Goal: Task Accomplishment & Management: Manage account settings

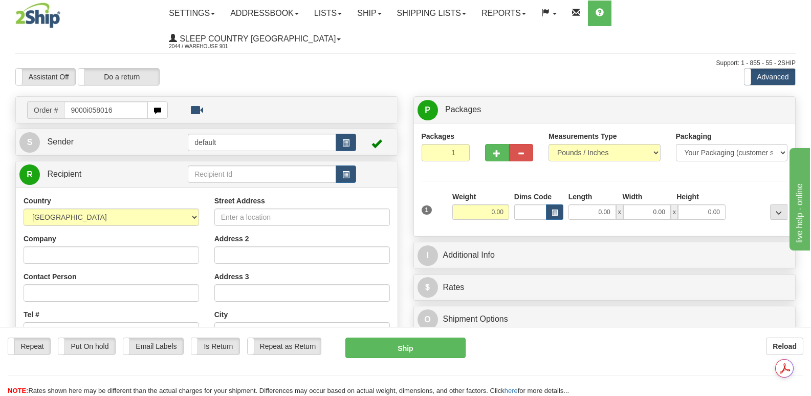
type input "9000i058016"
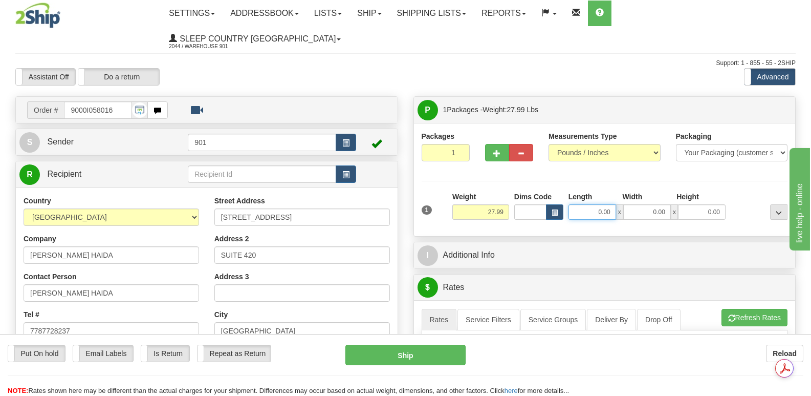
click at [580, 204] on input "0.00" at bounding box center [592, 211] width 48 height 15
type input "41.00"
click at [637, 204] on input "0.00" at bounding box center [647, 211] width 48 height 15
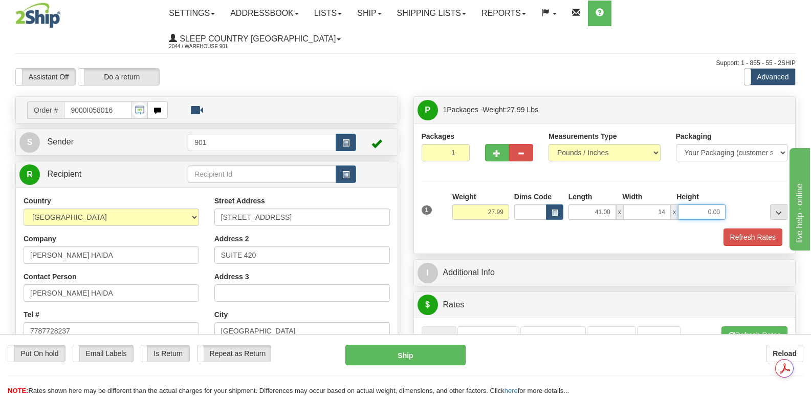
type input "14.00"
click at [687, 204] on input "0.00" at bounding box center [702, 211] width 48 height 15
type input "14.00"
click at [749, 228] on button "Refresh Rates" at bounding box center [752, 236] width 59 height 17
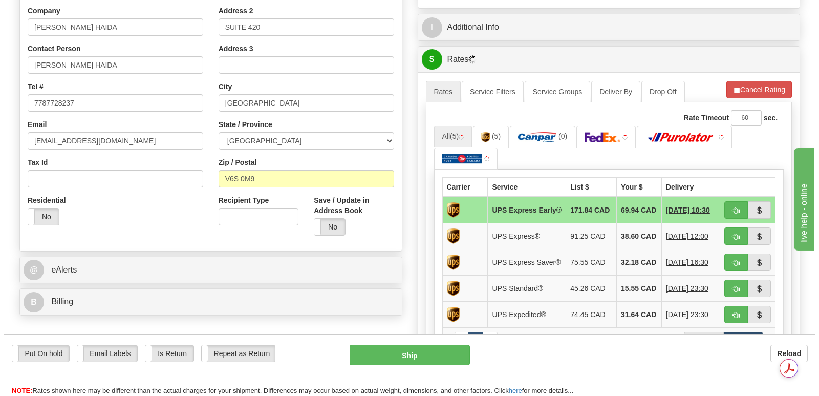
scroll to position [256, 0]
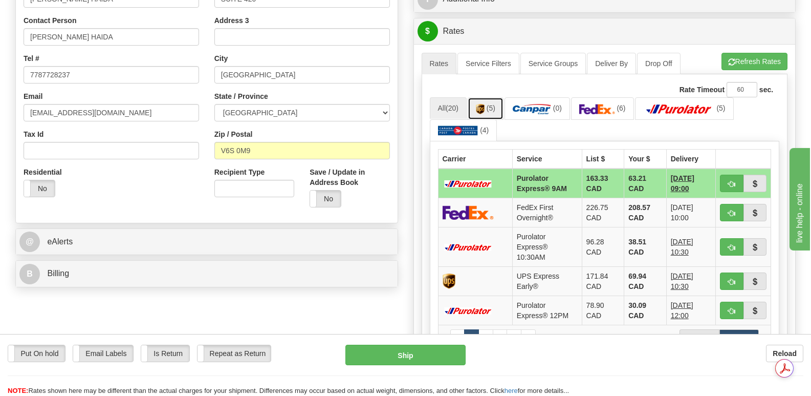
click at [482, 97] on link "(5)" at bounding box center [486, 108] width 36 height 22
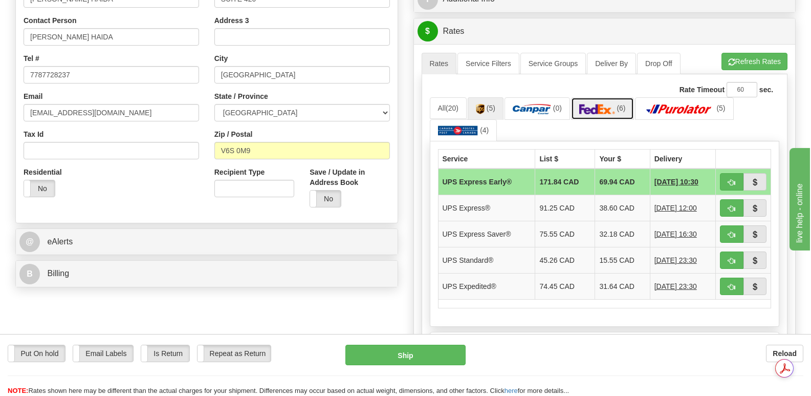
click at [602, 104] on img at bounding box center [597, 109] width 36 height 10
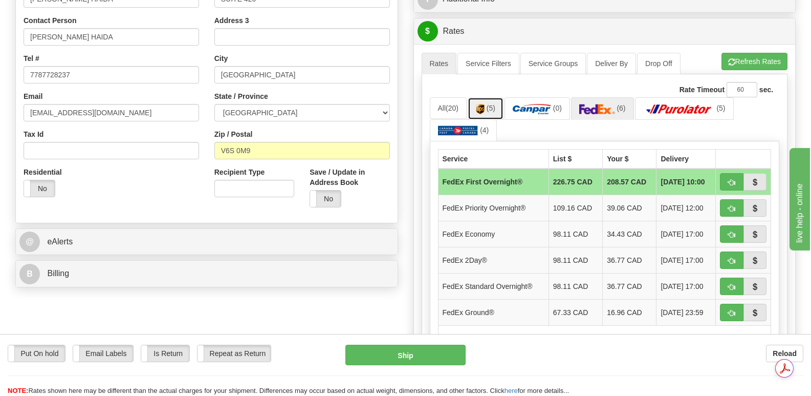
click at [483, 104] on img at bounding box center [480, 109] width 9 height 10
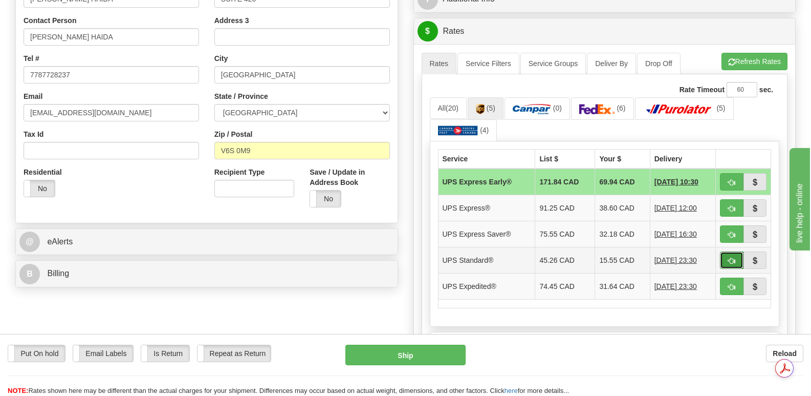
click at [736, 251] on button "button" at bounding box center [732, 259] width 24 height 17
type input "11"
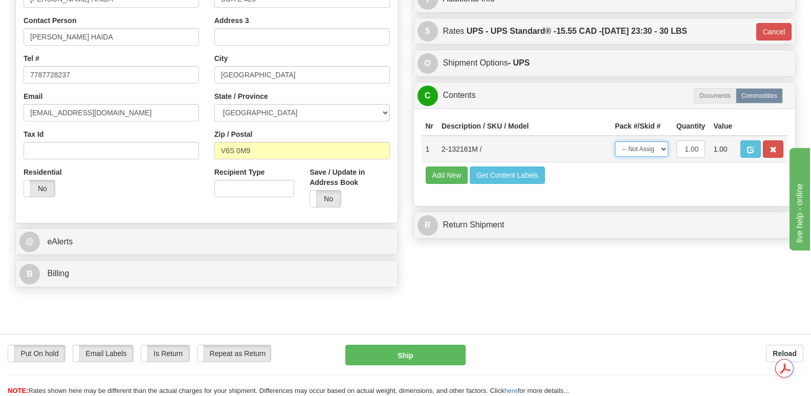
click at [663, 141] on select "-- Not Assigned -- Package 1" at bounding box center [641, 148] width 53 height 15
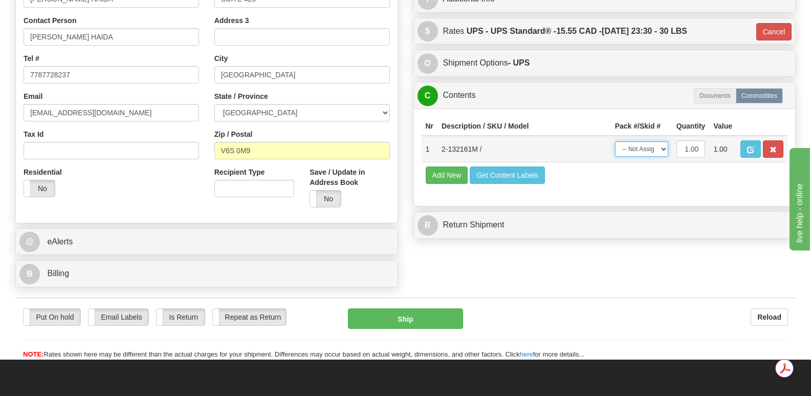
select select "0"
click at [615, 141] on select "-- Not Assigned -- Package 1" at bounding box center [641, 148] width 53 height 15
click at [401, 308] on button "Ship" at bounding box center [405, 318] width 115 height 20
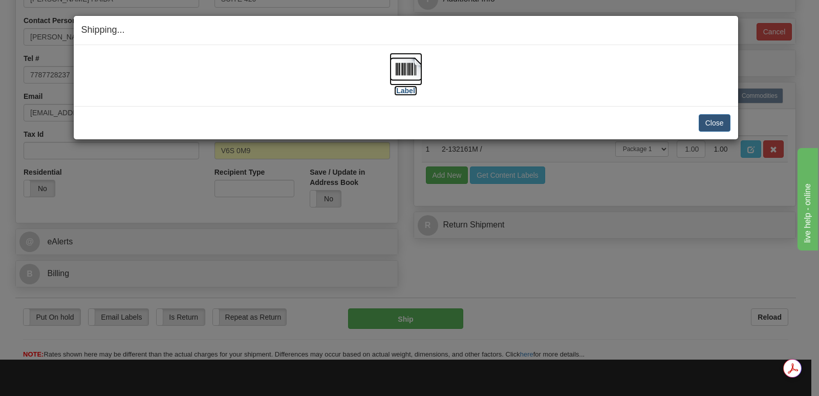
click at [409, 68] on img at bounding box center [405, 69] width 33 height 33
click at [716, 120] on button "Close" at bounding box center [714, 122] width 32 height 17
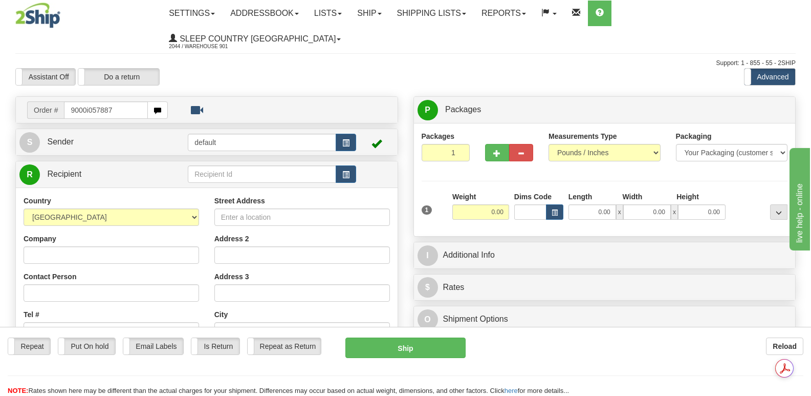
type input "9000i057887"
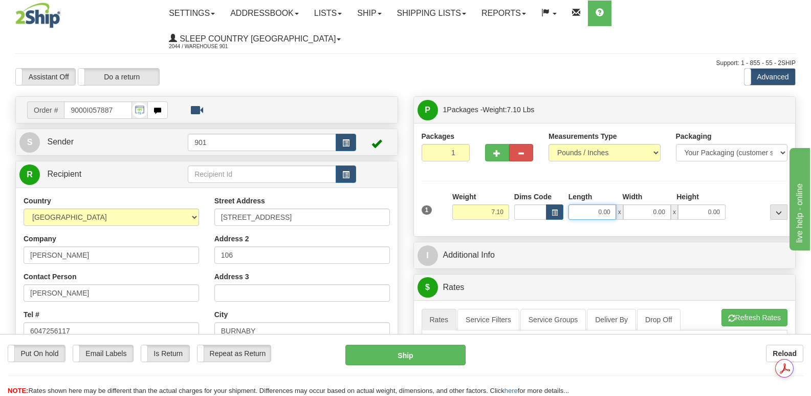
click at [575, 204] on input "0.00" at bounding box center [592, 211] width 48 height 15
type input "13.00"
click at [634, 204] on input "0.00" at bounding box center [647, 211] width 48 height 15
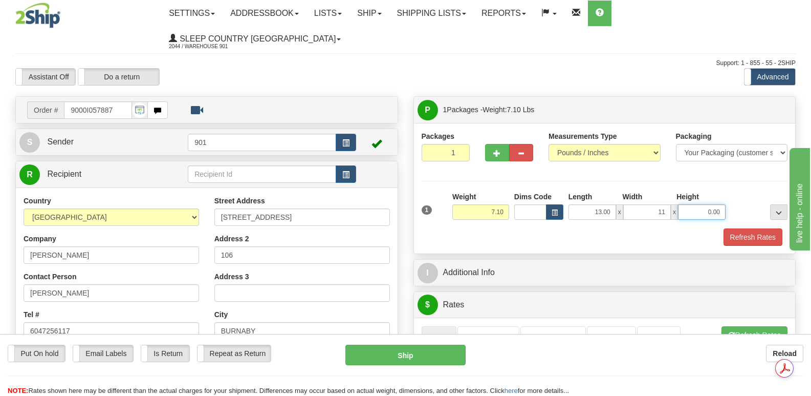
type input "11.00"
click at [688, 204] on input "0.00" at bounding box center [702, 211] width 48 height 15
type input "5.00"
click at [757, 228] on button "Refresh Rates" at bounding box center [752, 236] width 59 height 17
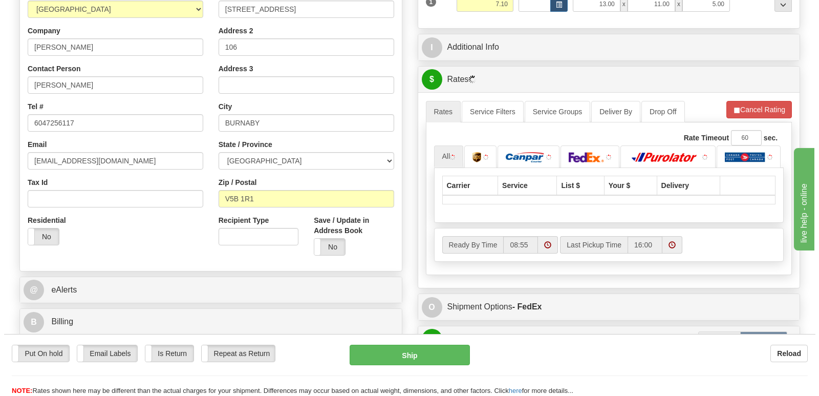
scroll to position [256, 0]
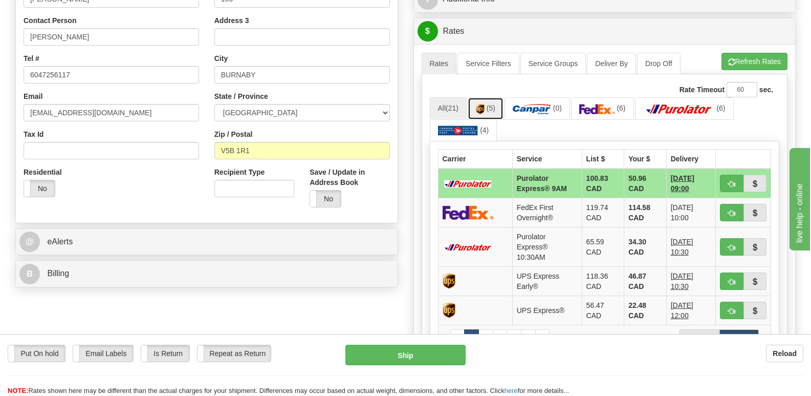
click at [492, 104] on span "(5)" at bounding box center [491, 108] width 9 height 8
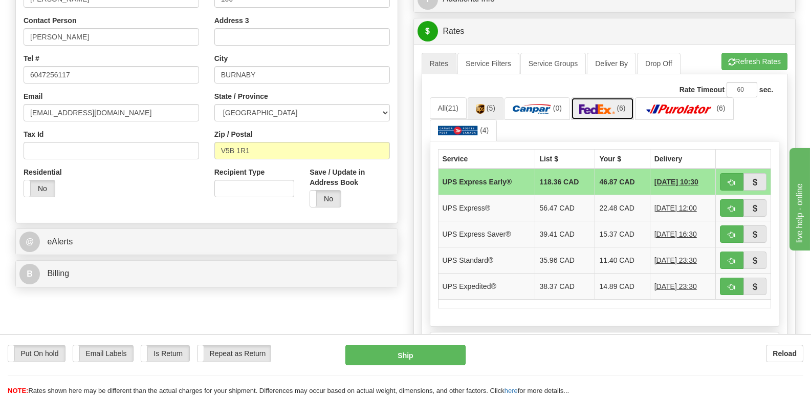
click at [601, 104] on img at bounding box center [597, 109] width 36 height 10
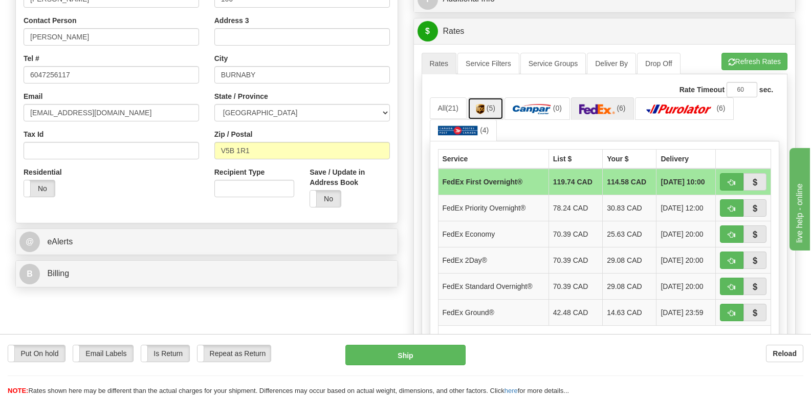
click at [488, 97] on link "(5)" at bounding box center [486, 108] width 36 height 22
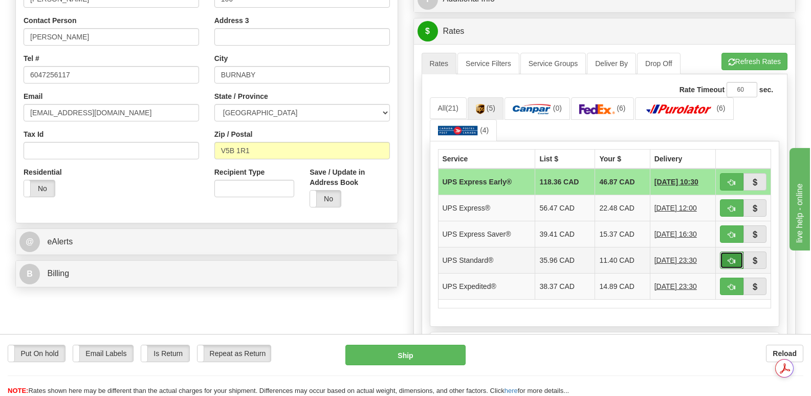
click at [732, 257] on span "button" at bounding box center [731, 260] width 7 height 7
type input "11"
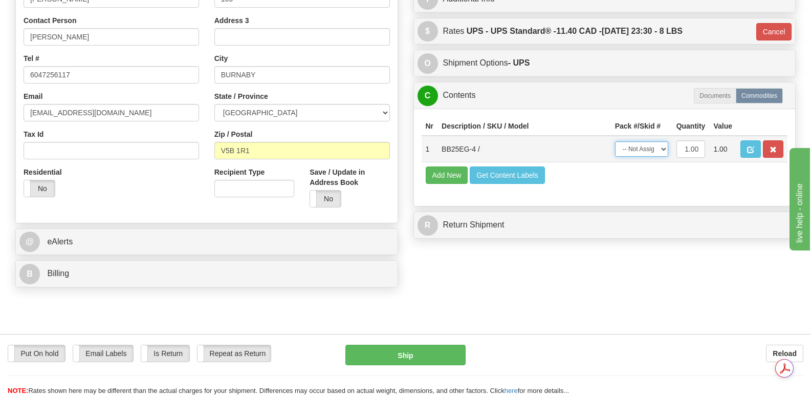
click at [664, 141] on select "-- Not Assigned -- Package 1" at bounding box center [641, 148] width 53 height 15
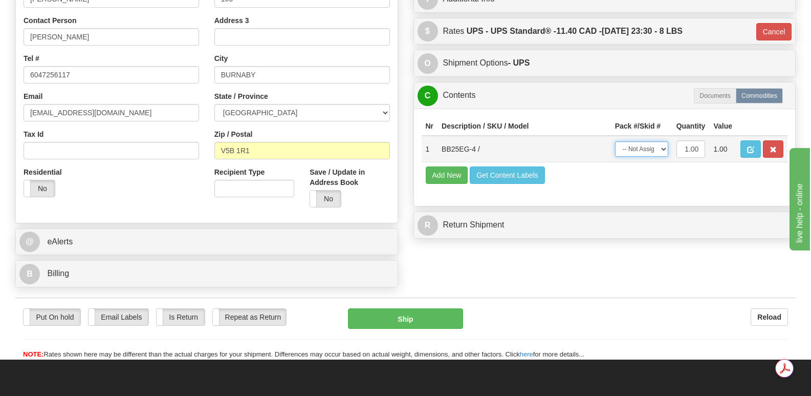
select select "0"
click at [615, 141] on select "-- Not Assigned -- Package 1" at bounding box center [641, 148] width 53 height 15
click at [395, 308] on button "Ship" at bounding box center [405, 318] width 115 height 20
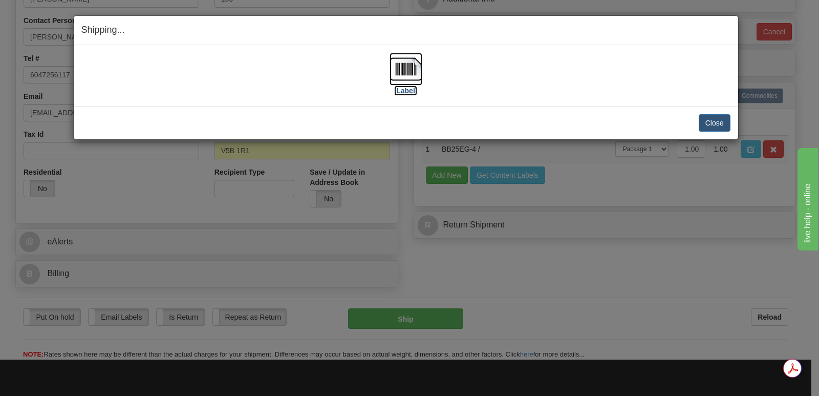
click at [406, 65] on img at bounding box center [405, 69] width 33 height 33
click at [711, 120] on button "Close" at bounding box center [714, 122] width 32 height 17
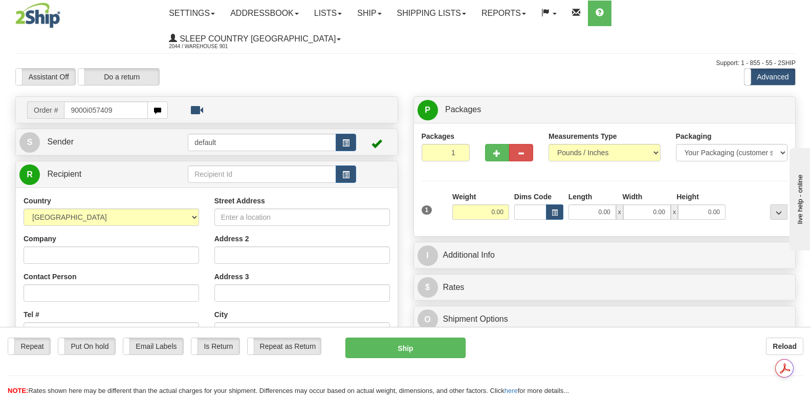
type input "9000i057409"
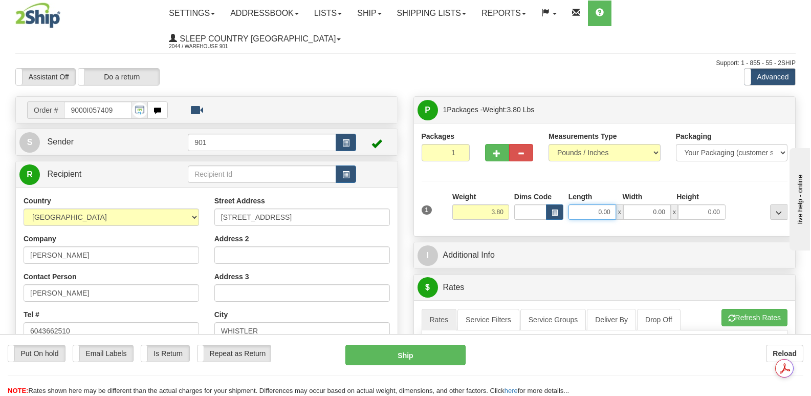
click at [575, 204] on input "0.00" at bounding box center [592, 211] width 48 height 15
type input "15.00"
click at [642, 204] on input "0.00" at bounding box center [647, 211] width 48 height 15
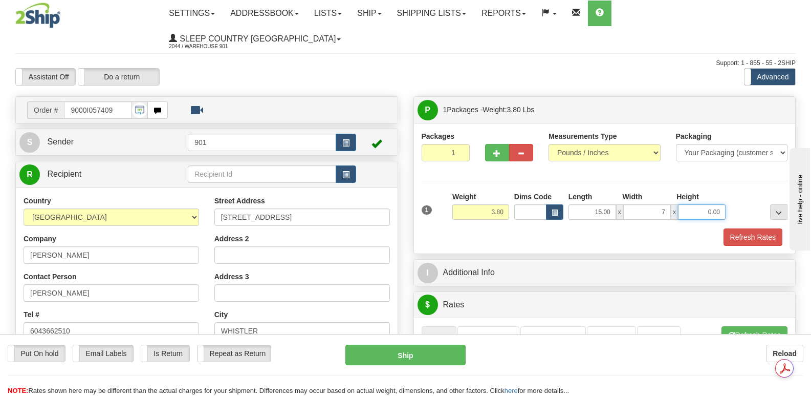
type input "7.00"
click at [695, 204] on input "0.00" at bounding box center [702, 211] width 48 height 15
type input "7.00"
click at [760, 228] on button "Refresh Rates" at bounding box center [752, 236] width 59 height 17
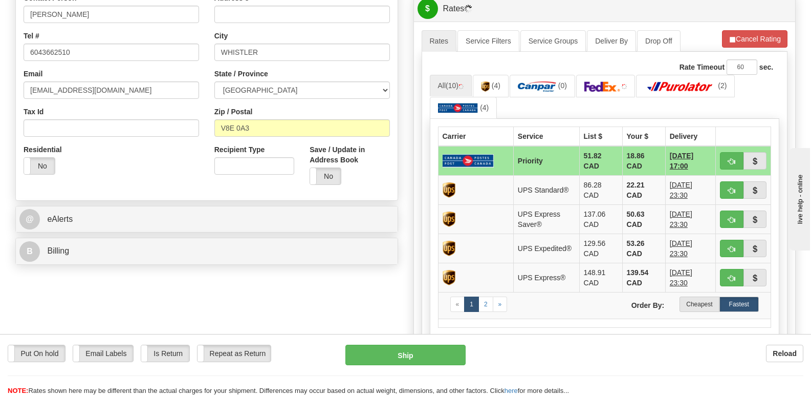
scroll to position [307, 0]
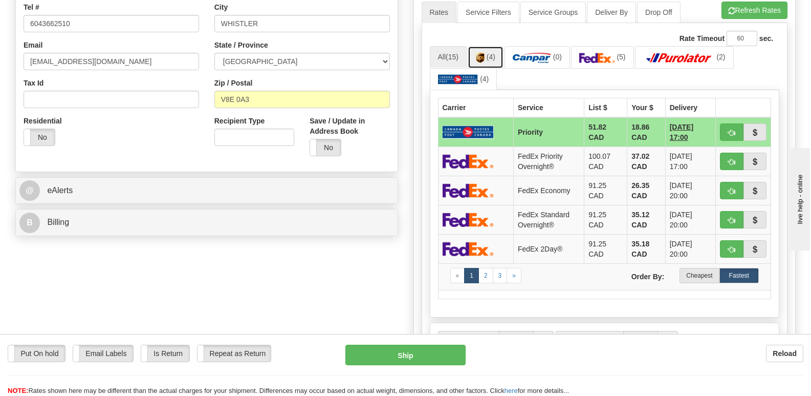
click at [483, 53] on img at bounding box center [480, 58] width 9 height 10
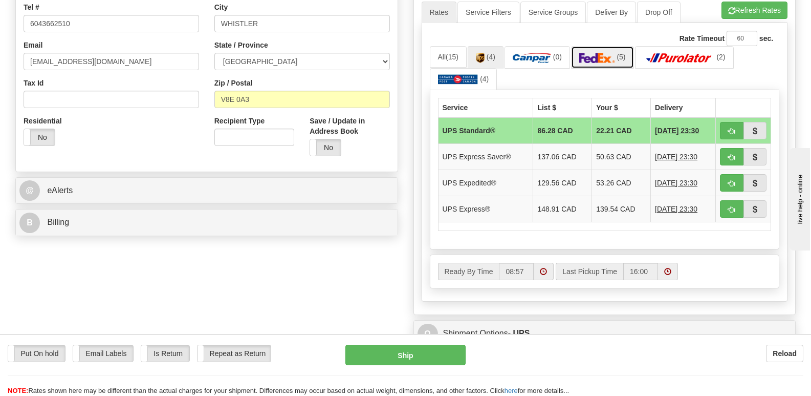
click at [607, 53] on img at bounding box center [597, 58] width 36 height 10
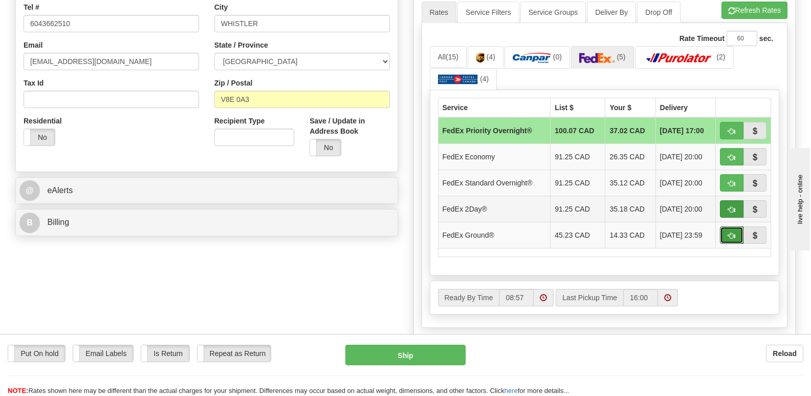
click at [731, 232] on span "button" at bounding box center [731, 235] width 7 height 7
type input "92"
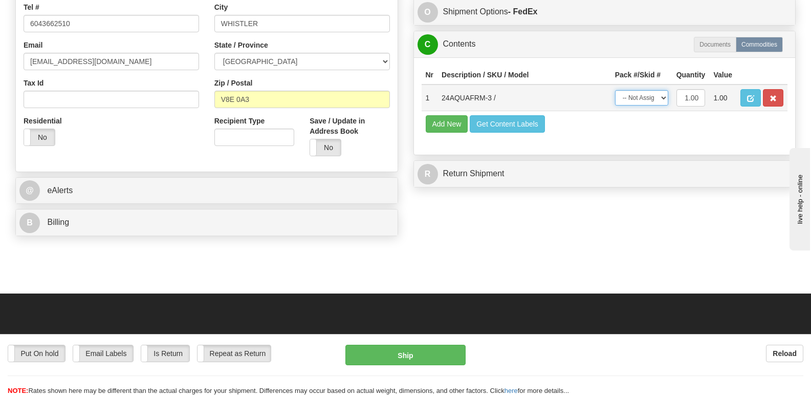
click at [662, 96] on select "-- Not Assigned -- Package 1" at bounding box center [641, 97] width 53 height 15
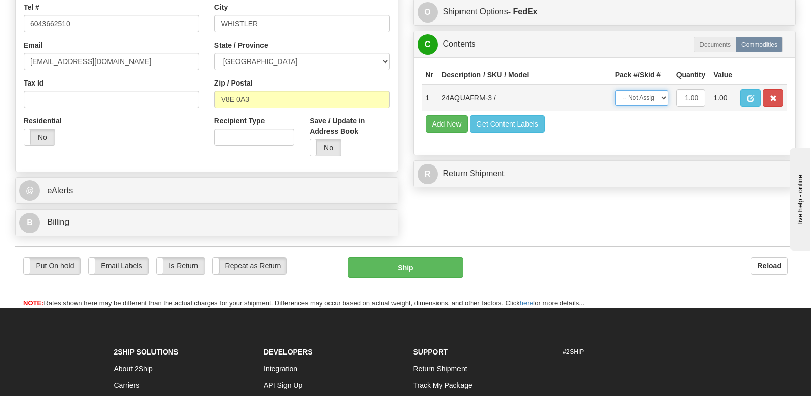
select select "0"
click at [615, 90] on select "-- Not Assigned -- Package 1" at bounding box center [641, 97] width 53 height 15
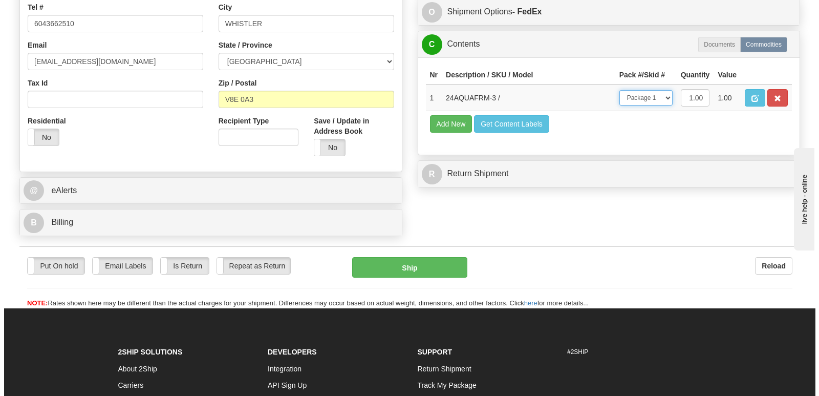
scroll to position [256, 0]
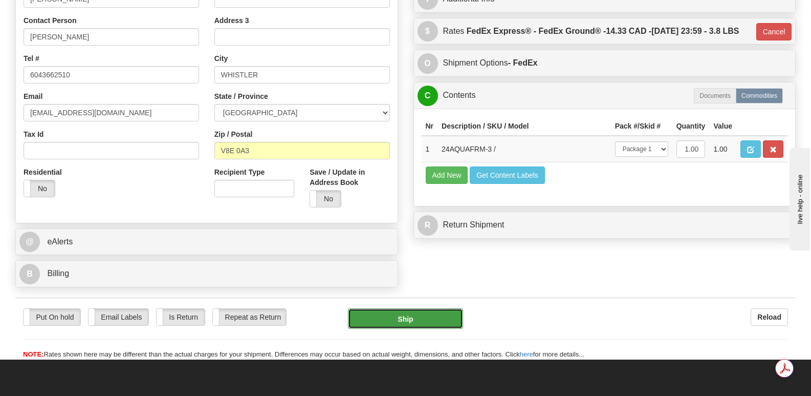
click at [419, 308] on button "Ship" at bounding box center [405, 318] width 115 height 20
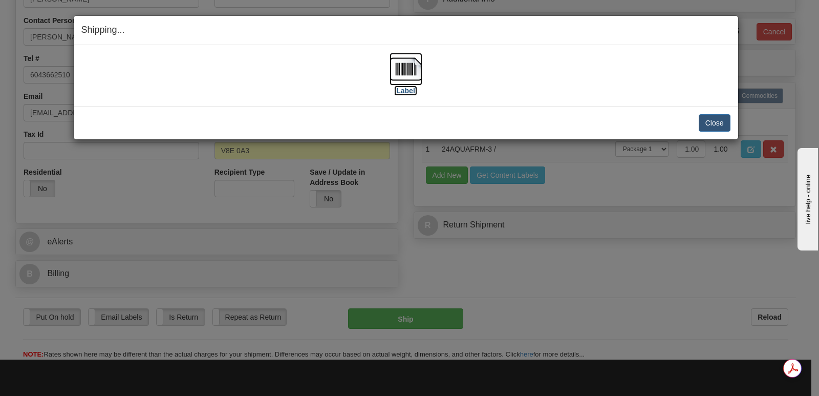
click at [407, 68] on img at bounding box center [405, 69] width 33 height 33
click at [711, 118] on button "Close" at bounding box center [714, 122] width 32 height 17
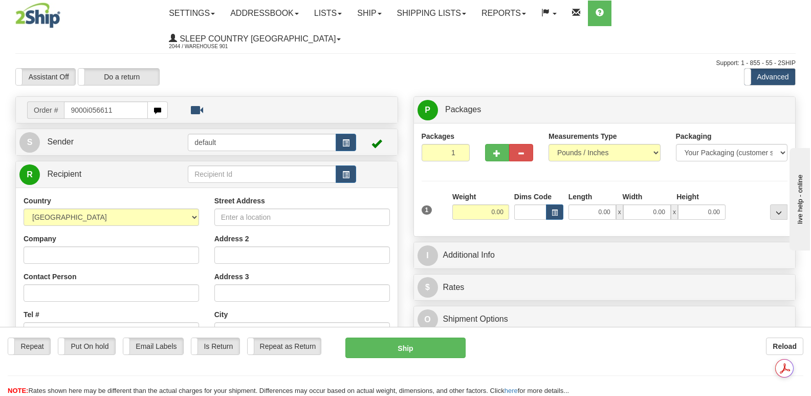
type input "9000i056611"
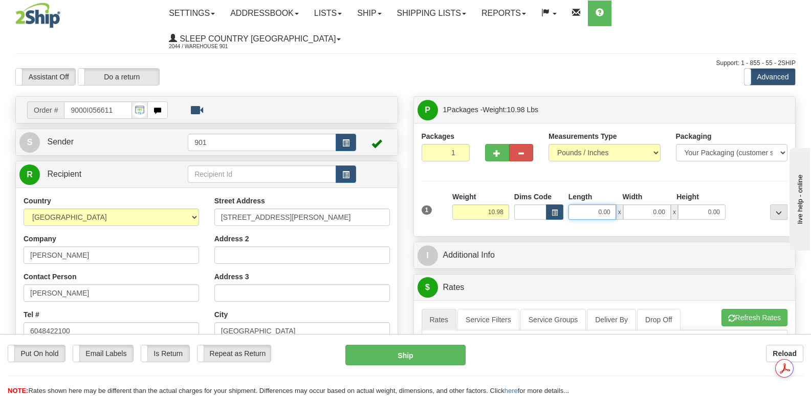
click at [579, 204] on input "0.00" at bounding box center [592, 211] width 48 height 15
type input "16.00"
click at [637, 204] on input "0.00" at bounding box center [647, 211] width 48 height 15
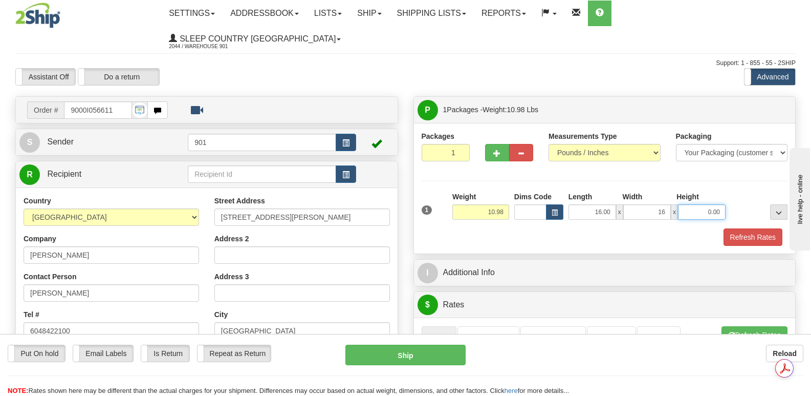
type input "16.00"
click at [691, 204] on input "0.00" at bounding box center [702, 211] width 48 height 15
type input "8.00"
click at [740, 228] on button "Refresh Rates" at bounding box center [752, 236] width 59 height 17
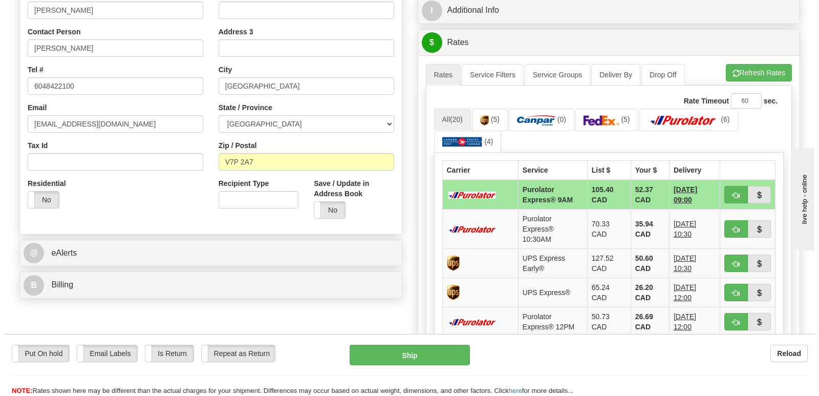
scroll to position [256, 0]
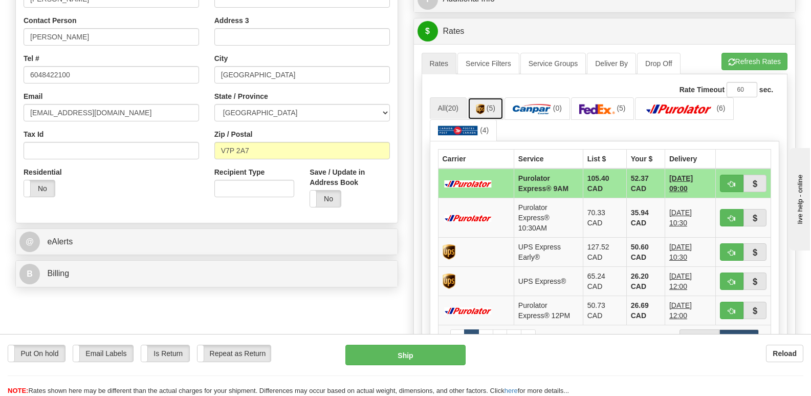
click at [488, 97] on link "(5)" at bounding box center [486, 108] width 36 height 22
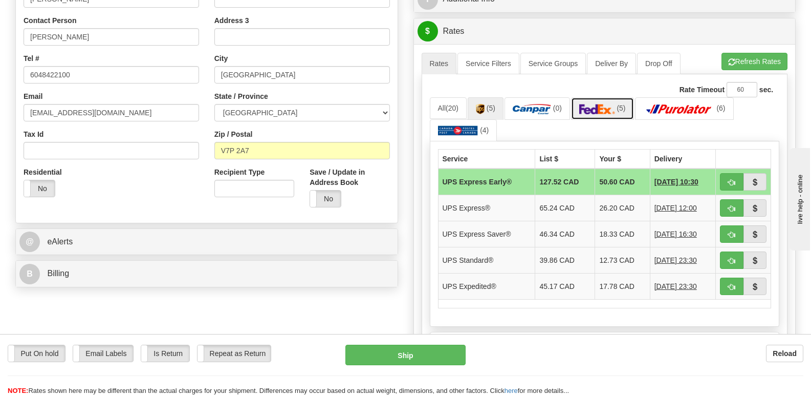
click at [600, 104] on img at bounding box center [597, 109] width 36 height 10
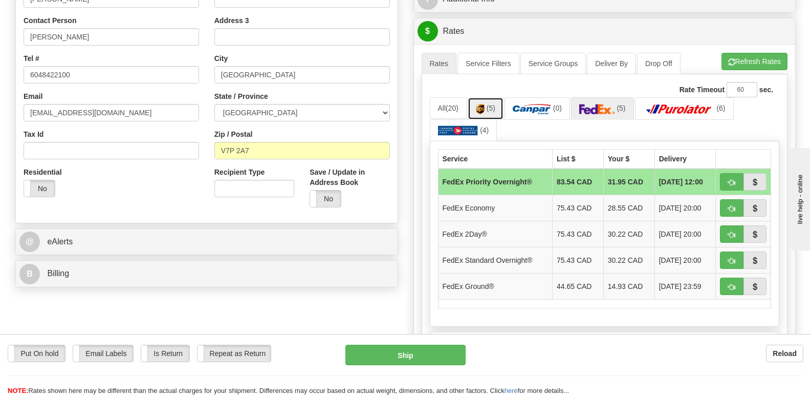
click at [492, 104] on span "(5)" at bounding box center [491, 108] width 9 height 8
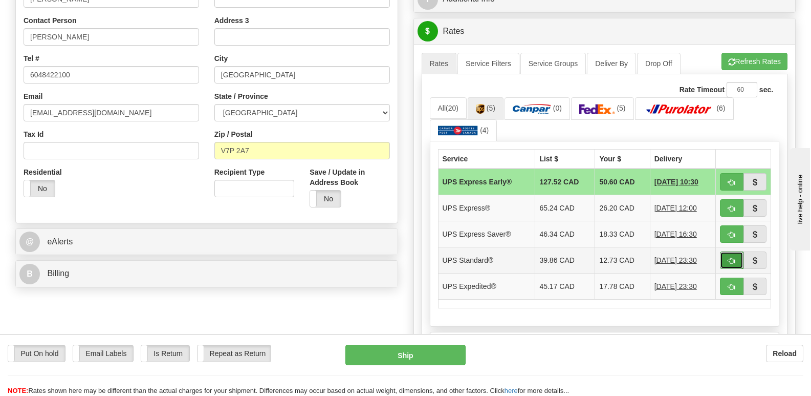
click at [732, 251] on button "button" at bounding box center [732, 259] width 24 height 17
type input "11"
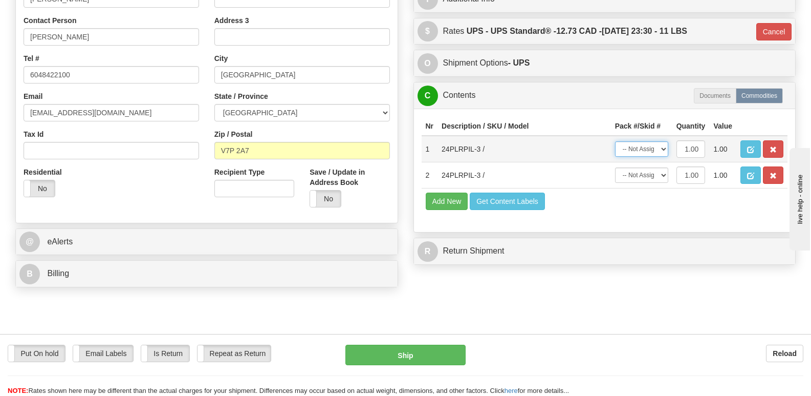
click at [663, 141] on select "-- Not Assigned -- Package 1" at bounding box center [641, 148] width 53 height 15
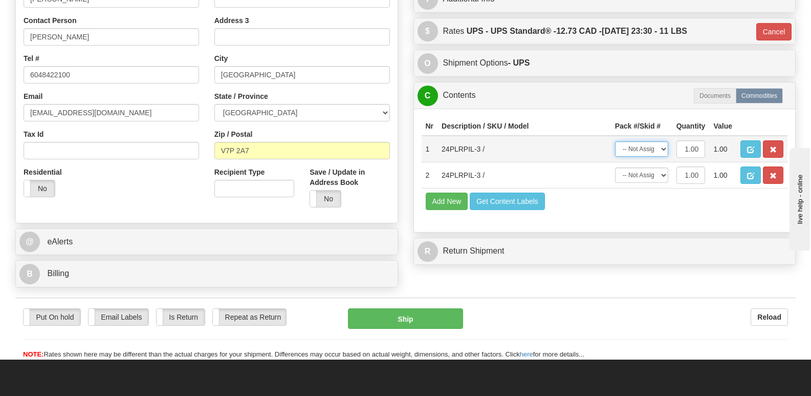
select select "0"
click at [615, 141] on select "-- Not Assigned -- Package 1" at bounding box center [641, 148] width 53 height 15
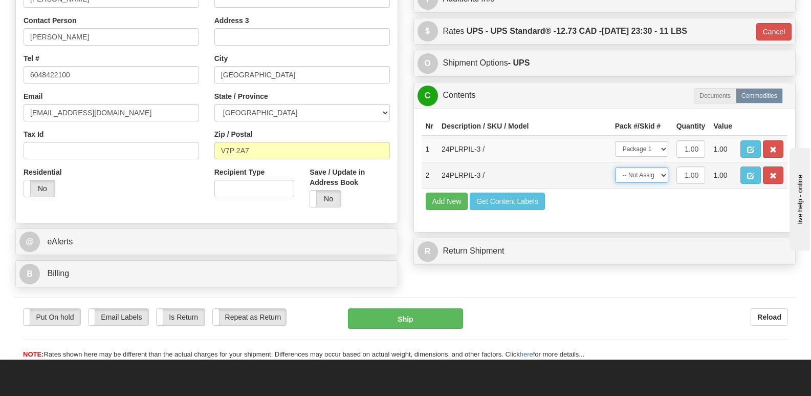
click at [664, 167] on select "-- Not Assigned -- Package 1" at bounding box center [641, 174] width 53 height 15
select select "0"
click at [615, 167] on select "-- Not Assigned -- Package 1" at bounding box center [641, 174] width 53 height 15
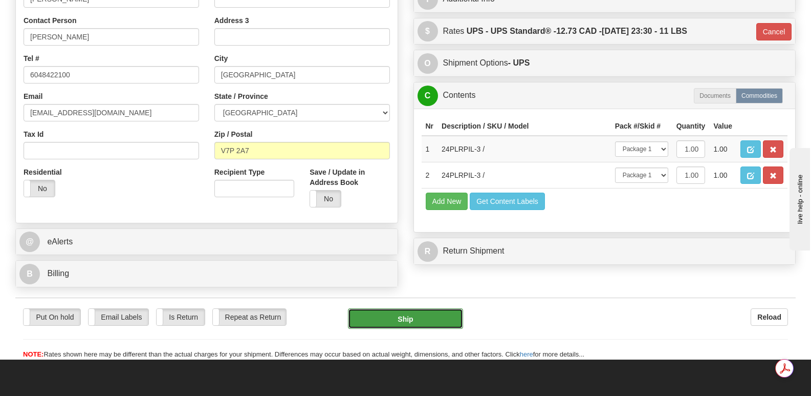
click at [401, 308] on button "Ship" at bounding box center [405, 318] width 115 height 20
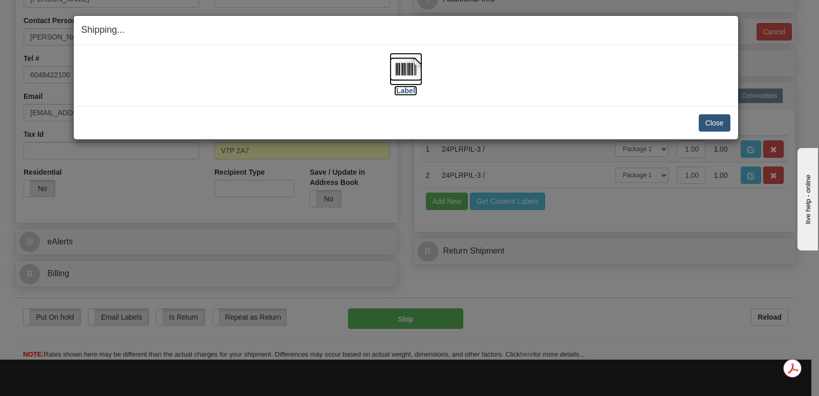
click at [408, 66] on img at bounding box center [405, 69] width 33 height 33
click at [709, 120] on button "Close" at bounding box center [714, 122] width 32 height 17
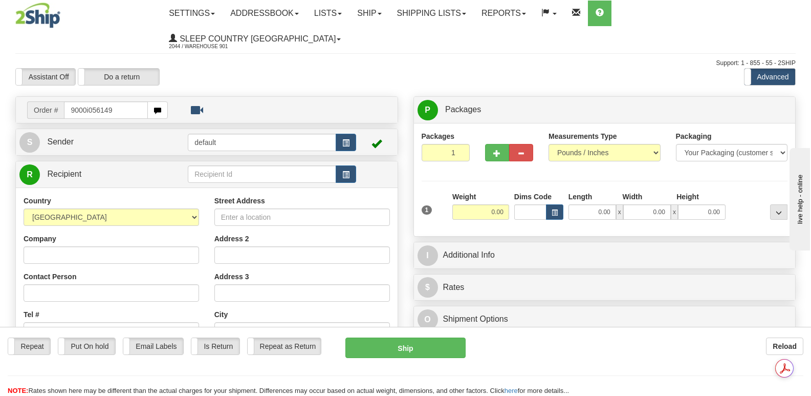
type input "9000i056149"
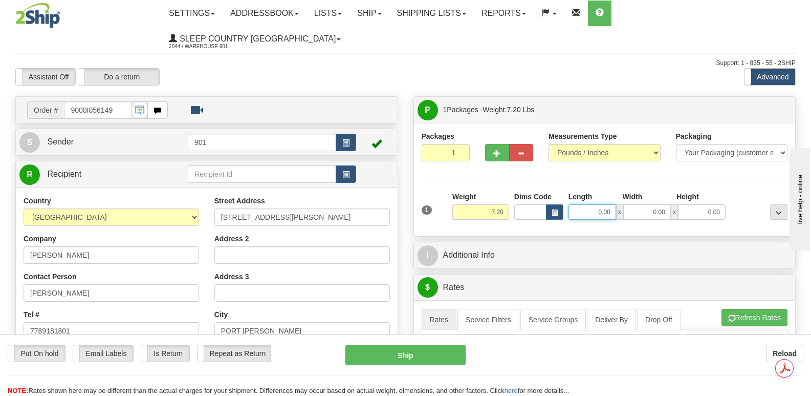
click at [576, 204] on input "0.00" at bounding box center [592, 211] width 48 height 15
type input "13.00"
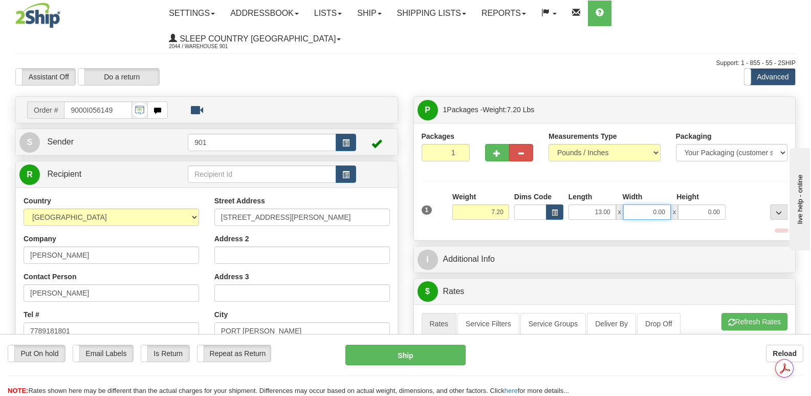
click at [636, 204] on input "0.00" at bounding box center [647, 211] width 48 height 15
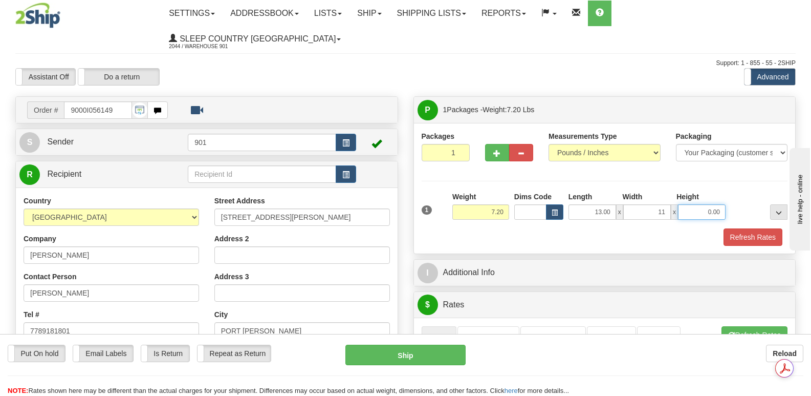
type input "11.00"
click at [692, 204] on input "0.00" at bounding box center [702, 211] width 48 height 15
type input "5.00"
click at [743, 228] on button "Refresh Rates" at bounding box center [752, 236] width 59 height 17
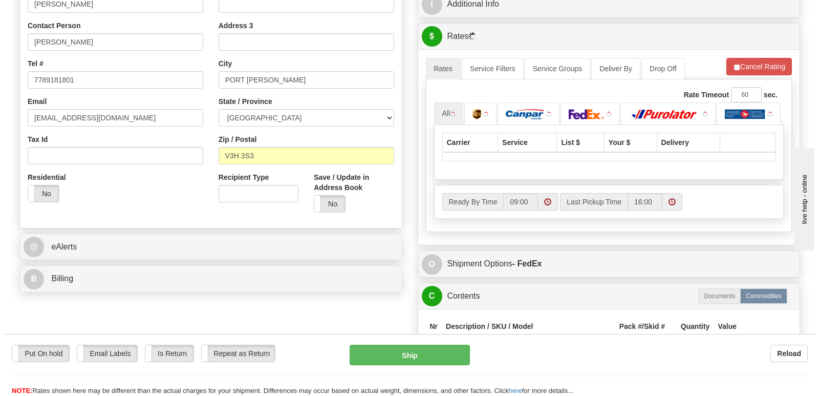
scroll to position [256, 0]
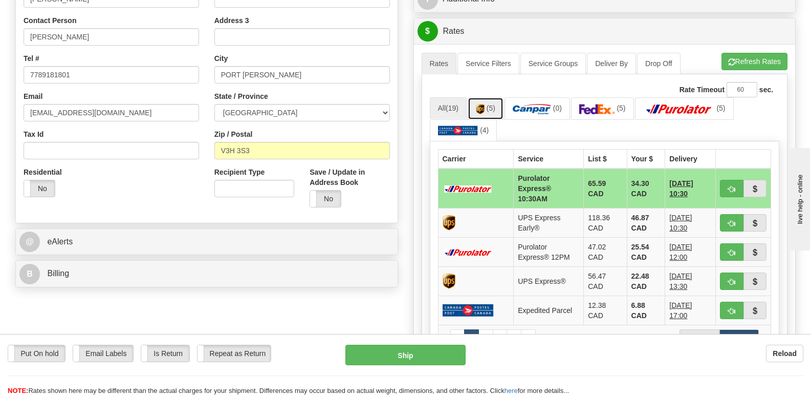
click at [483, 104] on img at bounding box center [480, 109] width 9 height 10
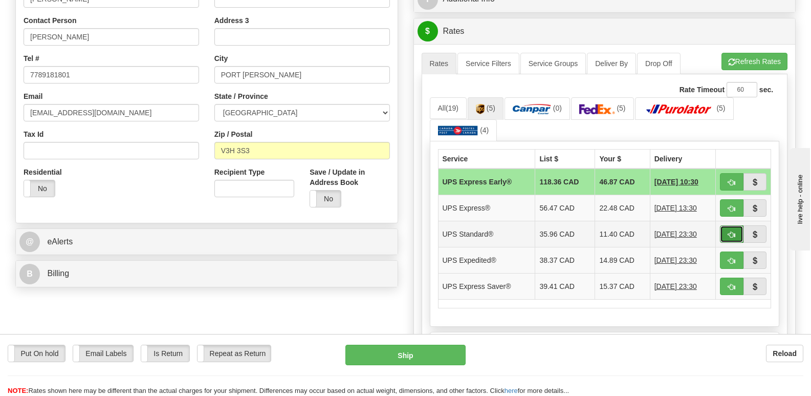
click at [728, 231] on span "button" at bounding box center [731, 234] width 7 height 7
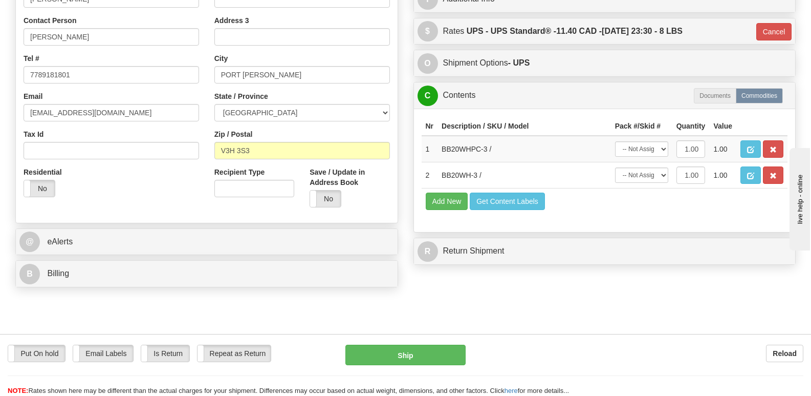
type input "11"
click at [663, 141] on select "-- Not Assigned -- Package 1" at bounding box center [641, 148] width 53 height 15
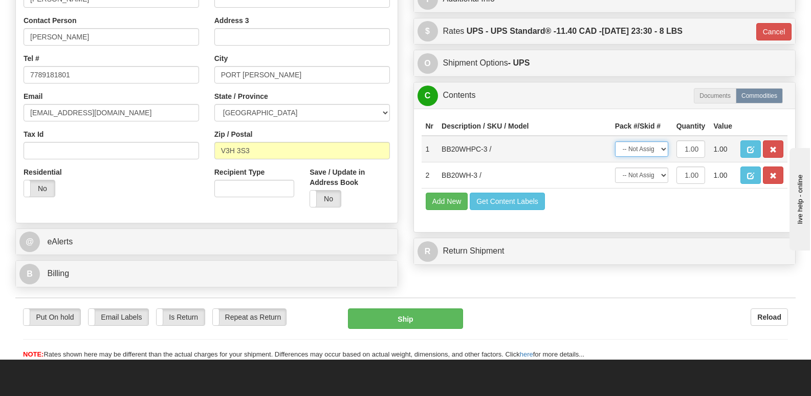
select select "0"
click at [615, 141] on select "-- Not Assigned -- Package 1" at bounding box center [641, 148] width 53 height 15
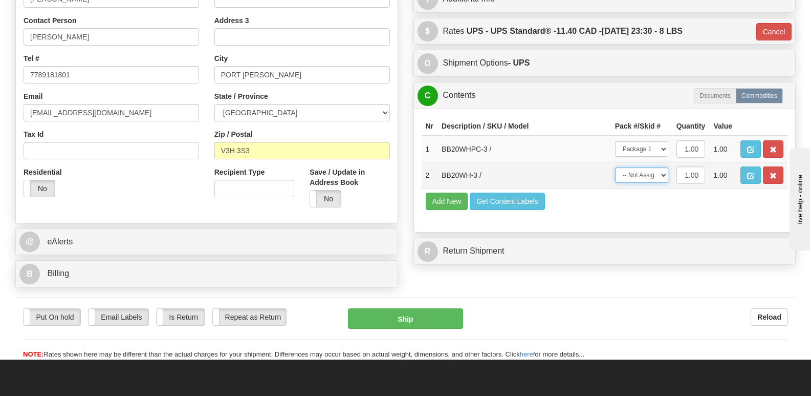
click at [662, 167] on select "-- Not Assigned -- Package 1" at bounding box center [641, 174] width 53 height 15
select select "0"
click at [615, 167] on select "-- Not Assigned -- Package 1" at bounding box center [641, 174] width 53 height 15
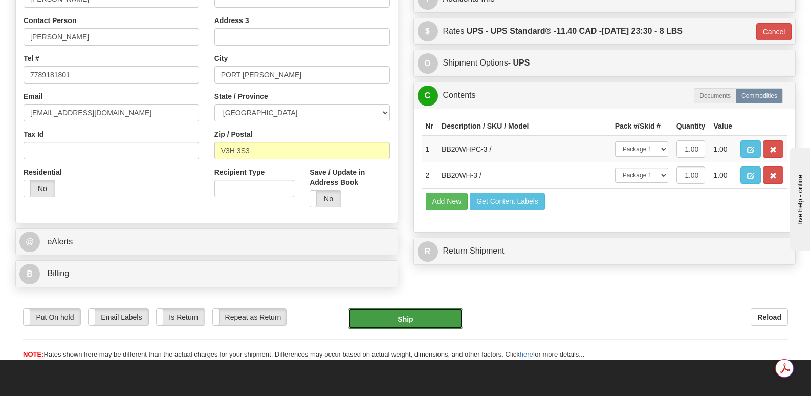
click at [404, 308] on button "Ship" at bounding box center [405, 318] width 115 height 20
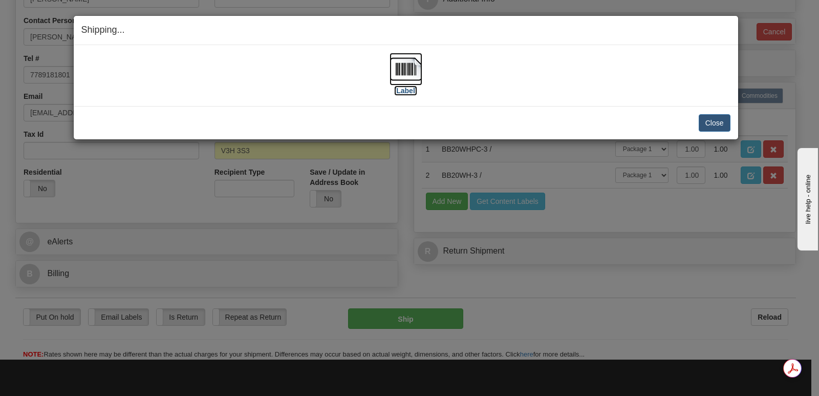
click at [406, 65] on img at bounding box center [405, 69] width 33 height 33
click at [713, 122] on button "Close" at bounding box center [714, 122] width 32 height 17
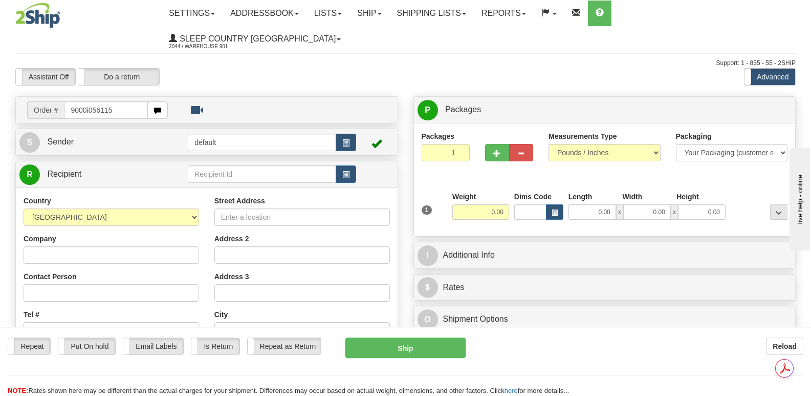
type input "9000i056115"
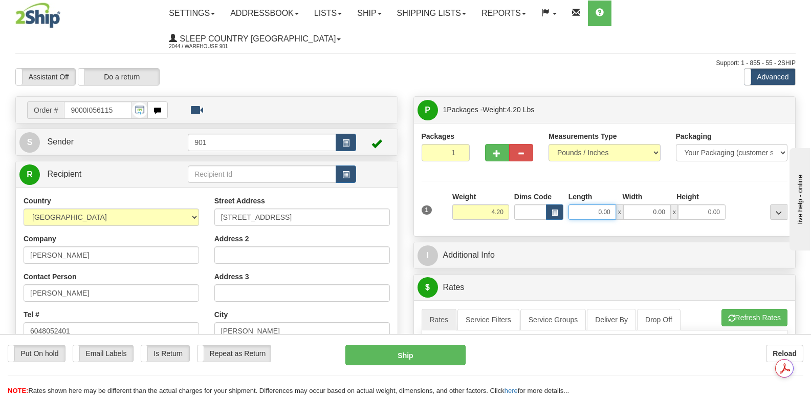
click at [583, 204] on input "0.00" at bounding box center [592, 211] width 48 height 15
type input "17.00"
click at [636, 204] on input "0.00" at bounding box center [647, 211] width 48 height 15
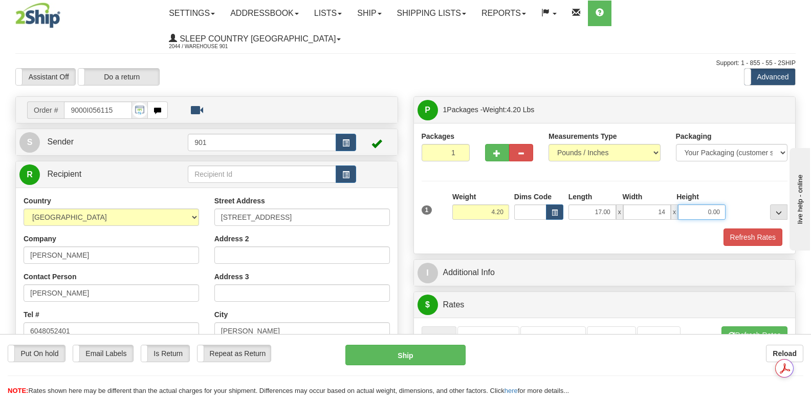
type input "14.00"
click at [688, 204] on input "0.00" at bounding box center [702, 211] width 48 height 15
type input "8.00"
click at [735, 228] on button "Refresh Rates" at bounding box center [752, 236] width 59 height 17
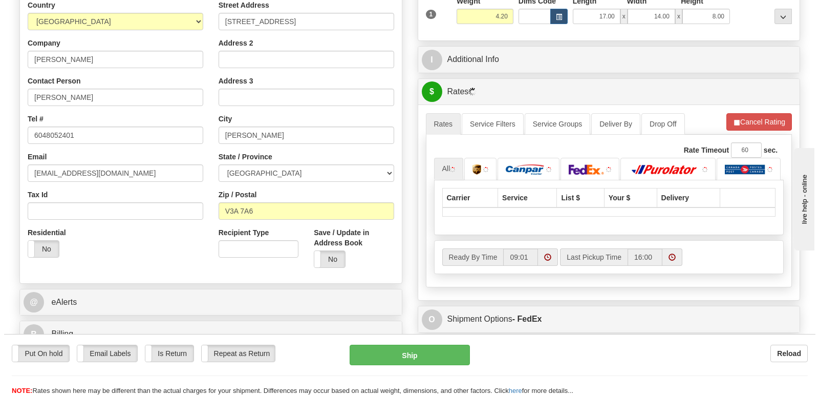
scroll to position [256, 0]
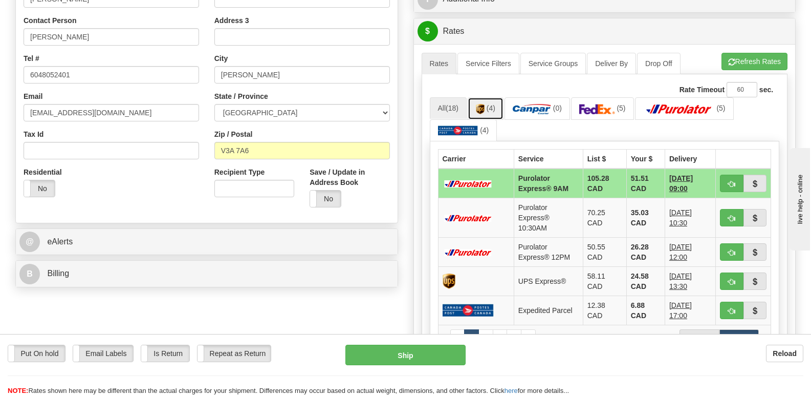
click at [483, 104] on img at bounding box center [480, 109] width 9 height 10
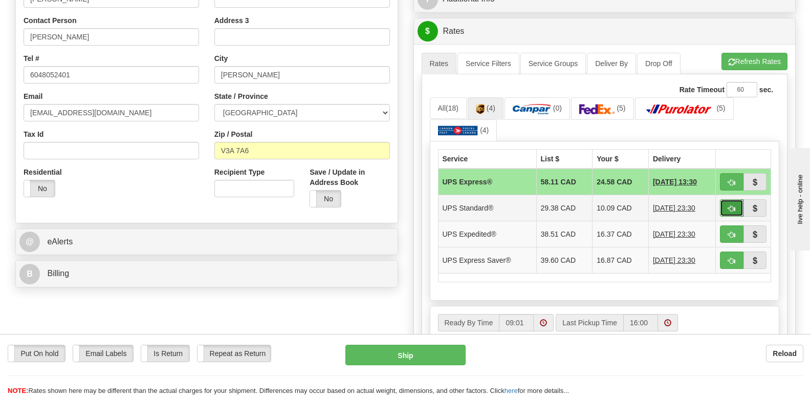
click at [730, 205] on span "button" at bounding box center [731, 208] width 7 height 7
type input "11"
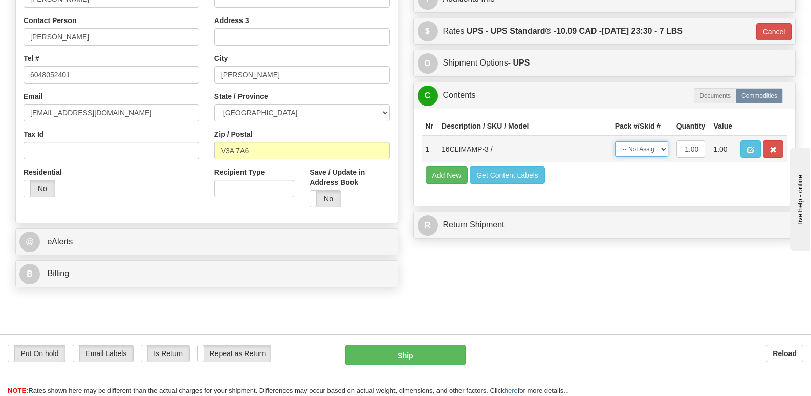
click at [665, 141] on select "-- Not Assigned -- Package 1" at bounding box center [641, 148] width 53 height 15
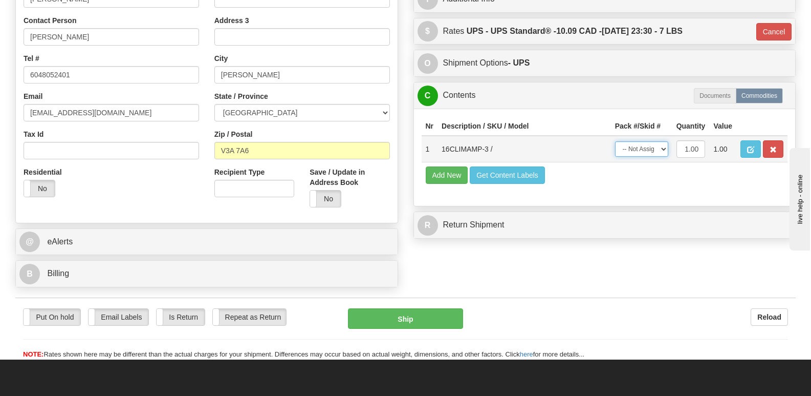
select select "0"
click at [615, 141] on select "-- Not Assigned -- Package 1" at bounding box center [641, 148] width 53 height 15
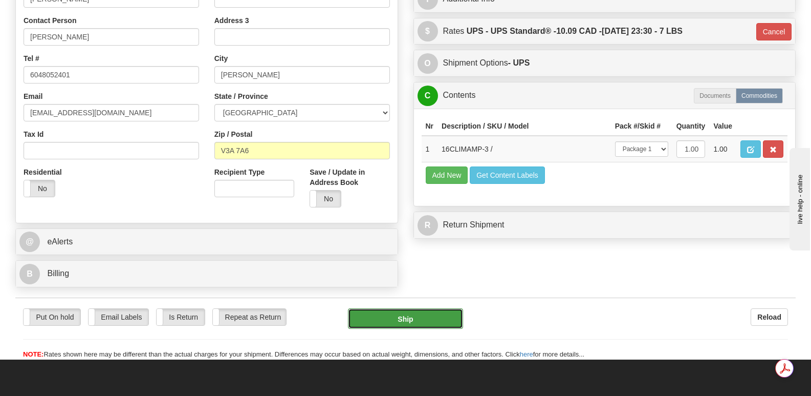
click at [387, 308] on button "Ship" at bounding box center [405, 318] width 115 height 20
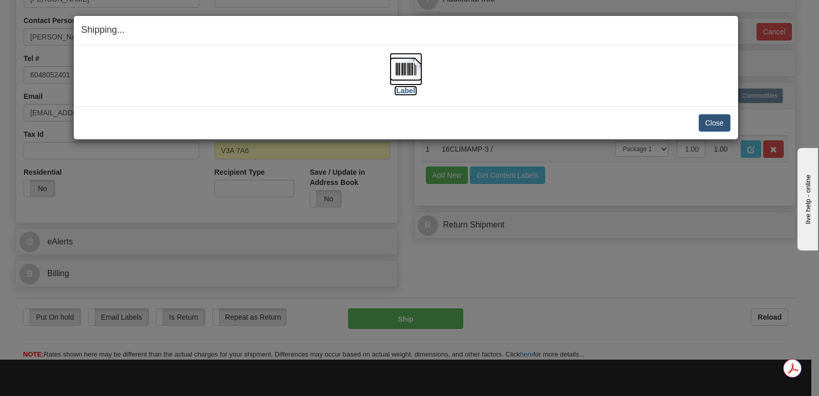
click at [406, 69] on img at bounding box center [405, 69] width 33 height 33
click at [713, 122] on button "Close" at bounding box center [714, 122] width 32 height 17
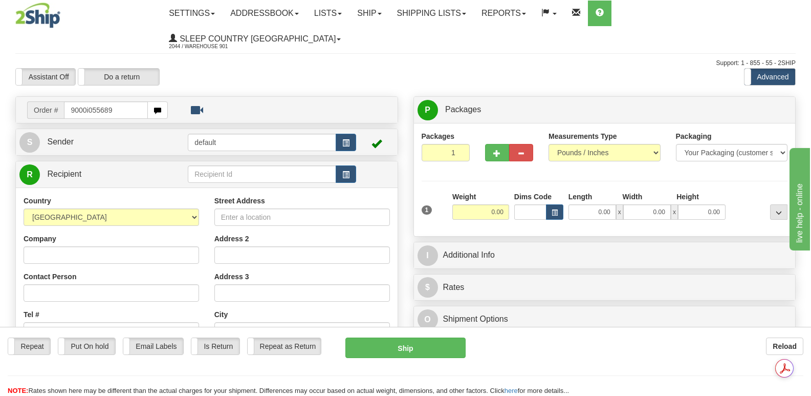
type input "9000i055689"
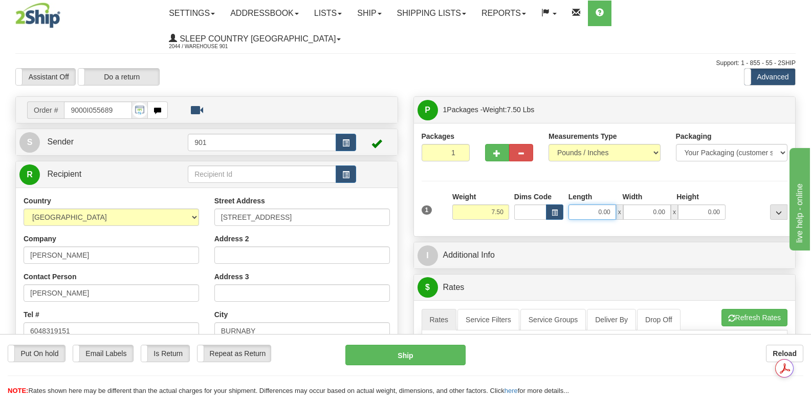
click at [576, 204] on input "0.00" at bounding box center [592, 211] width 48 height 15
type input "13.00"
click at [633, 204] on input "0.00" at bounding box center [647, 211] width 48 height 15
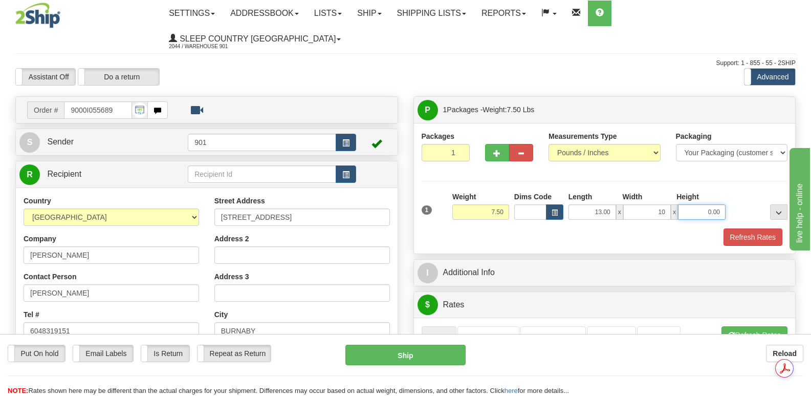
type input "10.00"
click at [691, 204] on input "0.00" at bounding box center [702, 211] width 48 height 15
type input "5.00"
click at [753, 228] on button "Refresh Rates" at bounding box center [752, 236] width 59 height 17
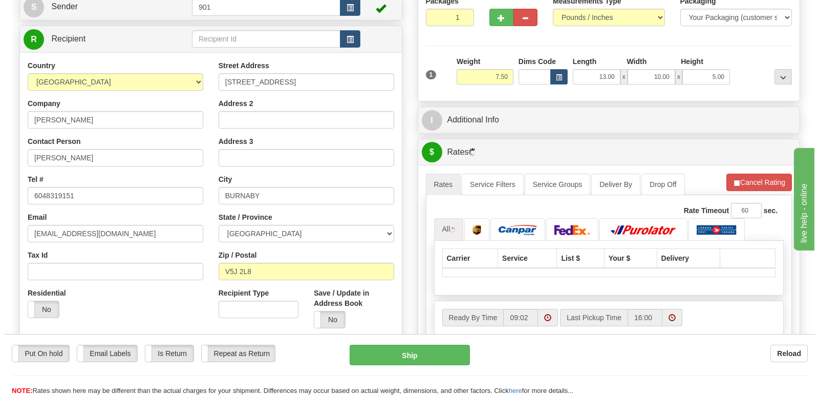
scroll to position [256, 0]
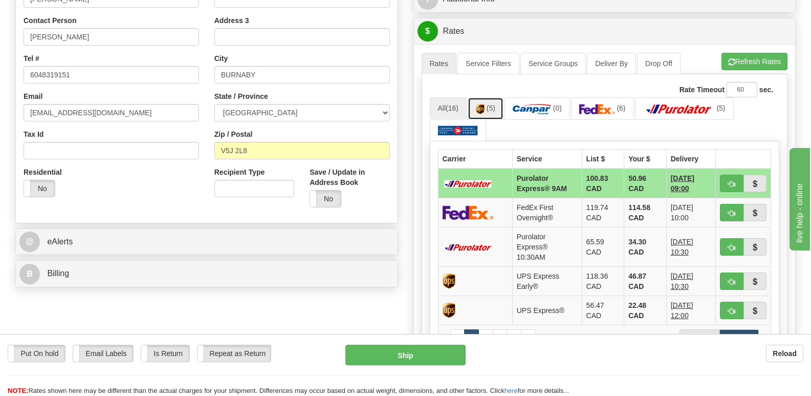
click at [487, 97] on link "(5)" at bounding box center [486, 108] width 36 height 22
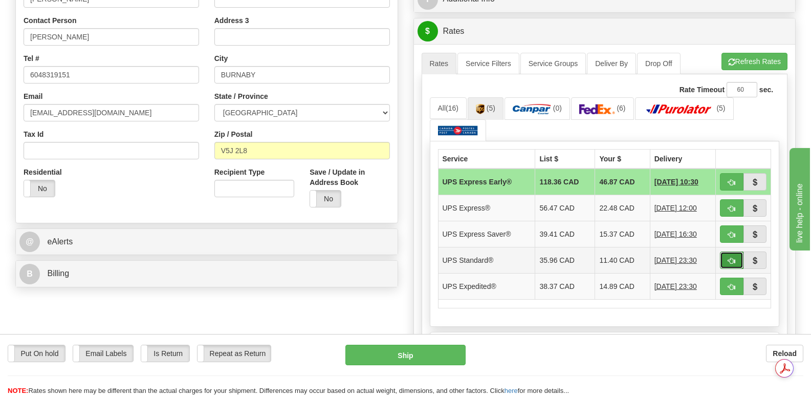
click at [726, 251] on button "button" at bounding box center [732, 259] width 24 height 17
type input "11"
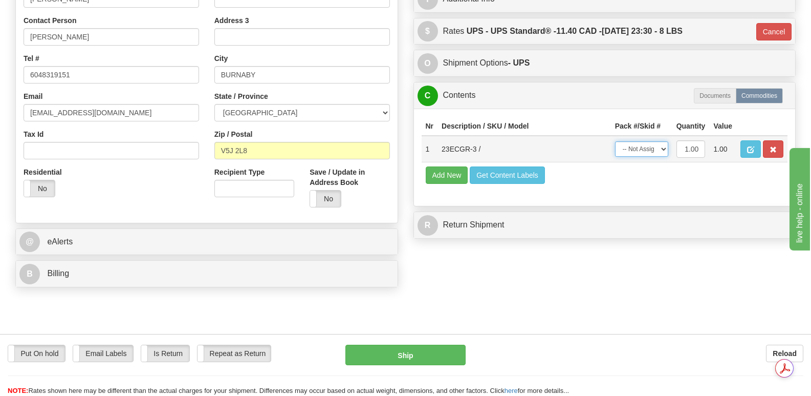
drag, startPoint x: 664, startPoint y: 125, endPoint x: 660, endPoint y: 131, distance: 7.0
click at [664, 141] on select "-- Not Assigned -- Package 1" at bounding box center [641, 148] width 53 height 15
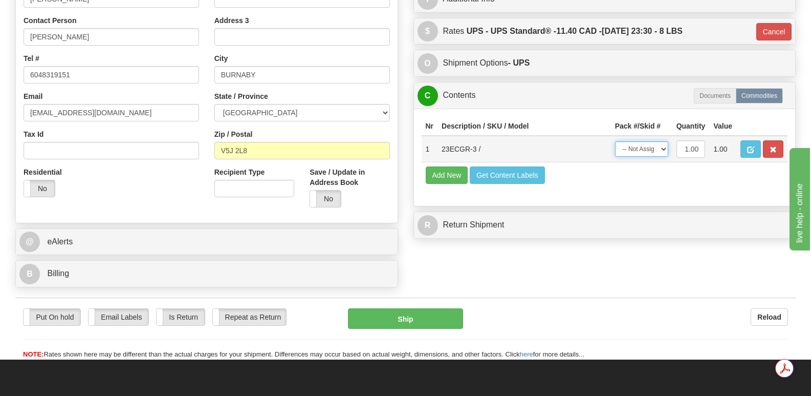
select select "0"
click at [615, 141] on select "-- Not Assigned -- Package 1" at bounding box center [641, 148] width 53 height 15
click at [414, 308] on button "Ship" at bounding box center [405, 318] width 115 height 20
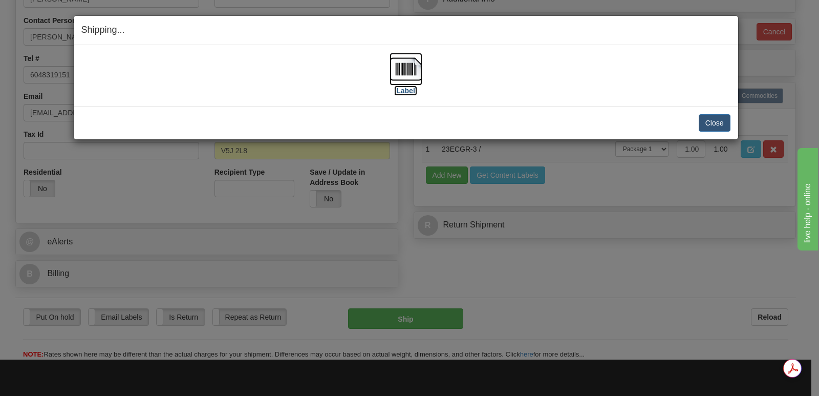
click at [409, 70] on img at bounding box center [405, 69] width 33 height 33
click at [710, 118] on button "Close" at bounding box center [714, 122] width 32 height 17
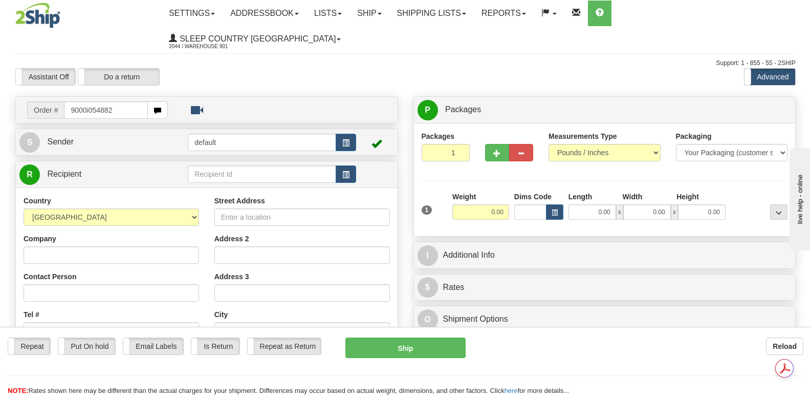
type input "9000i054882"
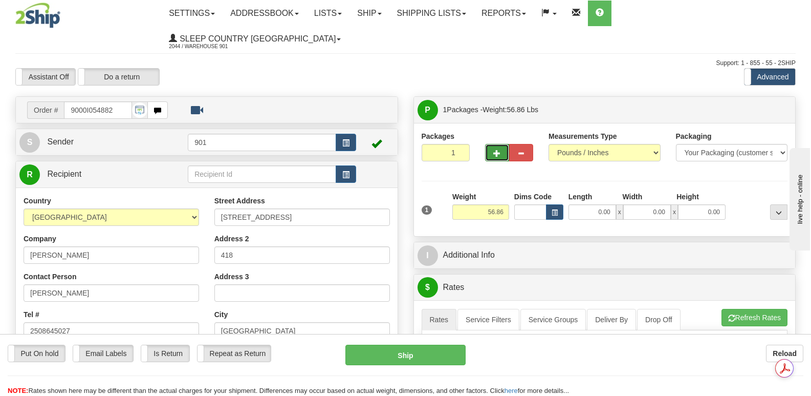
click at [494, 150] on span "button" at bounding box center [496, 153] width 7 height 7
type input "3"
click at [771, 106] on span "Package Level" at bounding box center [765, 109] width 40 height 7
radio input "true"
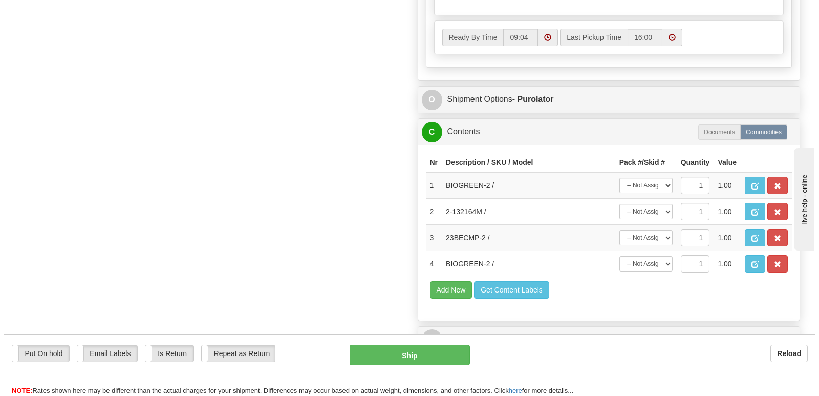
scroll to position [716, 0]
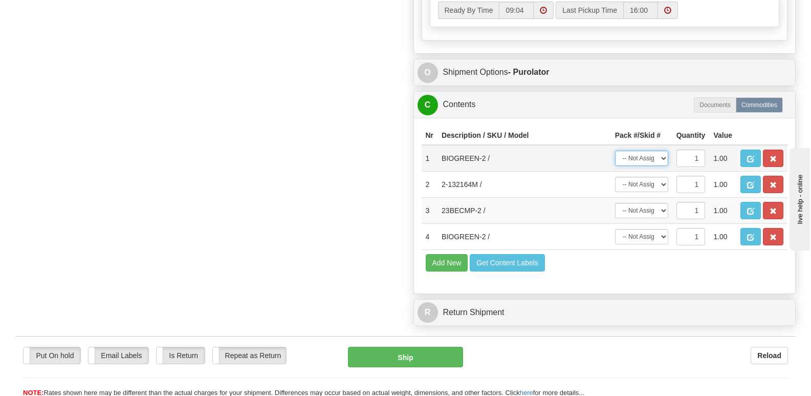
click at [661, 150] on select "-- Not Assigned -- Package 1 Package 2 Package 3" at bounding box center [641, 157] width 53 height 15
select select "0"
click at [615, 150] on select "-- Not Assigned -- Package 1 Package 2 Package 3" at bounding box center [641, 157] width 53 height 15
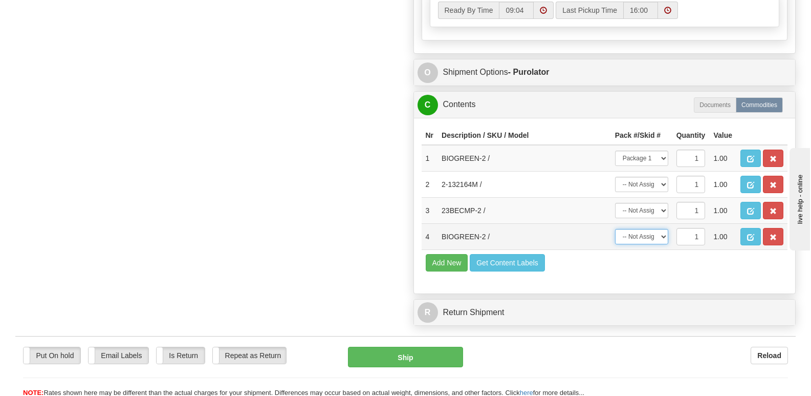
click at [663, 229] on select "-- Not Assigned -- Package 1 Package 2 Package 3" at bounding box center [641, 236] width 53 height 15
select select "0"
click at [615, 229] on select "-- Not Assigned -- Package 1 Package 2 Package 3" at bounding box center [641, 236] width 53 height 15
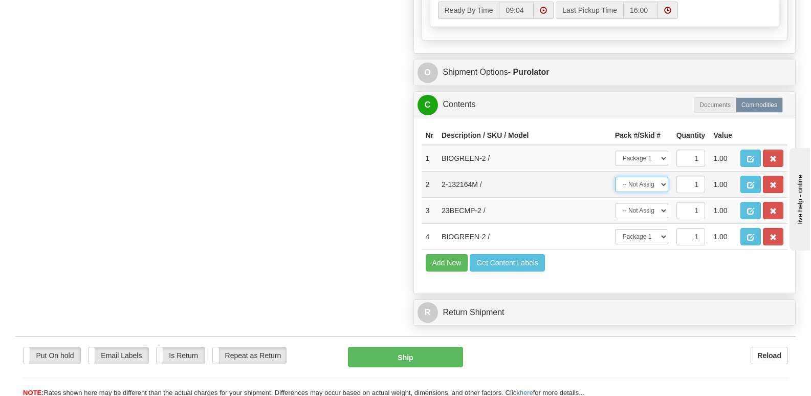
click at [663, 177] on select "-- Not Assigned -- Package 1 Package 2 Package 3" at bounding box center [641, 184] width 53 height 15
select select "1"
click at [615, 177] on select "-- Not Assigned -- Package 1 Package 2 Package 3" at bounding box center [641, 184] width 53 height 15
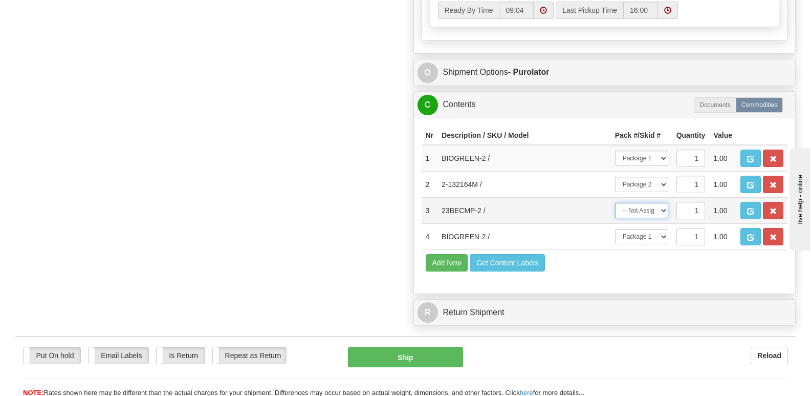
click at [664, 203] on select "-- Not Assigned -- Package 1 Package 2 Package 3" at bounding box center [641, 210] width 53 height 15
select select "2"
click at [615, 203] on select "-- Not Assigned -- Package 1 Package 2 Package 3" at bounding box center [641, 210] width 53 height 15
click at [749, 149] on button "button" at bounding box center [750, 157] width 20 height 17
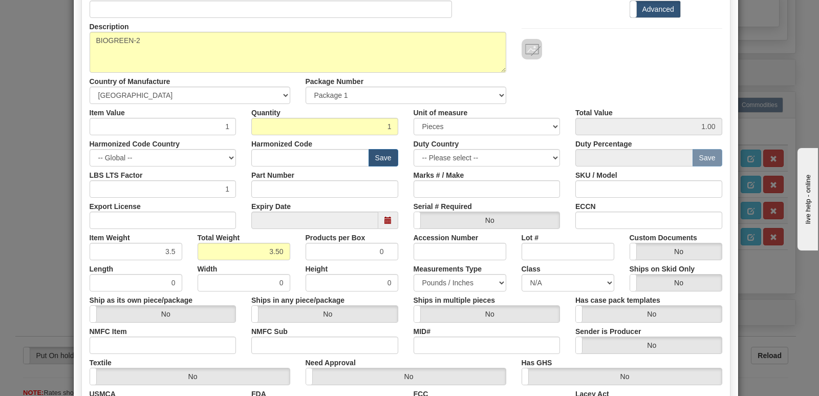
scroll to position [237, 0]
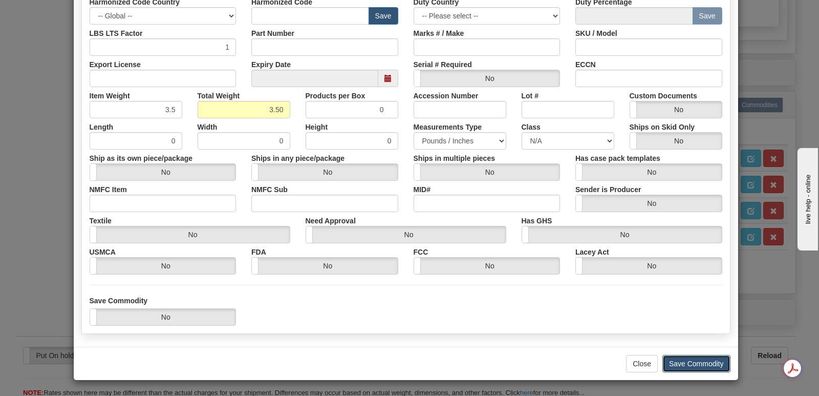
click at [678, 363] on button "Save Commodity" at bounding box center [696, 363] width 68 height 17
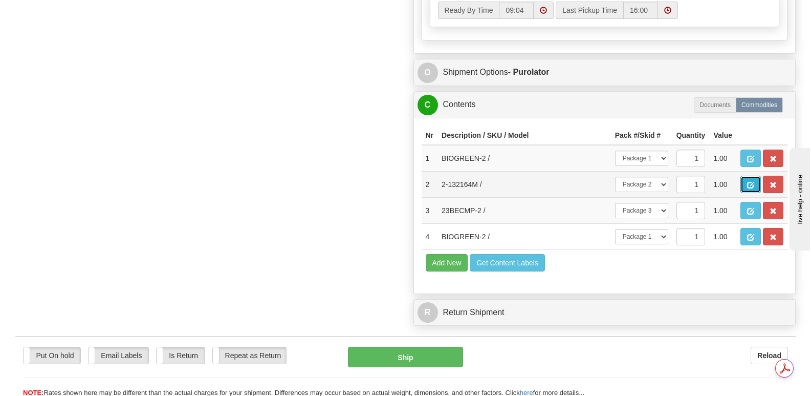
click at [747, 182] on span "button" at bounding box center [750, 185] width 7 height 7
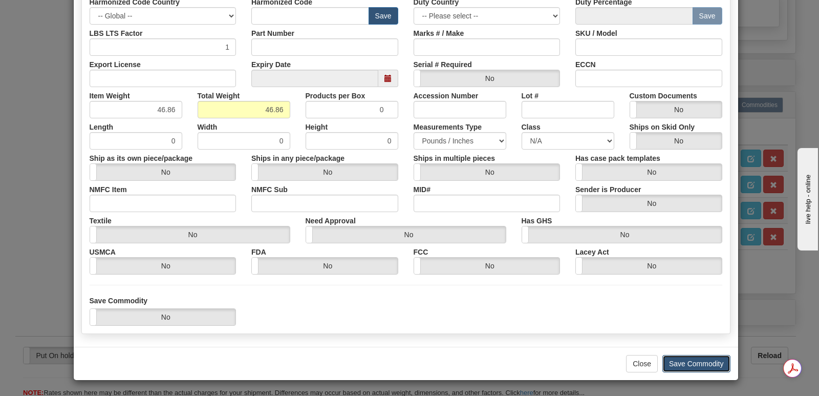
click at [674, 357] on button "Save Commodity" at bounding box center [696, 363] width 68 height 17
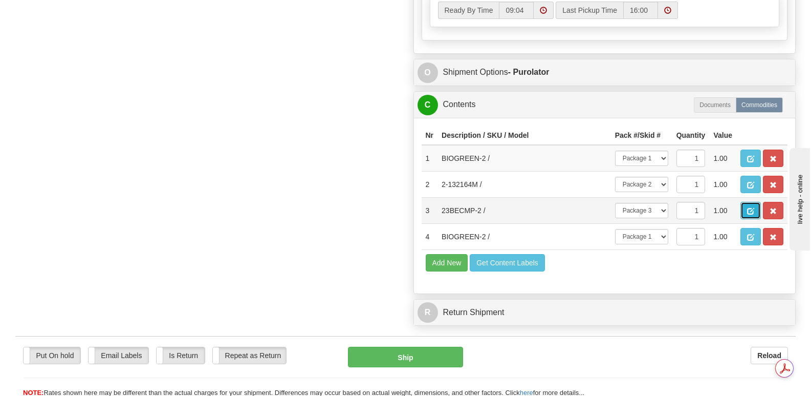
click at [752, 208] on span "button" at bounding box center [750, 211] width 7 height 7
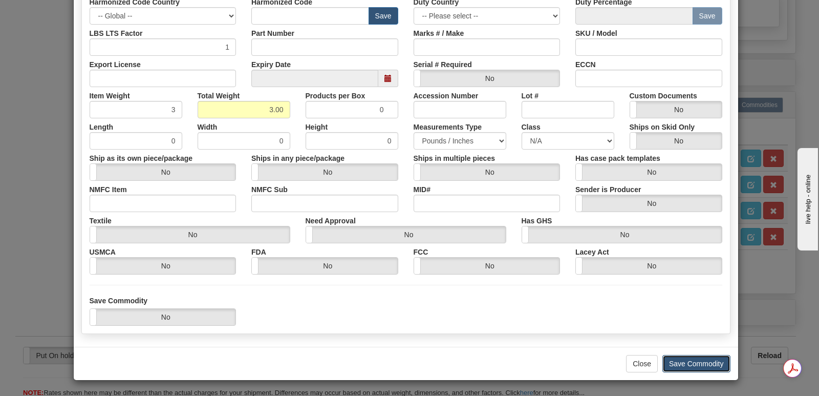
click at [672, 363] on button "Save Commodity" at bounding box center [696, 363] width 68 height 17
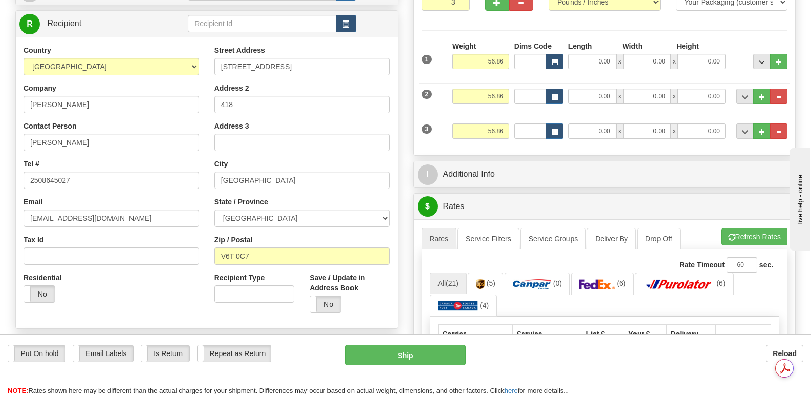
scroll to position [0, 0]
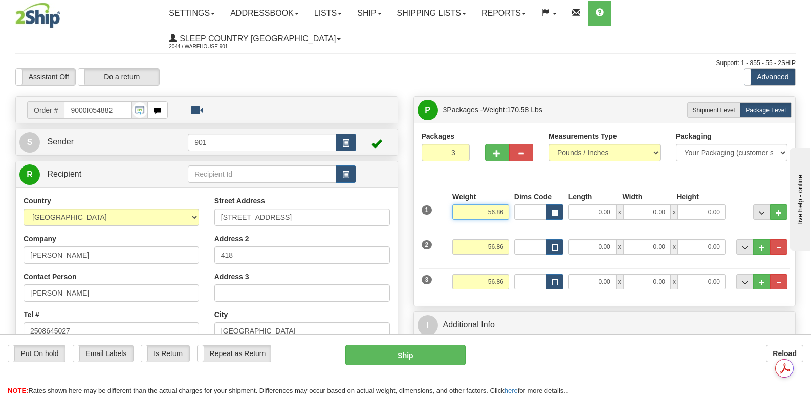
drag, startPoint x: 477, startPoint y: 186, endPoint x: 510, endPoint y: 186, distance: 32.2
click at [510, 191] on div "Weight 56.86" at bounding box center [481, 209] width 62 height 36
type input "7.00"
click at [580, 204] on input "0.00" at bounding box center [592, 211] width 48 height 15
type input "24.00"
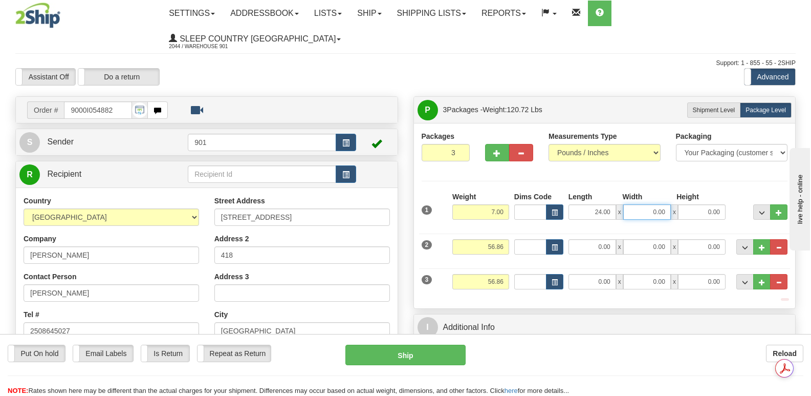
click at [636, 204] on input "0.00" at bounding box center [647, 211] width 48 height 15
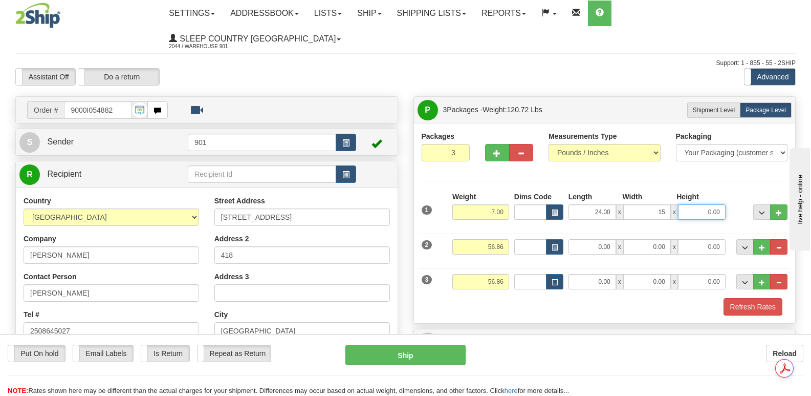
type input "15.00"
click at [689, 204] on input "0.00" at bounding box center [702, 211] width 48 height 15
type input "8.00"
drag, startPoint x: 478, startPoint y: 219, endPoint x: 503, endPoint y: 221, distance: 25.1
click at [503, 239] on input "56.86" at bounding box center [480, 246] width 57 height 15
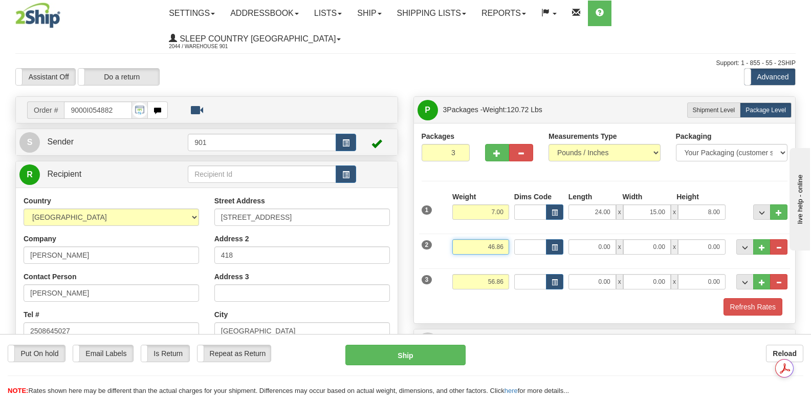
type input "46.86"
click at [579, 239] on input "0.00" at bounding box center [592, 246] width 48 height 15
type input "41.00"
click at [639, 239] on input "0.00" at bounding box center [647, 246] width 48 height 15
type input "16.00"
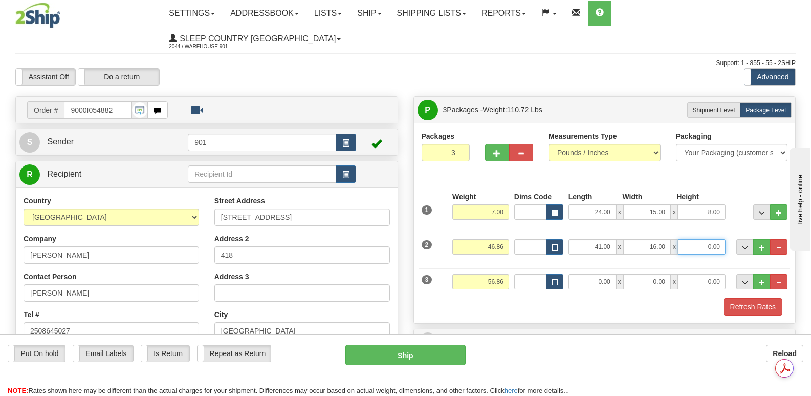
click at [690, 239] on input "0.00" at bounding box center [702, 246] width 48 height 15
type input "16.00"
drag, startPoint x: 484, startPoint y: 254, endPoint x: 513, endPoint y: 253, distance: 28.7
click at [512, 263] on div "3 Weight 56.86 Dims Code Length Width Height" at bounding box center [604, 280] width 371 height 34
type input "3.00"
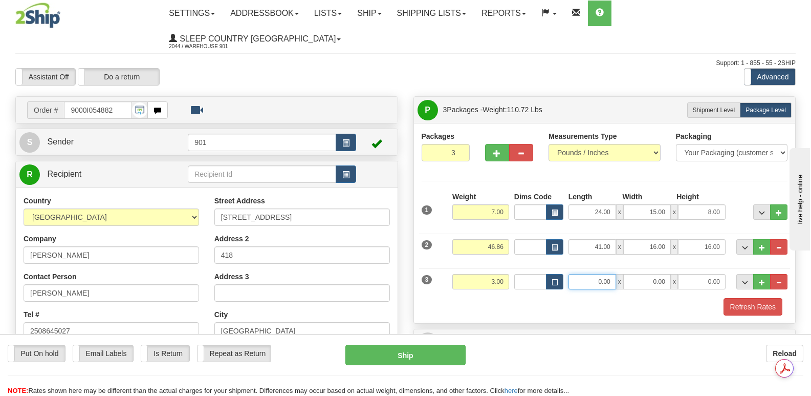
click at [591, 274] on input "0.00" at bounding box center [592, 281] width 48 height 15
type input "14.00"
click at [644, 274] on input "0.00" at bounding box center [647, 281] width 48 height 15
type input "7.00"
click at [699, 274] on input "0.00" at bounding box center [702, 281] width 48 height 15
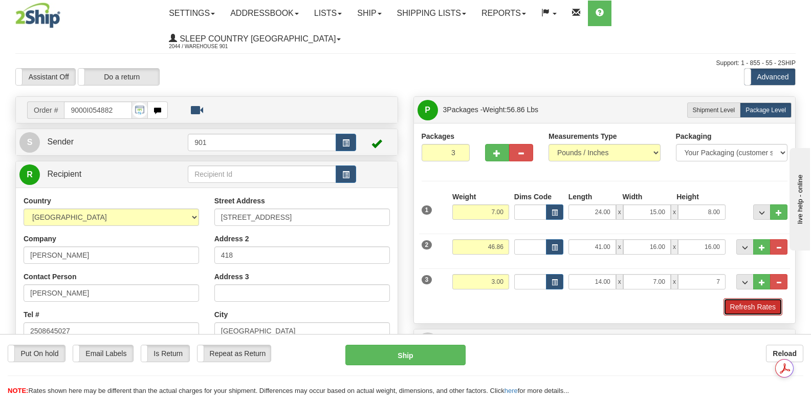
type input "7.00"
click at [741, 298] on button "Refresh Rates" at bounding box center [752, 306] width 59 height 17
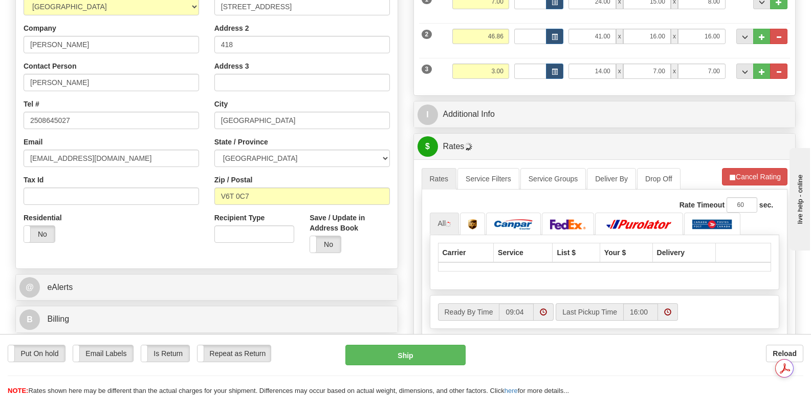
scroll to position [256, 0]
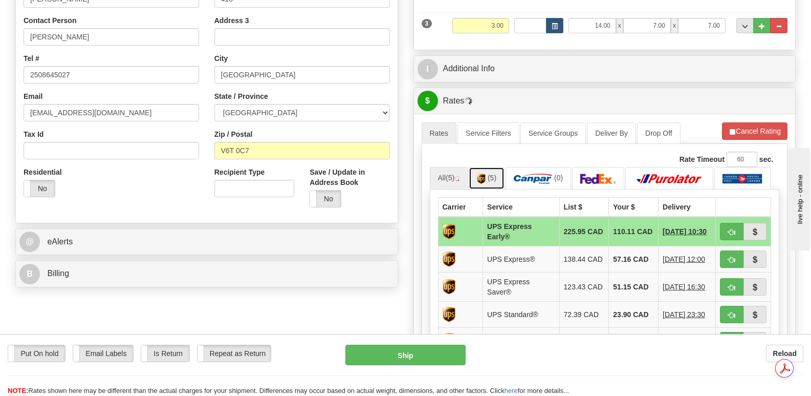
click at [486, 173] on img at bounding box center [481, 178] width 9 height 10
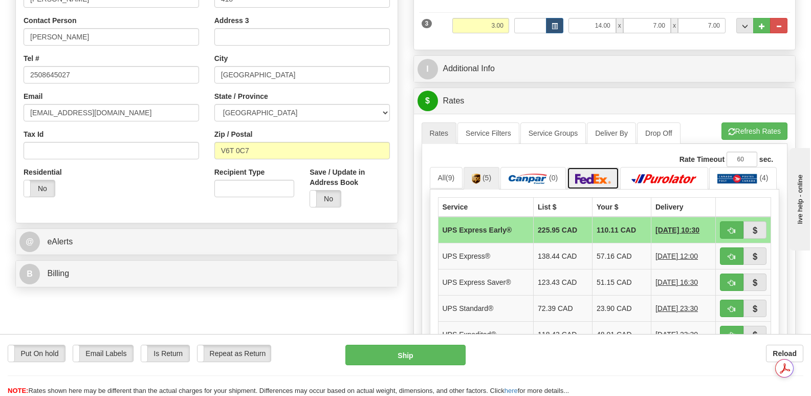
click at [597, 173] on img at bounding box center [593, 178] width 36 height 10
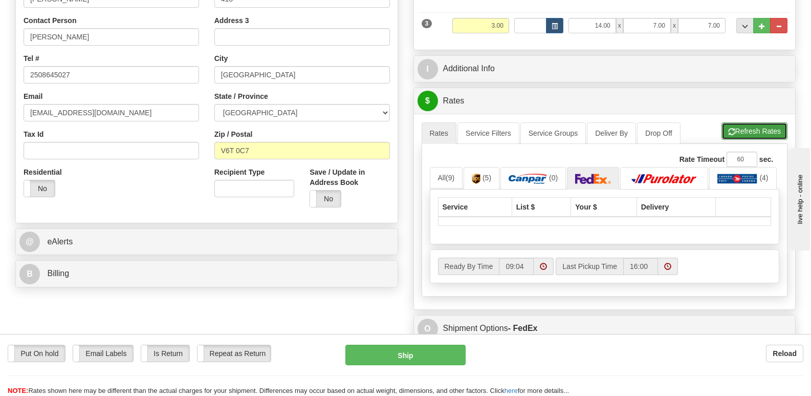
click at [749, 122] on button "Refresh Rates" at bounding box center [754, 130] width 66 height 17
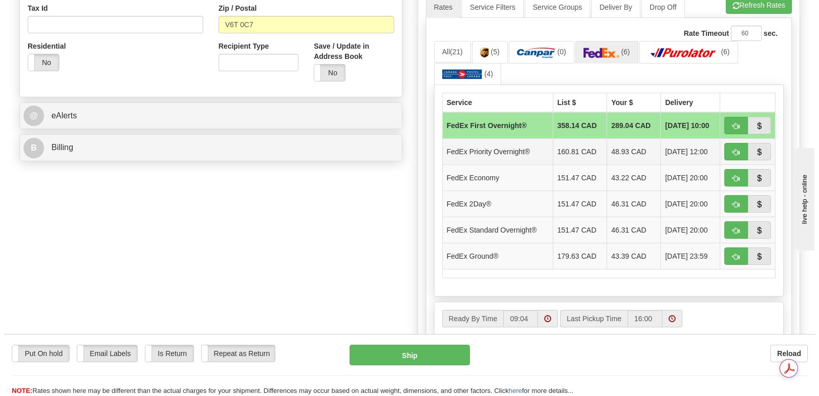
scroll to position [358, 0]
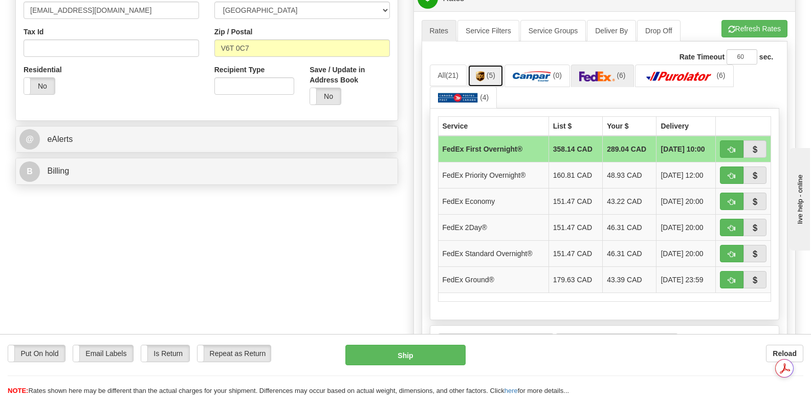
click at [481, 64] on link "(5)" at bounding box center [486, 75] width 36 height 22
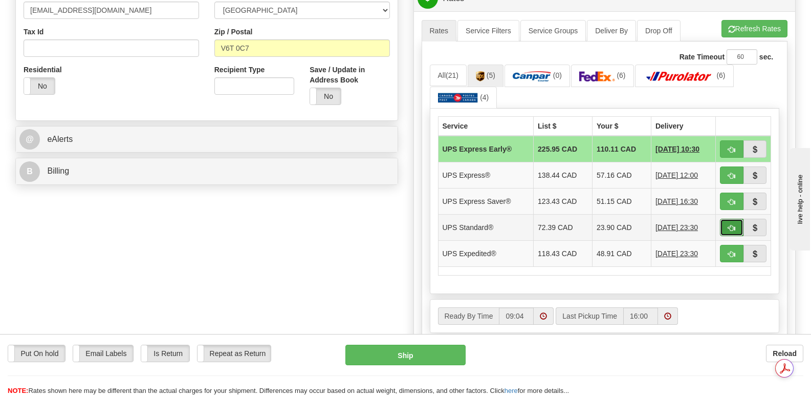
click at [727, 218] on button "button" at bounding box center [732, 226] width 24 height 17
type input "11"
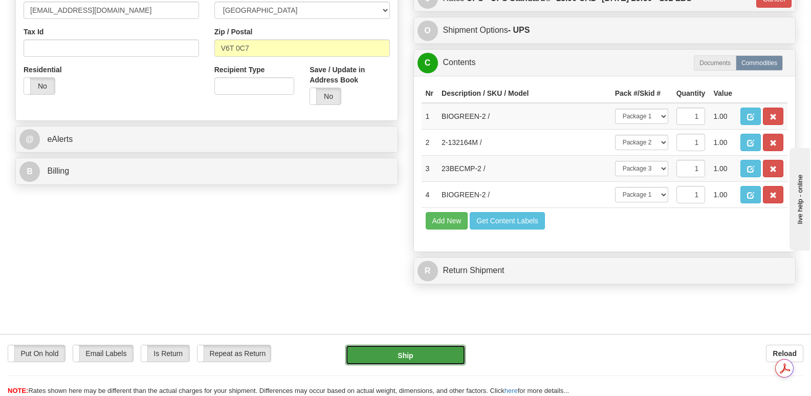
click at [419, 355] on button "Ship" at bounding box center [405, 354] width 120 height 20
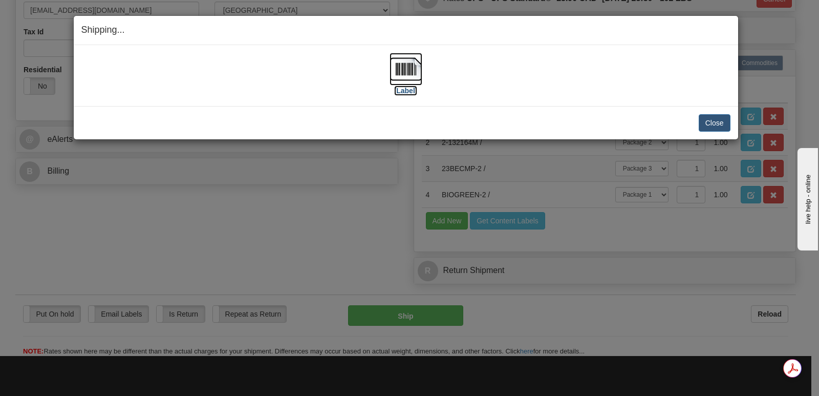
click at [409, 65] on img at bounding box center [405, 69] width 33 height 33
click at [716, 118] on button "Close" at bounding box center [714, 122] width 32 height 17
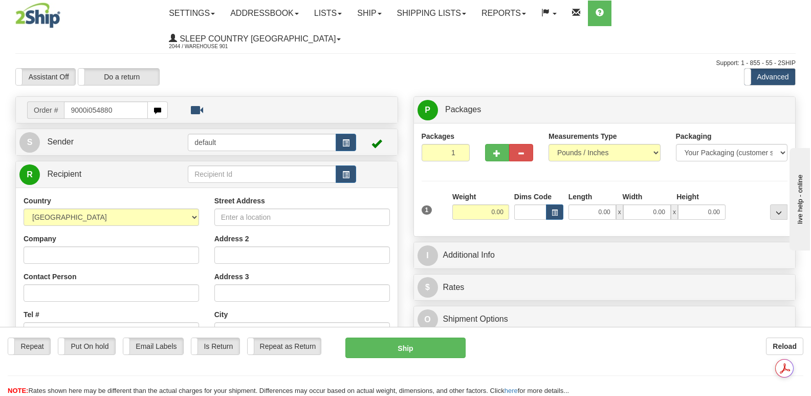
type input "9000i054880"
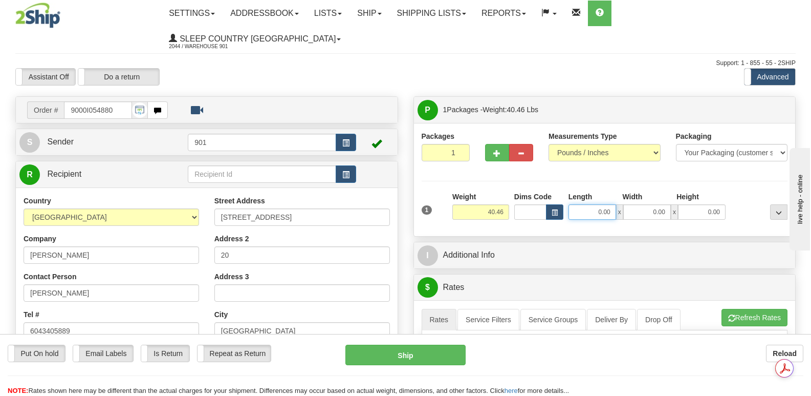
click at [577, 204] on input "0.00" at bounding box center [592, 211] width 48 height 15
type input "40.00"
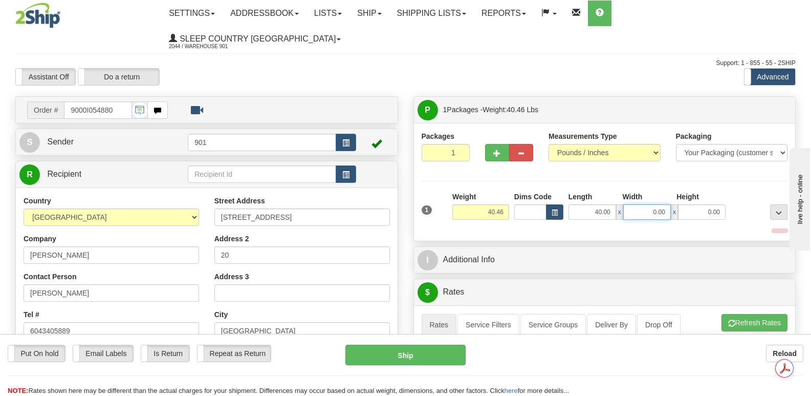
click at [636, 204] on input "0.00" at bounding box center [647, 211] width 48 height 15
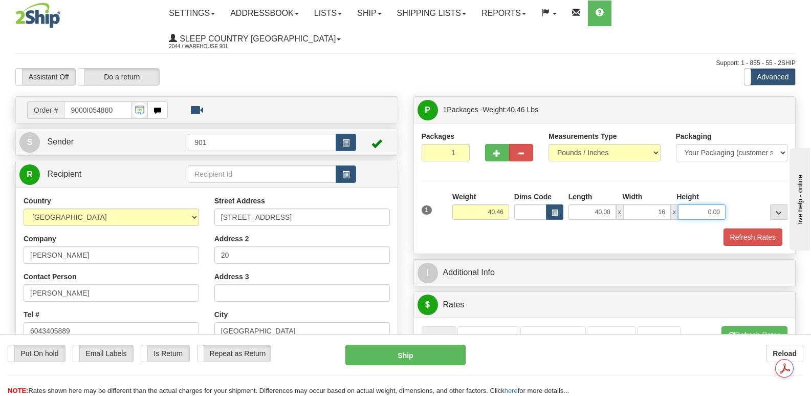
type input "16.00"
click at [689, 204] on input "0.00" at bounding box center [702, 211] width 48 height 15
type input "16.00"
drag, startPoint x: 744, startPoint y: 211, endPoint x: 737, endPoint y: 205, distance: 9.1
click at [744, 228] on button "Refresh Rates" at bounding box center [752, 236] width 59 height 17
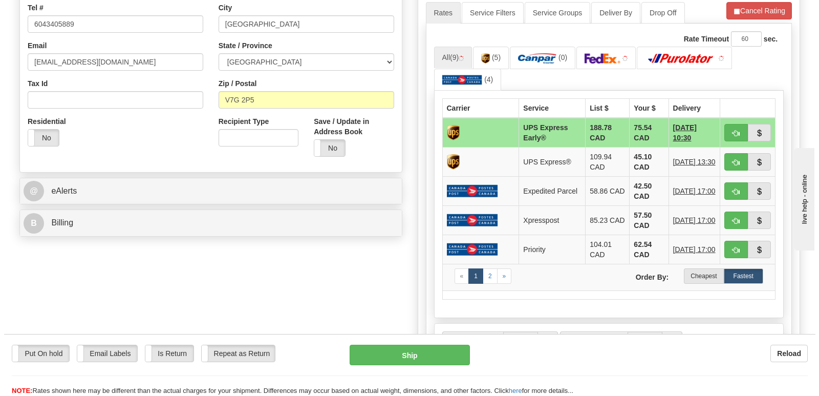
scroll to position [307, 0]
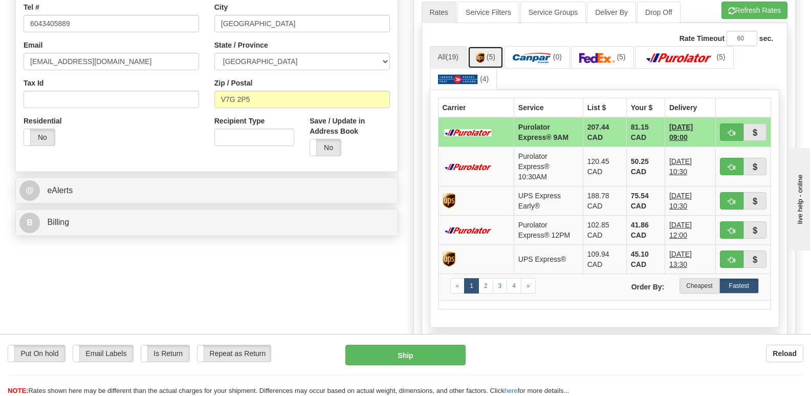
click at [484, 53] on img at bounding box center [480, 58] width 9 height 10
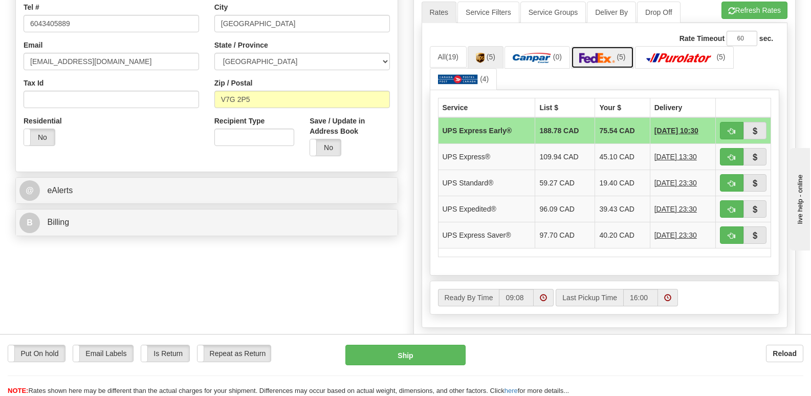
click at [605, 53] on img at bounding box center [597, 58] width 36 height 10
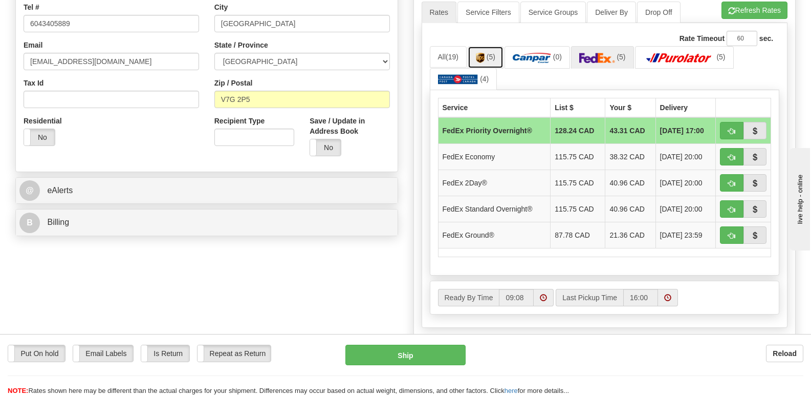
click at [483, 53] on img at bounding box center [480, 58] width 9 height 10
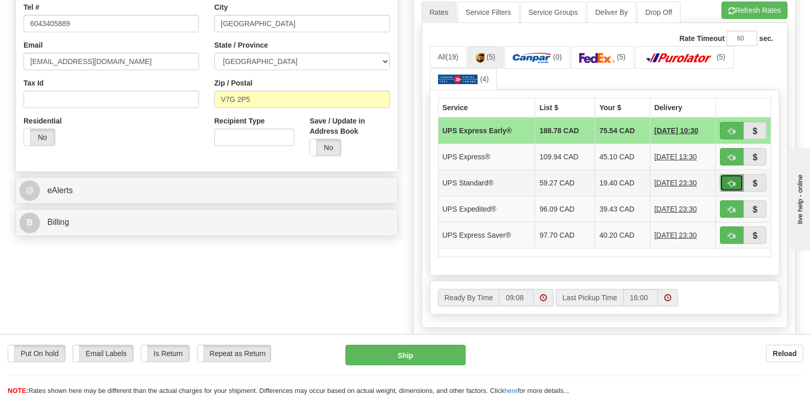
click at [732, 180] on span "button" at bounding box center [731, 183] width 7 height 7
type input "11"
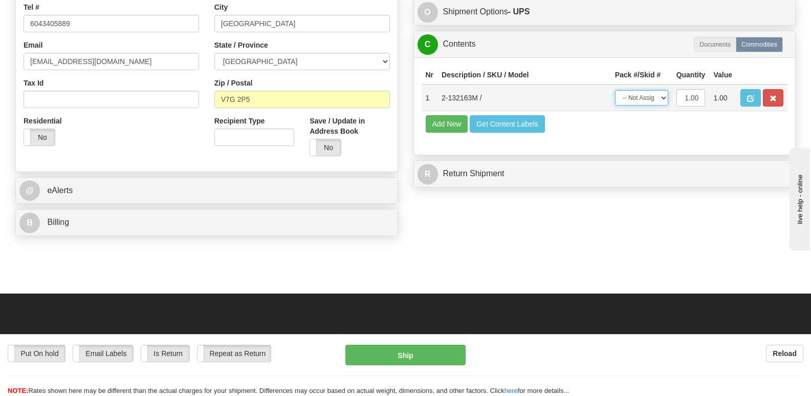
click at [658, 90] on select "-- Not Assigned -- Package 1" at bounding box center [641, 97] width 53 height 15
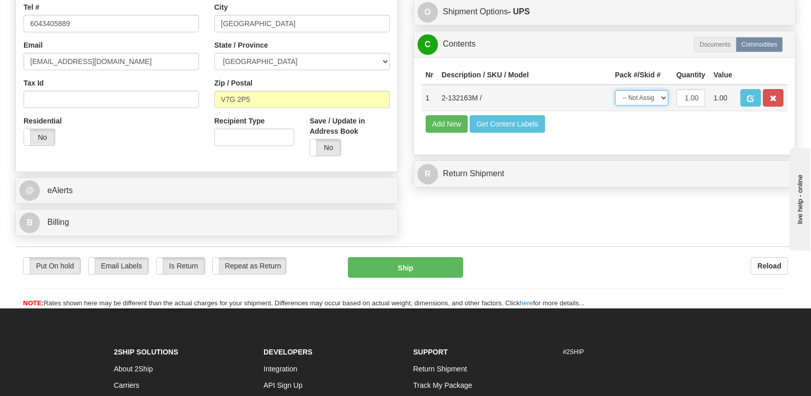
select select "0"
click at [615, 90] on select "-- Not Assigned -- Package 1" at bounding box center [641, 97] width 53 height 15
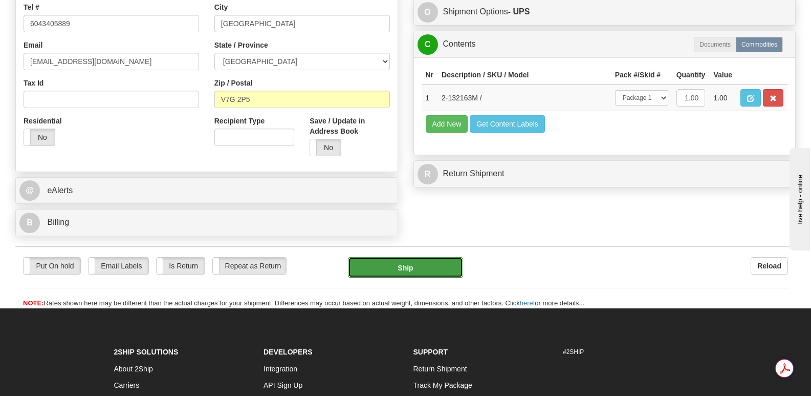
click at [386, 257] on button "Ship" at bounding box center [405, 267] width 115 height 20
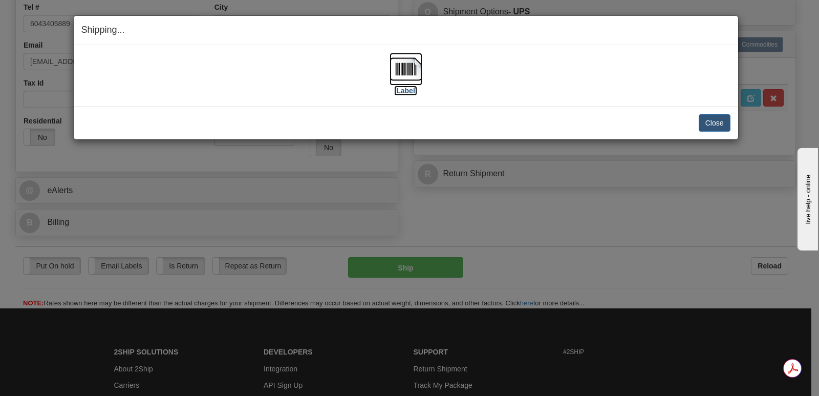
click at [412, 68] on img at bounding box center [405, 69] width 33 height 33
click at [716, 120] on button "Close" at bounding box center [714, 122] width 32 height 17
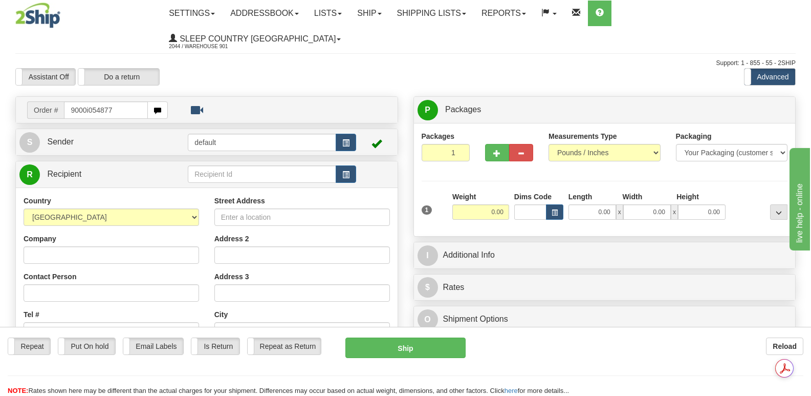
type input "9000i054877"
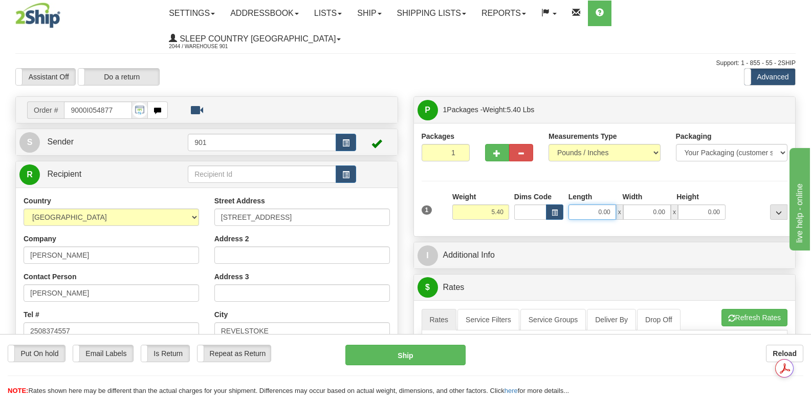
click at [573, 204] on input "0.00" at bounding box center [592, 211] width 48 height 15
type input "13.00"
click at [639, 204] on input "0.00" at bounding box center [647, 211] width 48 height 15
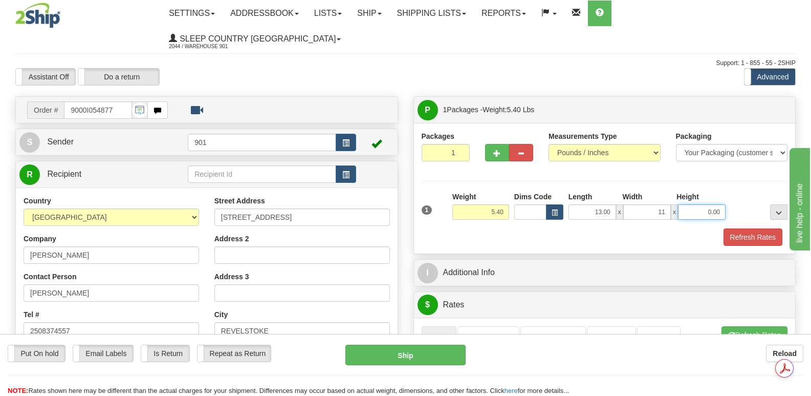
type input "11.00"
click at [689, 204] on input "0.00" at bounding box center [702, 211] width 48 height 15
type input "4.00"
click at [749, 228] on button "Refresh Rates" at bounding box center [752, 236] width 59 height 17
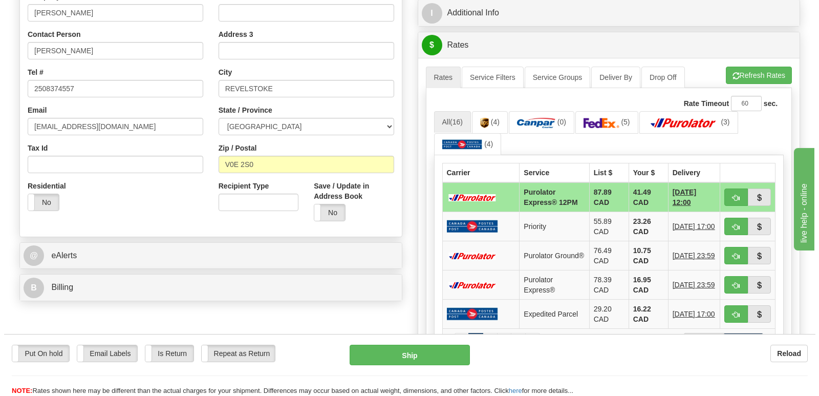
scroll to position [256, 0]
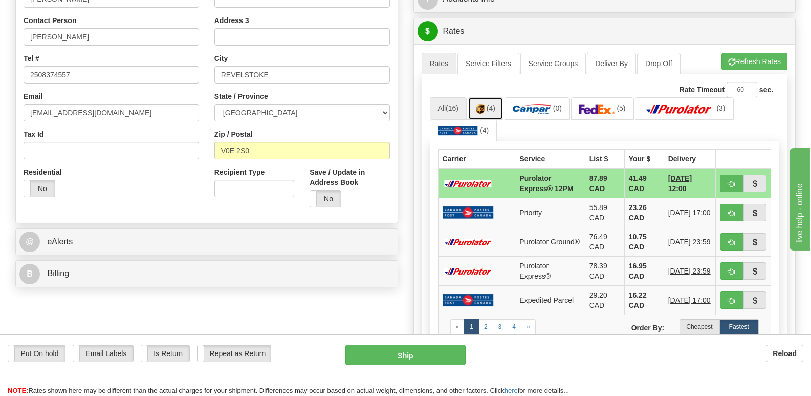
click at [486, 97] on link "(4)" at bounding box center [486, 108] width 36 height 22
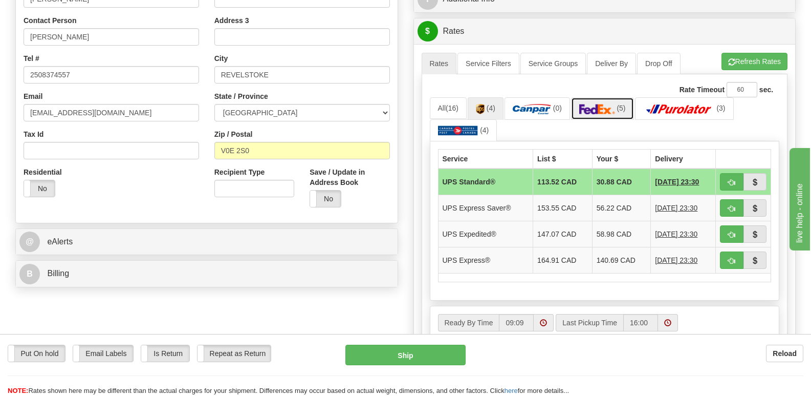
click at [603, 104] on img at bounding box center [597, 109] width 36 height 10
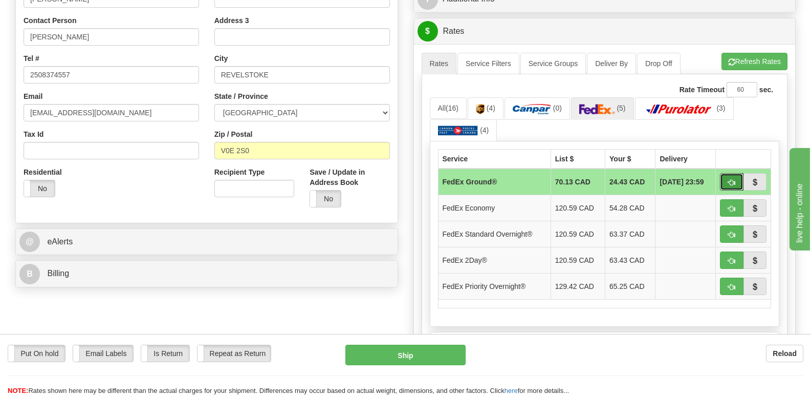
click at [733, 179] on span "button" at bounding box center [731, 182] width 7 height 7
type input "92"
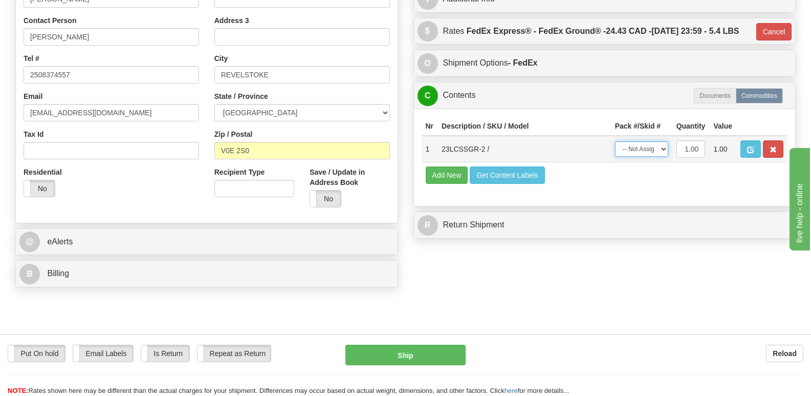
click at [663, 146] on select "-- Not Assigned -- Package 1" at bounding box center [641, 148] width 53 height 15
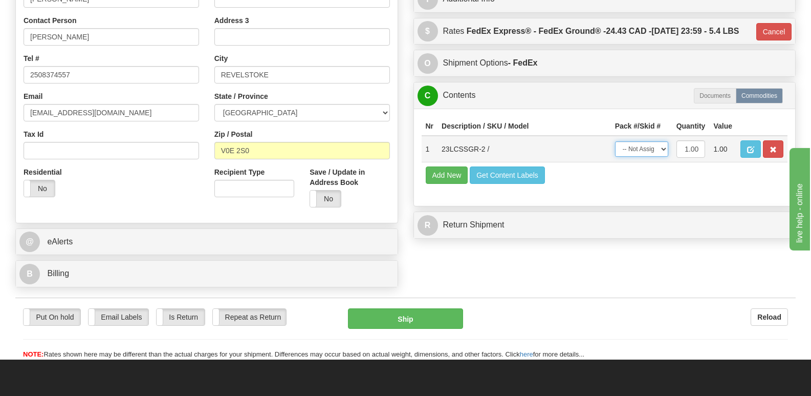
select select "0"
click at [615, 141] on select "-- Not Assigned -- Package 1" at bounding box center [641, 148] width 53 height 15
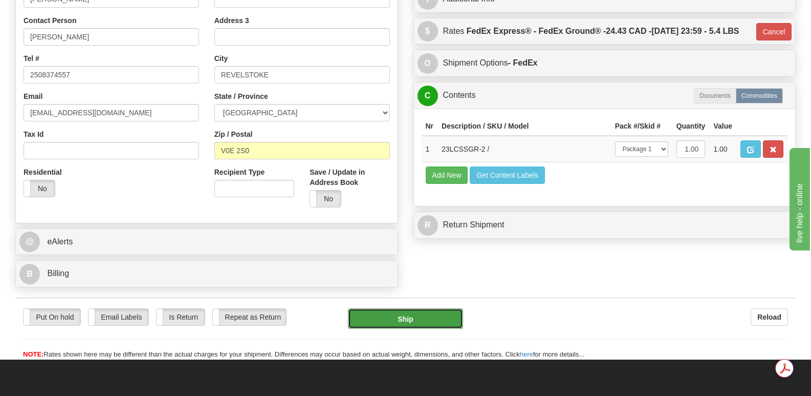
click at [415, 308] on button "Ship" at bounding box center [405, 318] width 115 height 20
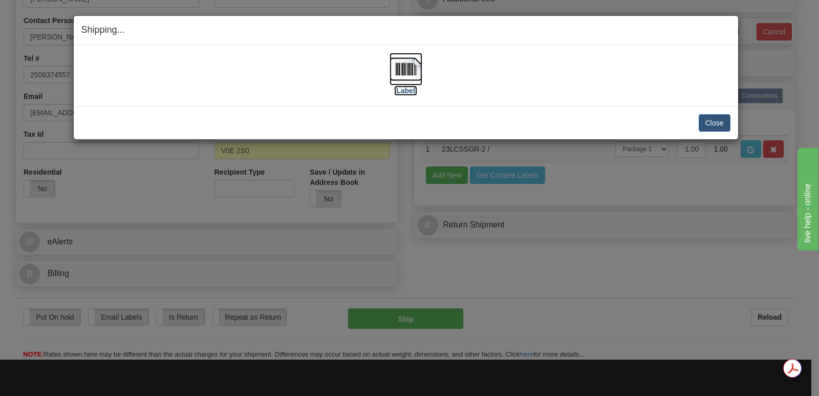
click at [406, 69] on img at bounding box center [405, 69] width 33 height 33
click at [709, 121] on button "Close" at bounding box center [714, 122] width 32 height 17
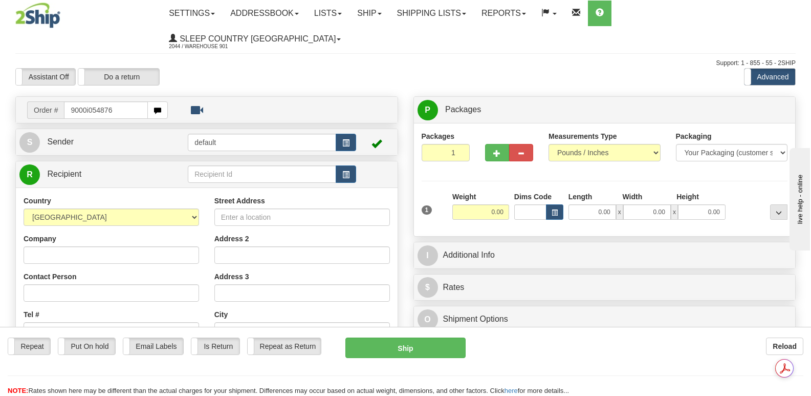
type input "9000i054876"
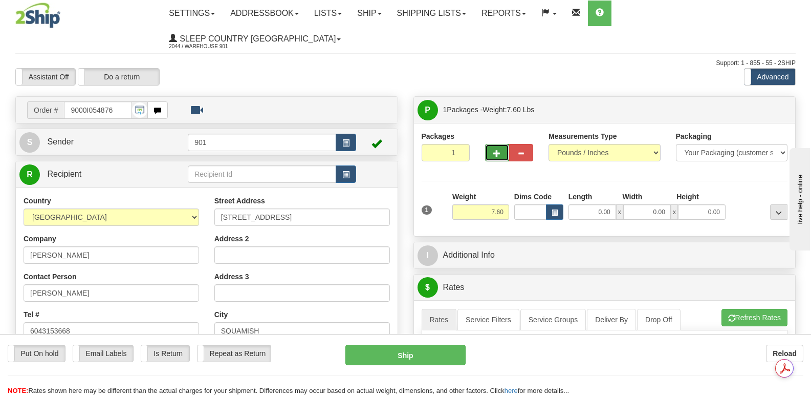
click at [498, 150] on span "button" at bounding box center [496, 153] width 7 height 7
type input "2"
click at [576, 204] on input "0.00" at bounding box center [592, 211] width 48 height 15
type input "32.00"
click at [632, 204] on input "0.00" at bounding box center [647, 211] width 48 height 15
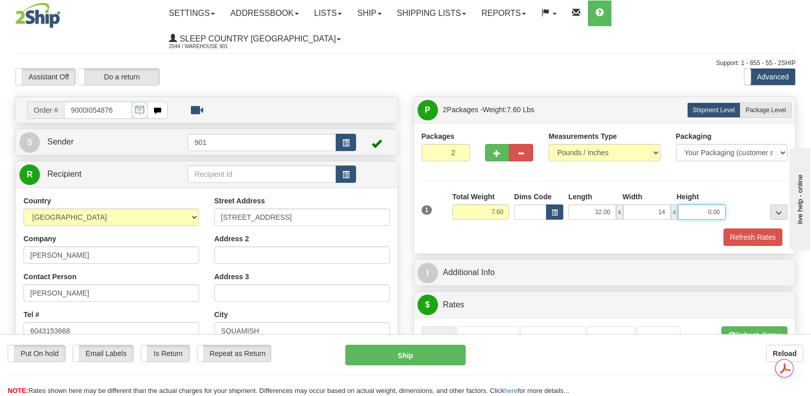
type input "14.00"
click at [690, 204] on input "0.00" at bounding box center [702, 211] width 48 height 15
type input "5.00"
click at [754, 228] on button "Refresh Rates" at bounding box center [752, 236] width 59 height 17
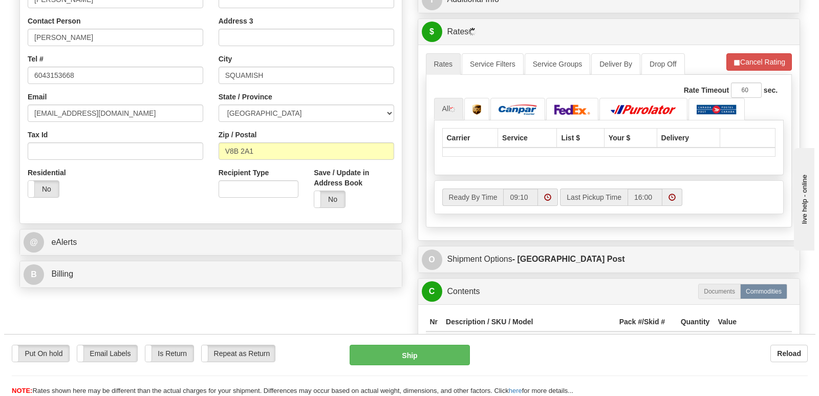
scroll to position [256, 0]
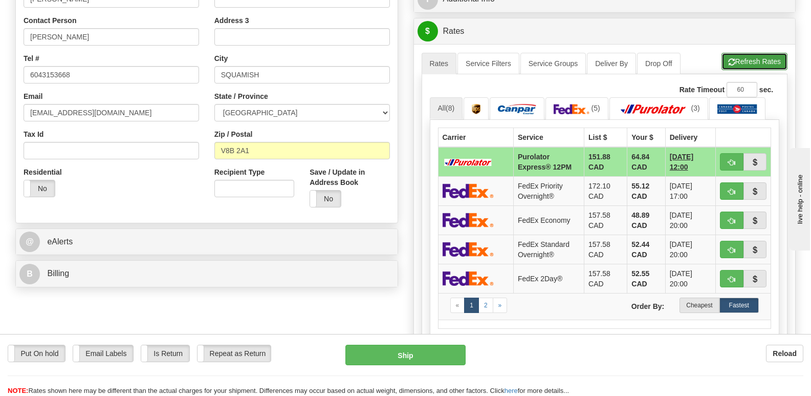
click at [744, 53] on button "Refresh Rates" at bounding box center [754, 61] width 66 height 17
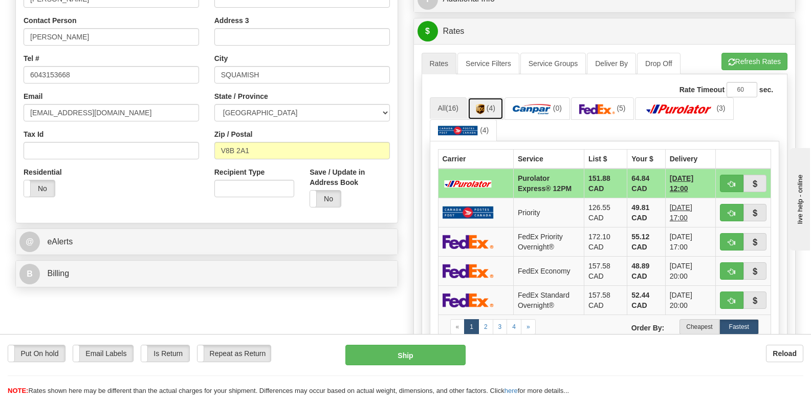
click at [485, 104] on img at bounding box center [480, 109] width 9 height 10
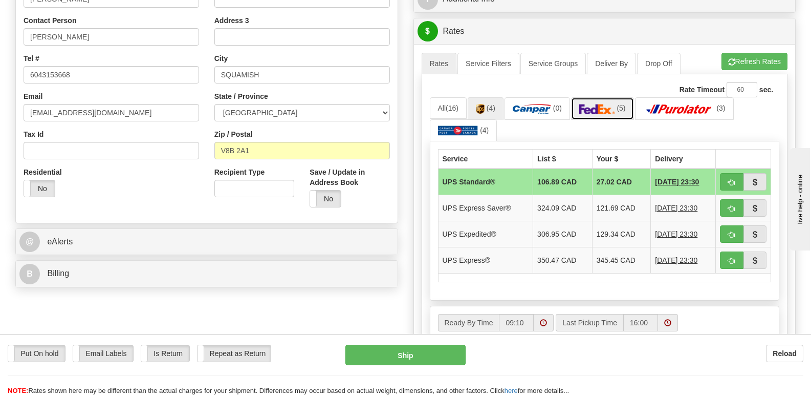
click at [606, 104] on img at bounding box center [597, 109] width 36 height 10
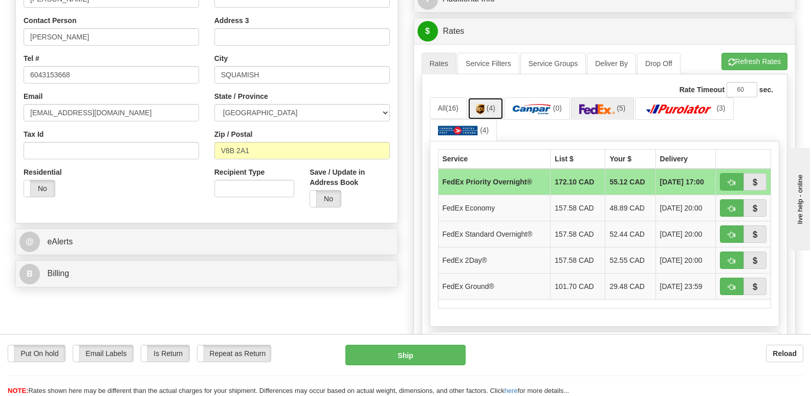
click at [480, 104] on img at bounding box center [480, 109] width 9 height 10
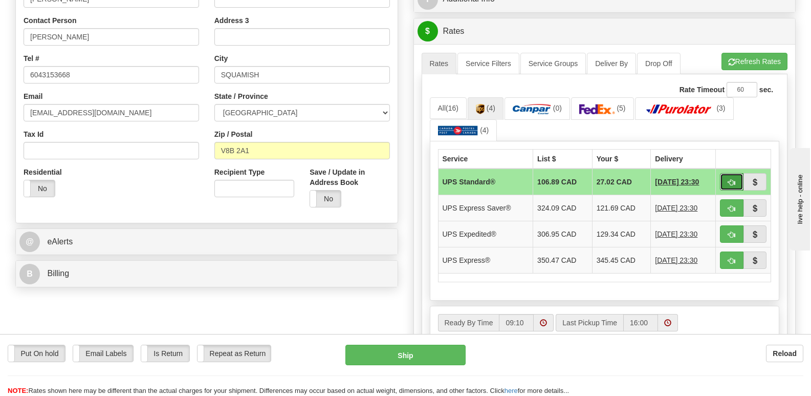
click at [735, 173] on button "button" at bounding box center [732, 181] width 24 height 17
type input "11"
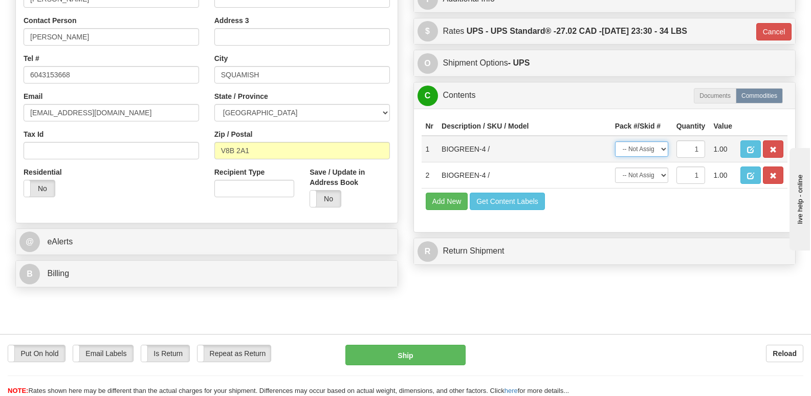
click at [663, 141] on select "-- Not Assigned -- Package 1 Package 2" at bounding box center [641, 148] width 53 height 15
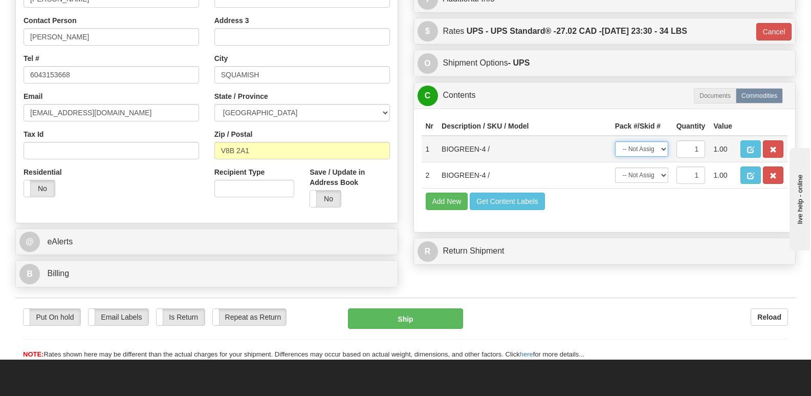
select select "0"
click at [615, 141] on select "-- Not Assigned -- Package 1 Package 2" at bounding box center [641, 148] width 53 height 15
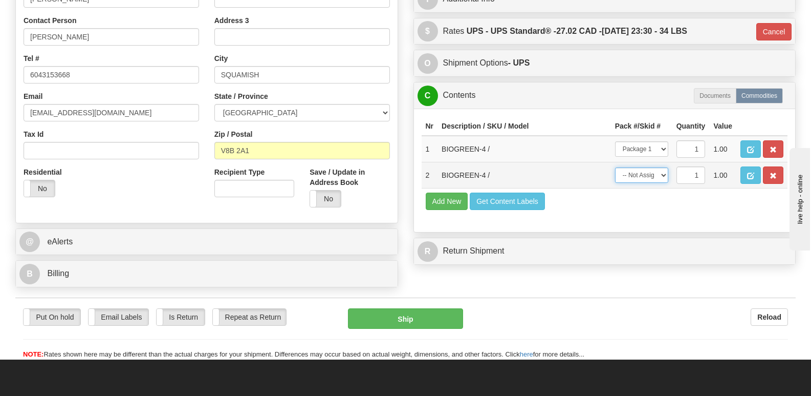
click at [664, 167] on select "-- Not Assigned -- Package 1 Package 2" at bounding box center [641, 174] width 53 height 15
select select "1"
click at [615, 167] on select "-- Not Assigned -- Package 1 Package 2" at bounding box center [641, 174] width 53 height 15
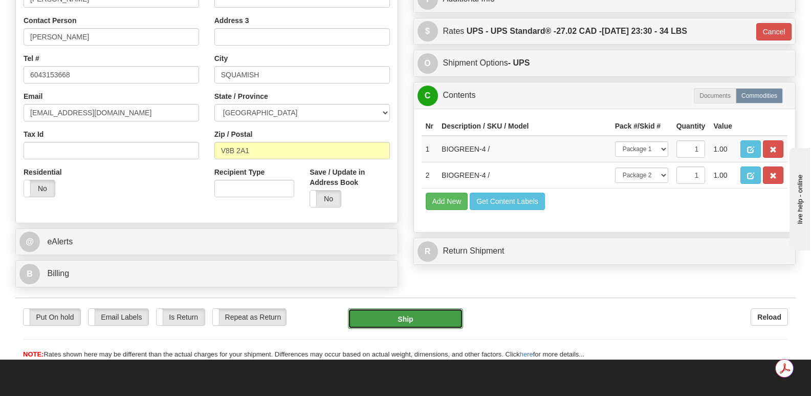
click at [405, 308] on button "Ship" at bounding box center [405, 318] width 115 height 20
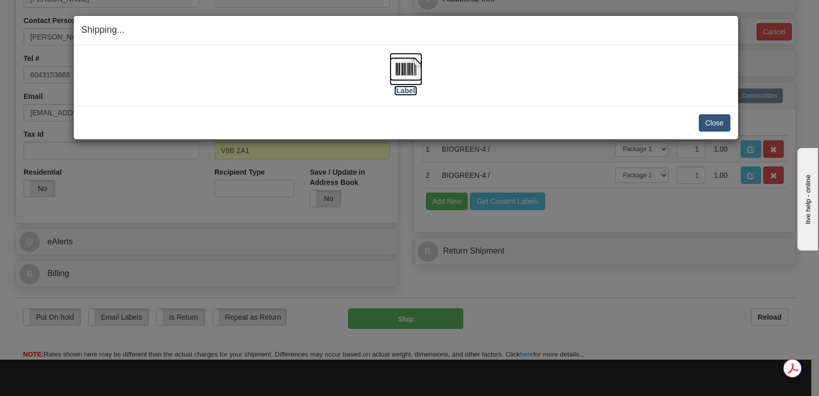
click at [406, 64] on img at bounding box center [405, 69] width 33 height 33
click at [712, 121] on button "Close" at bounding box center [714, 122] width 32 height 17
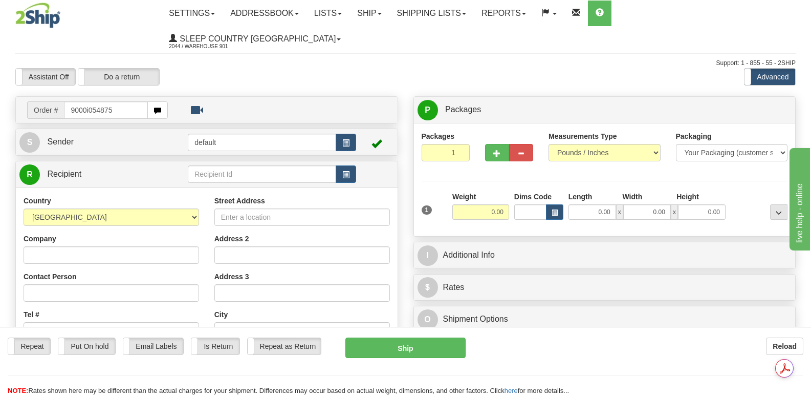
type input "9000i054875"
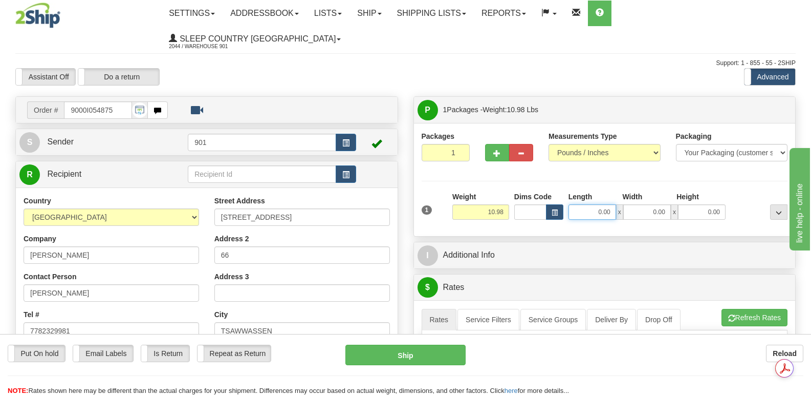
click at [577, 204] on input "0.00" at bounding box center [592, 211] width 48 height 15
type input "16.00"
click at [636, 204] on input "0.00" at bounding box center [647, 211] width 48 height 15
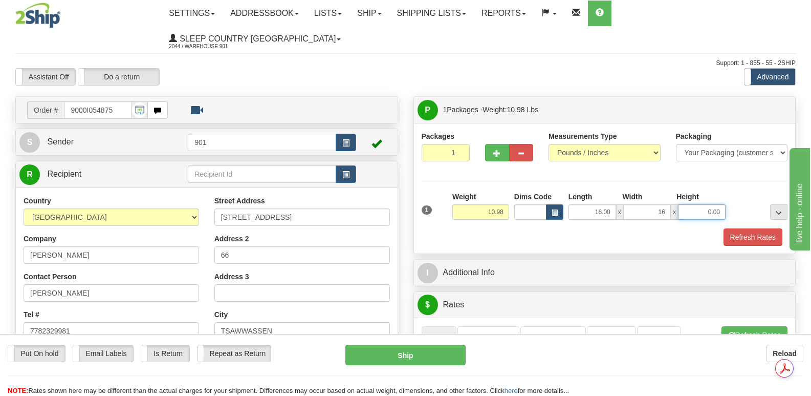
type input "16.00"
click at [691, 204] on input "0.00" at bounding box center [702, 211] width 48 height 15
type input "8.00"
drag, startPoint x: 750, startPoint y: 213, endPoint x: 742, endPoint y: 206, distance: 10.2
click at [750, 228] on button "Refresh Rates" at bounding box center [752, 236] width 59 height 17
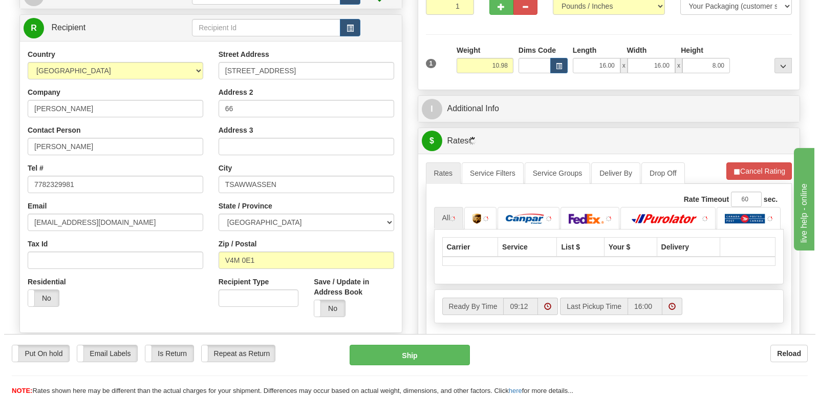
scroll to position [205, 0]
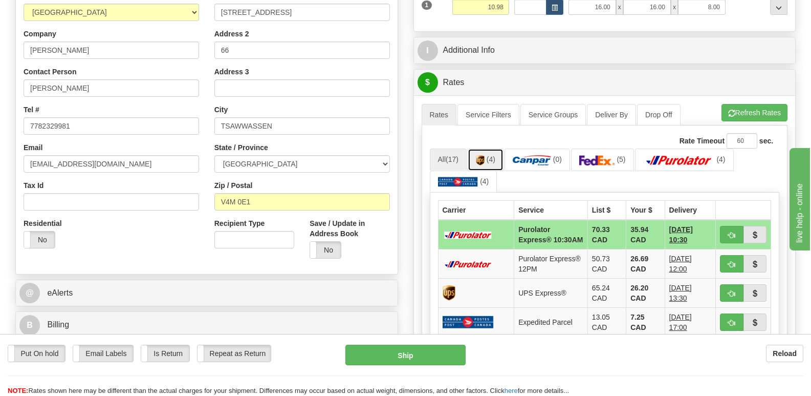
click at [480, 155] on img at bounding box center [480, 160] width 9 height 10
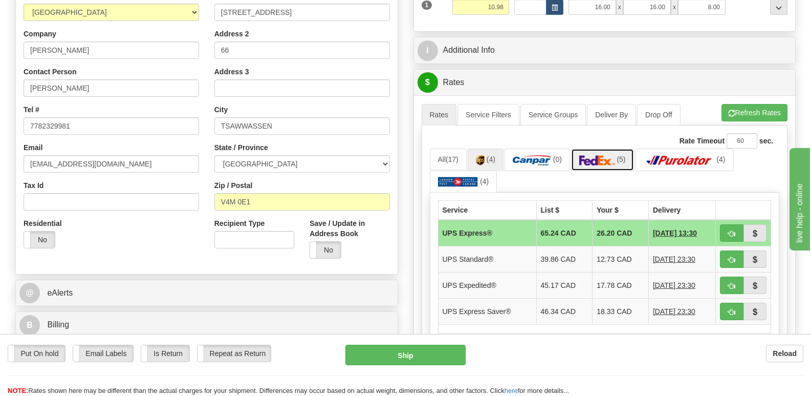
click at [591, 155] on img at bounding box center [597, 160] width 36 height 10
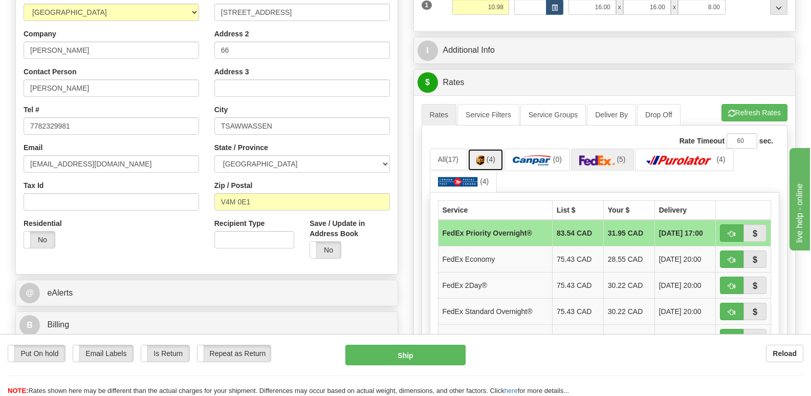
click at [485, 155] on img at bounding box center [480, 160] width 9 height 10
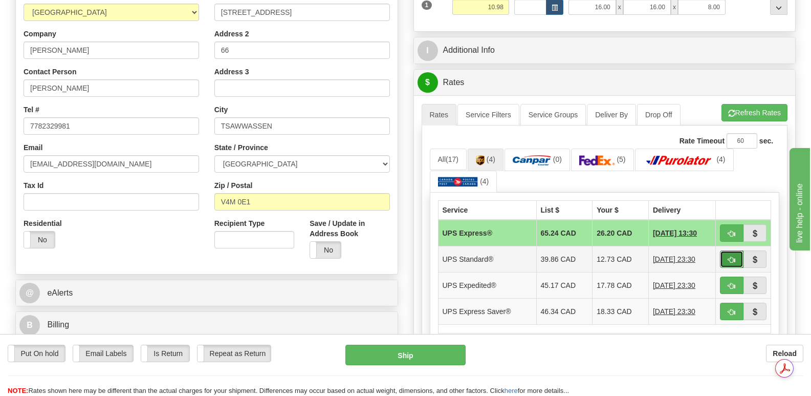
click at [724, 250] on button "button" at bounding box center [732, 258] width 24 height 17
type input "11"
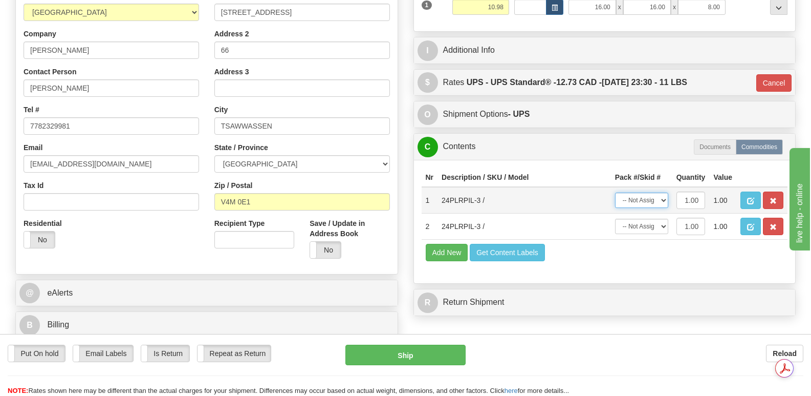
click at [663, 192] on select "-- Not Assigned -- Package 1" at bounding box center [641, 199] width 53 height 15
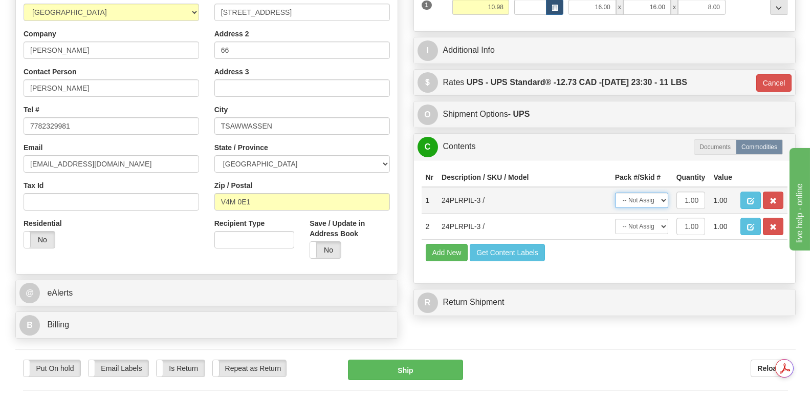
select select "0"
click at [615, 192] on select "-- Not Assigned -- Package 1" at bounding box center [641, 199] width 53 height 15
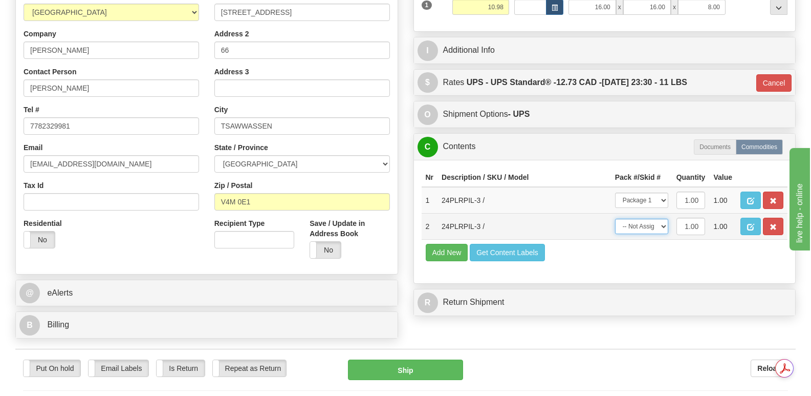
click at [663, 218] on select "-- Not Assigned -- Package 1" at bounding box center [641, 225] width 53 height 15
select select "0"
click at [615, 218] on select "-- Not Assigned -- Package 1" at bounding box center [641, 225] width 53 height 15
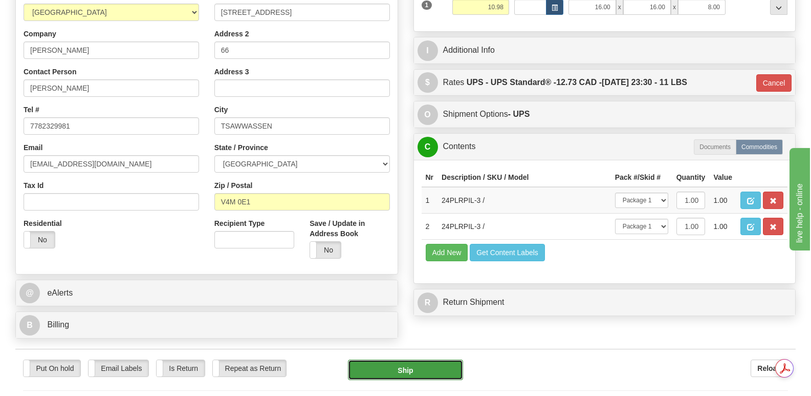
click at [410, 359] on button "Ship" at bounding box center [405, 369] width 115 height 20
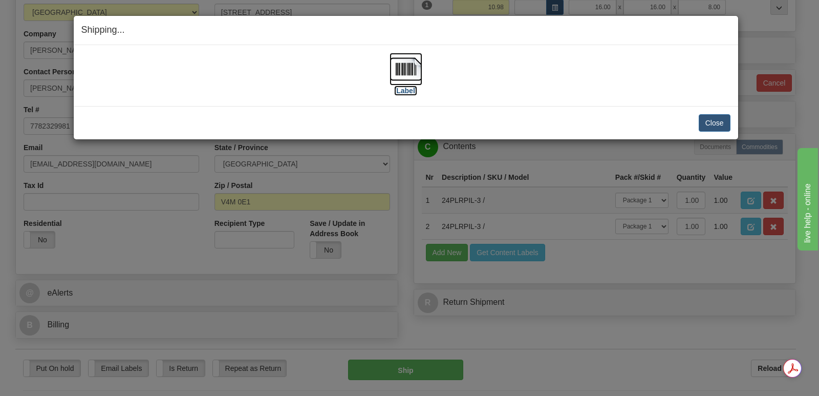
click at [404, 65] on img at bounding box center [405, 69] width 33 height 33
click at [713, 121] on button "Close" at bounding box center [714, 122] width 32 height 17
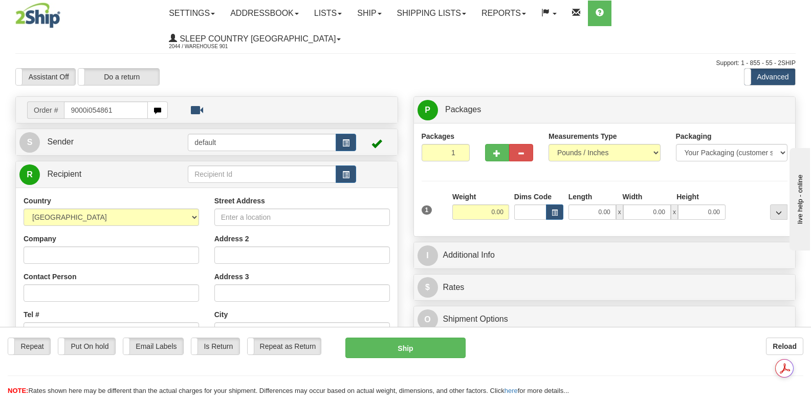
type input "9000i054861"
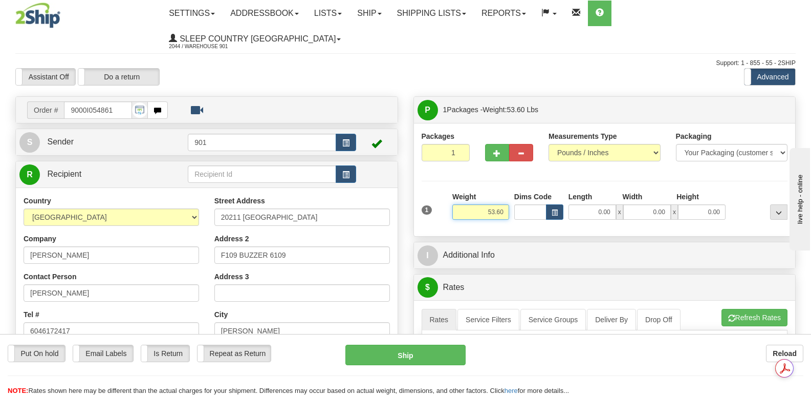
drag, startPoint x: 480, startPoint y: 184, endPoint x: 509, endPoint y: 186, distance: 28.7
click at [509, 191] on div "Weight 53.60" at bounding box center [481, 209] width 62 height 36
type input "12.00"
click at [578, 204] on input "0.00" at bounding box center [592, 211] width 48 height 15
type input "34.00"
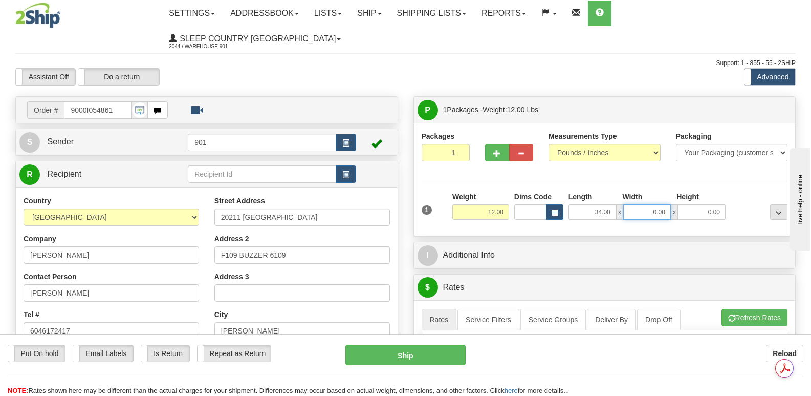
click at [634, 204] on input "0.00" at bounding box center [647, 211] width 48 height 15
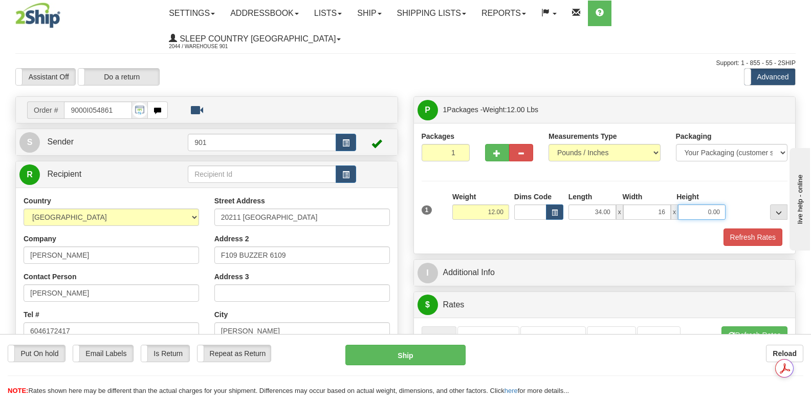
type input "16.00"
click at [694, 204] on input "0.00" at bounding box center [702, 211] width 48 height 15
type input "9.00"
click at [740, 228] on button "Refresh Rates" at bounding box center [752, 236] width 59 height 17
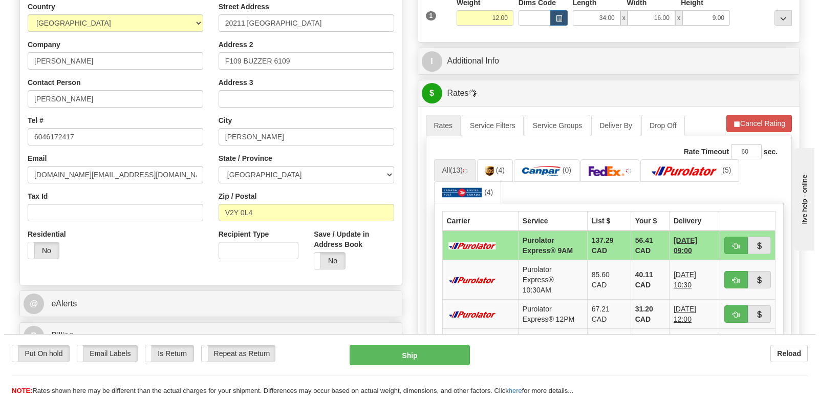
scroll to position [256, 0]
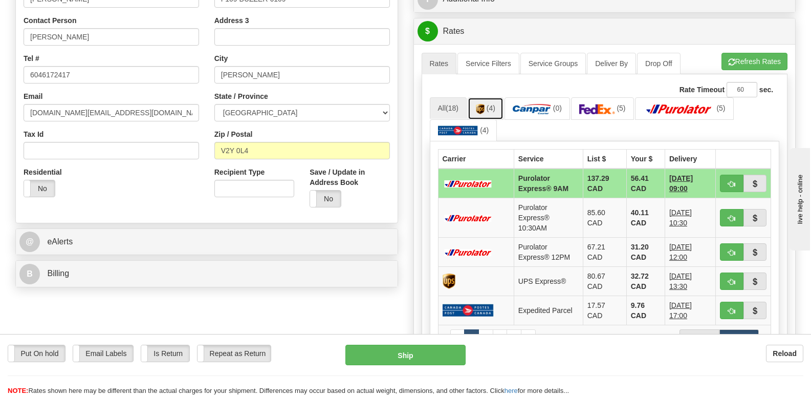
click at [481, 104] on img at bounding box center [480, 109] width 9 height 10
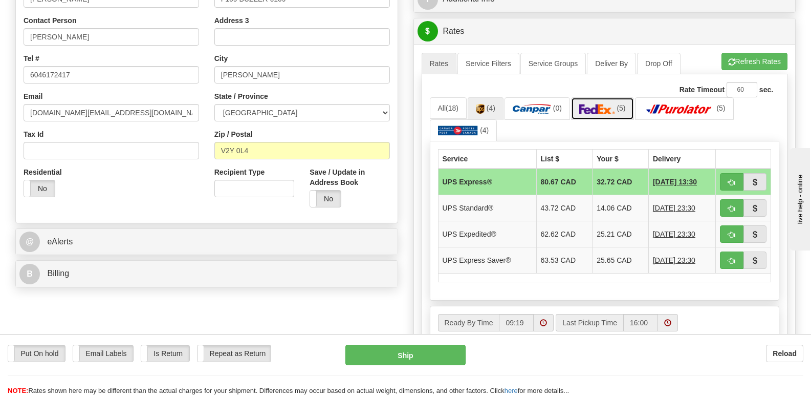
click at [601, 104] on img at bounding box center [597, 109] width 36 height 10
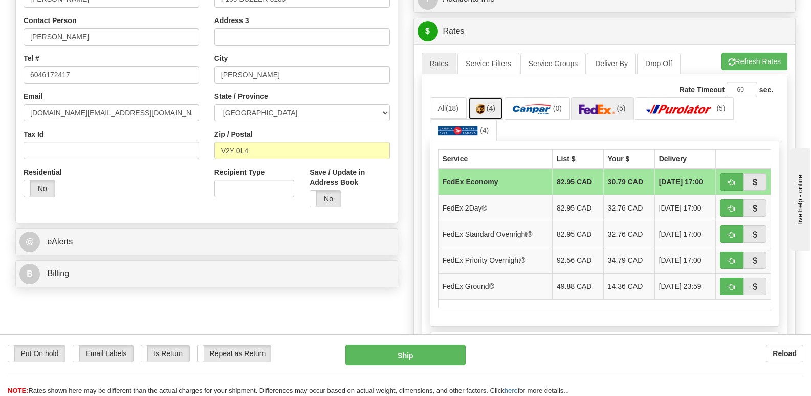
click at [482, 104] on img at bounding box center [480, 109] width 9 height 10
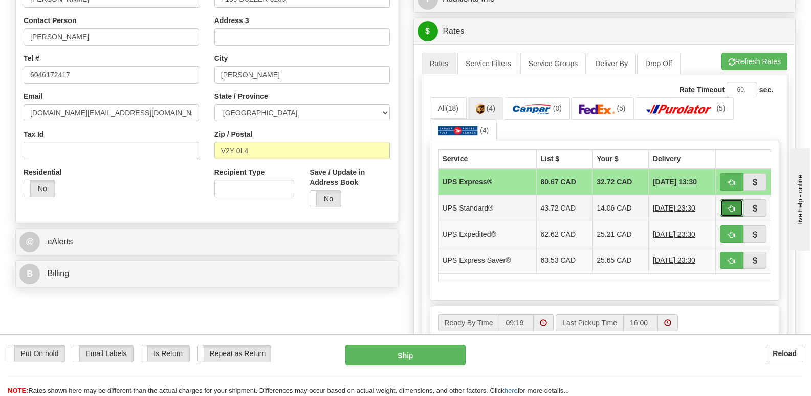
click at [727, 199] on button "button" at bounding box center [732, 207] width 24 height 17
type input "11"
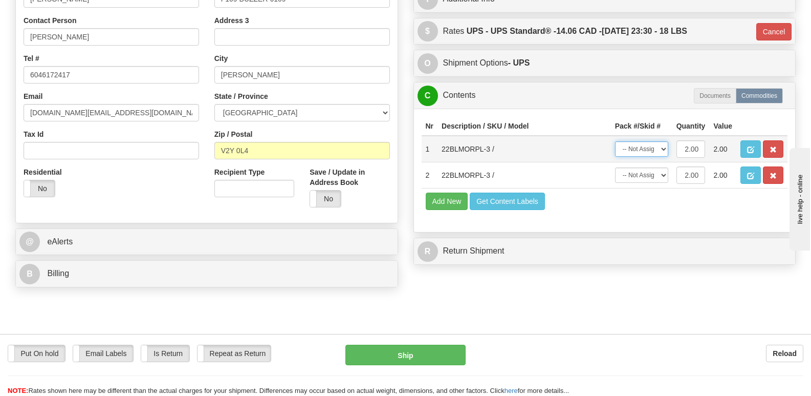
click at [665, 141] on select "-- Not Assigned -- Package 1" at bounding box center [641, 148] width 53 height 15
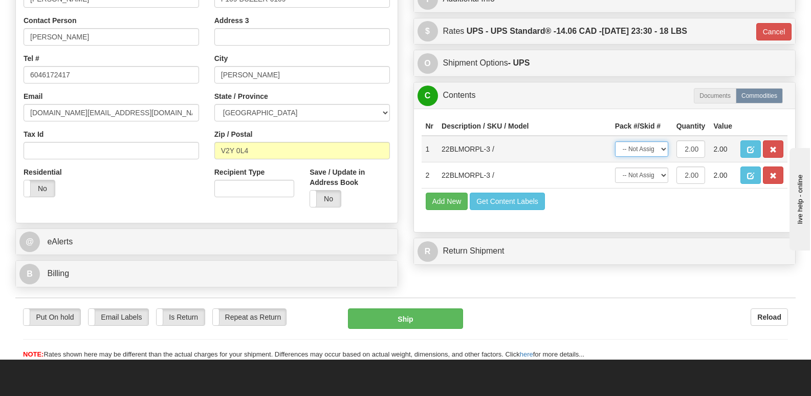
select select "0"
click at [615, 141] on select "-- Not Assigned -- Package 1" at bounding box center [641, 148] width 53 height 15
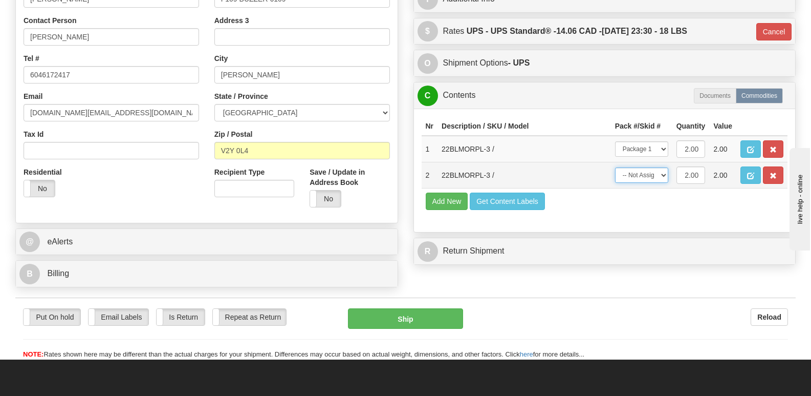
click at [663, 167] on select "-- Not Assigned -- Package 1" at bounding box center [641, 174] width 53 height 15
select select "0"
click at [615, 167] on select "-- Not Assigned -- Package 1" at bounding box center [641, 174] width 53 height 15
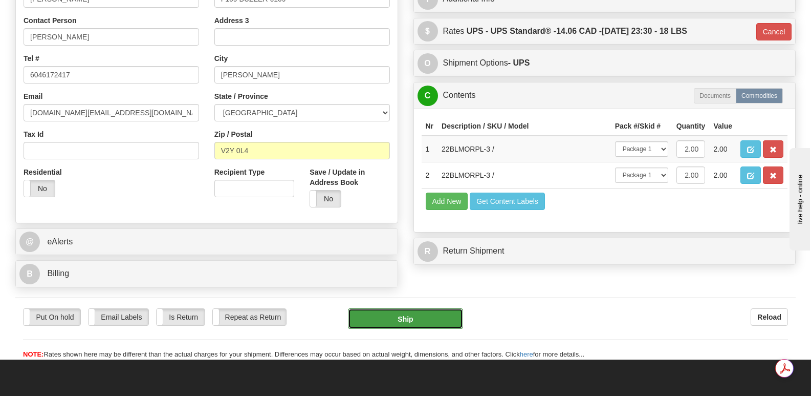
click at [419, 308] on button "Ship" at bounding box center [405, 318] width 115 height 20
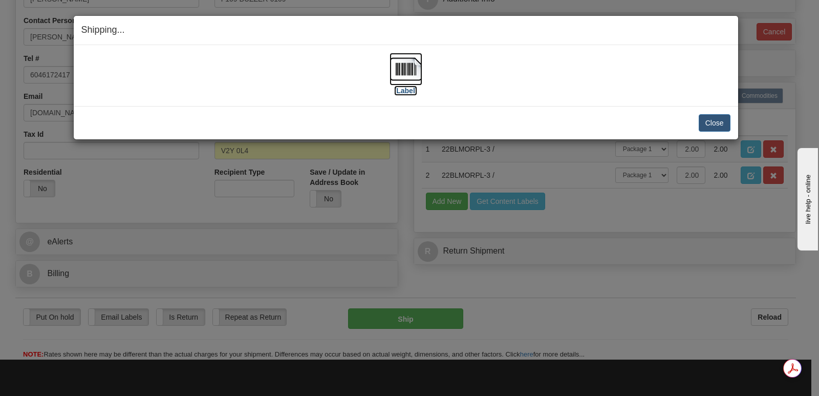
click at [408, 66] on img at bounding box center [405, 69] width 33 height 33
click at [712, 120] on button "Close" at bounding box center [714, 122] width 32 height 17
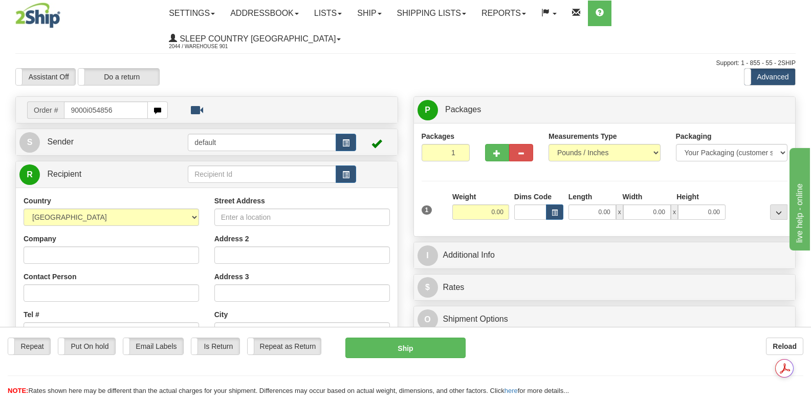
type input "9000i054856"
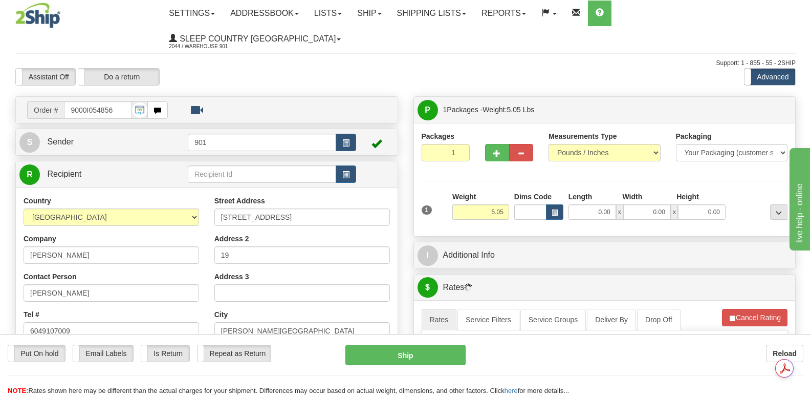
type input "[PERSON_NAME]"
click at [576, 204] on input "0.00" at bounding box center [592, 211] width 48 height 15
type input "17.00"
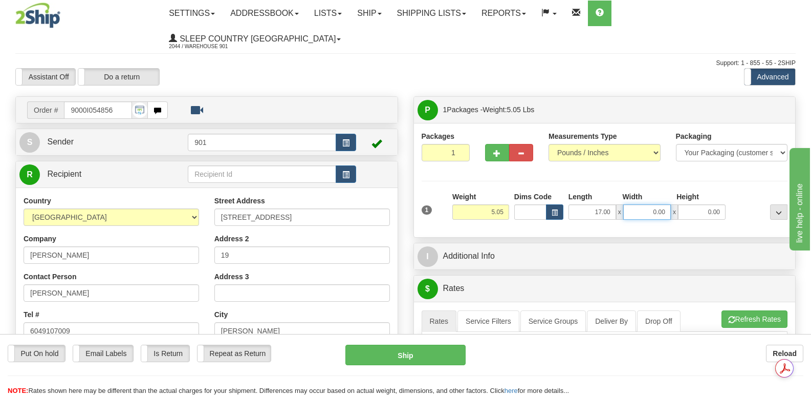
click at [634, 204] on input "0.00" at bounding box center [647, 211] width 48 height 15
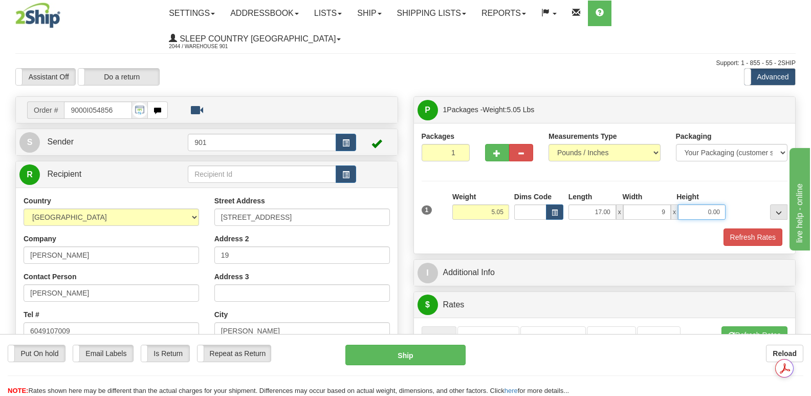
type input "9.00"
click at [690, 204] on input "0.00" at bounding box center [702, 211] width 48 height 15
type input "8.00"
click at [746, 228] on button "Refresh Rates" at bounding box center [752, 236] width 59 height 17
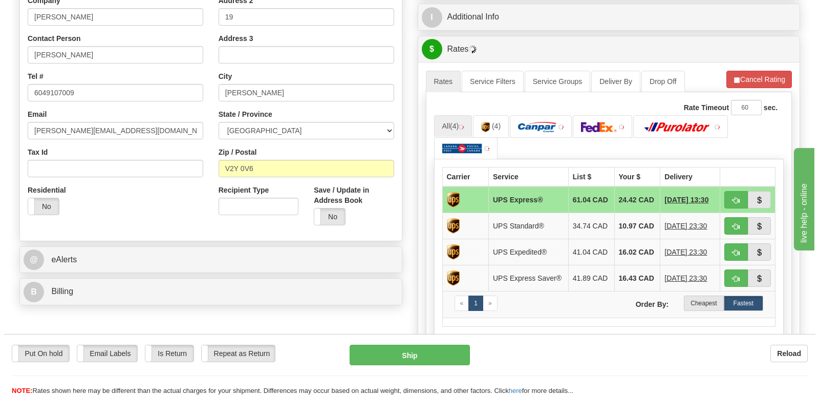
scroll to position [256, 0]
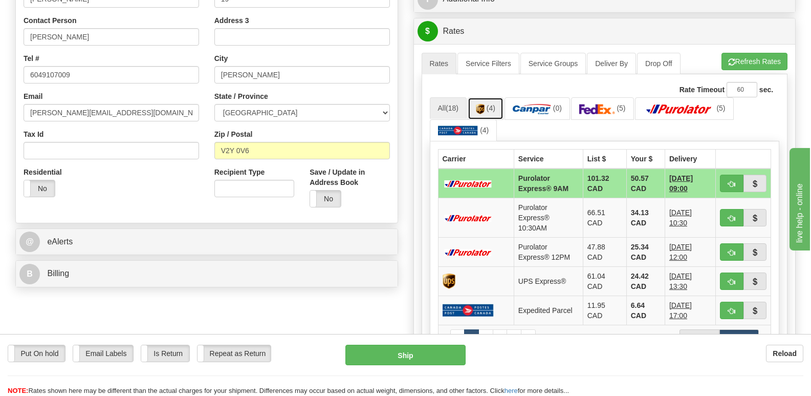
click at [481, 104] on img at bounding box center [480, 109] width 9 height 10
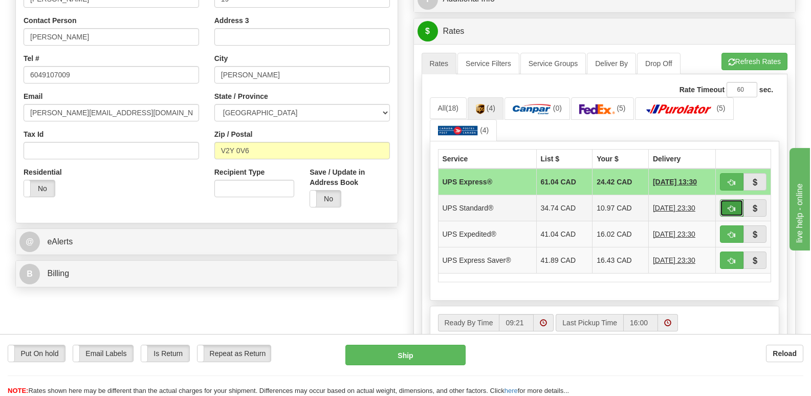
click at [728, 205] on span "button" at bounding box center [731, 208] width 7 height 7
type input "11"
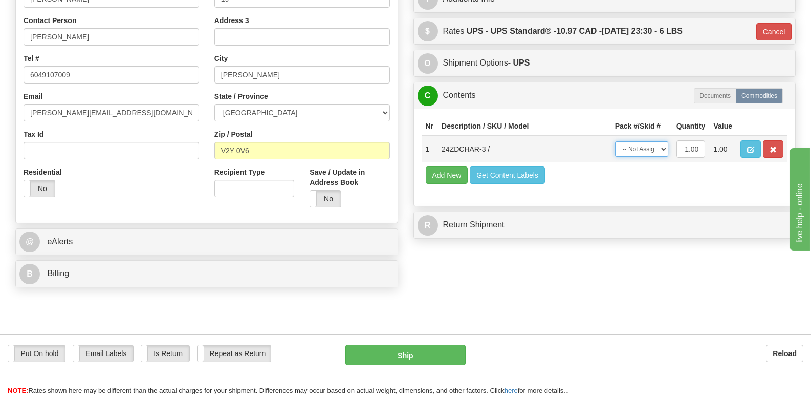
click at [665, 141] on select "-- Not Assigned -- Package 1" at bounding box center [641, 148] width 53 height 15
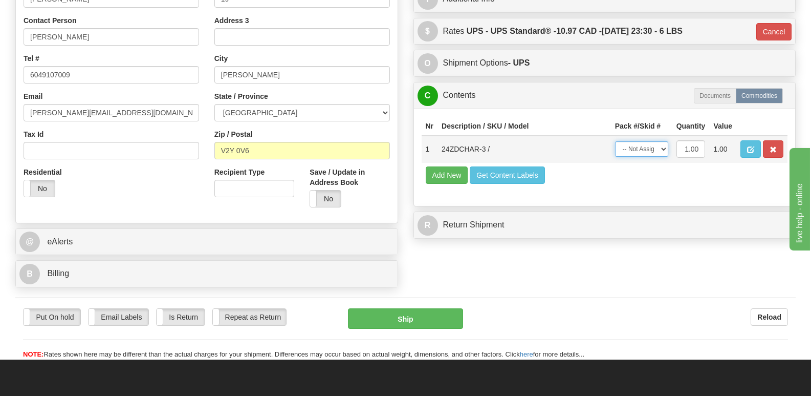
select select "0"
click at [615, 141] on select "-- Not Assigned -- Package 1" at bounding box center [641, 148] width 53 height 15
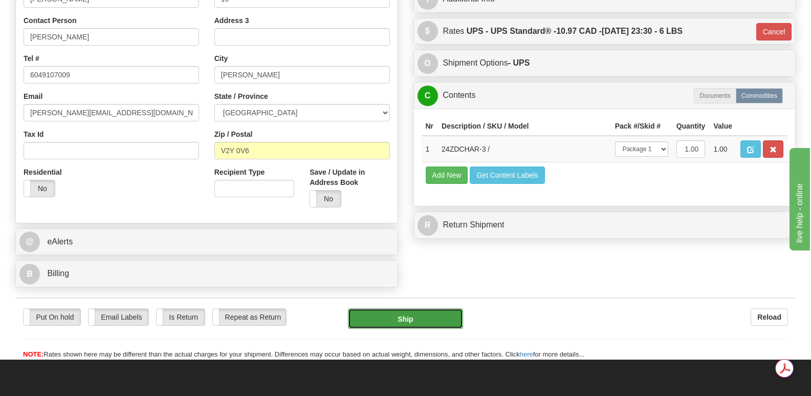
click at [403, 308] on button "Ship" at bounding box center [405, 318] width 115 height 20
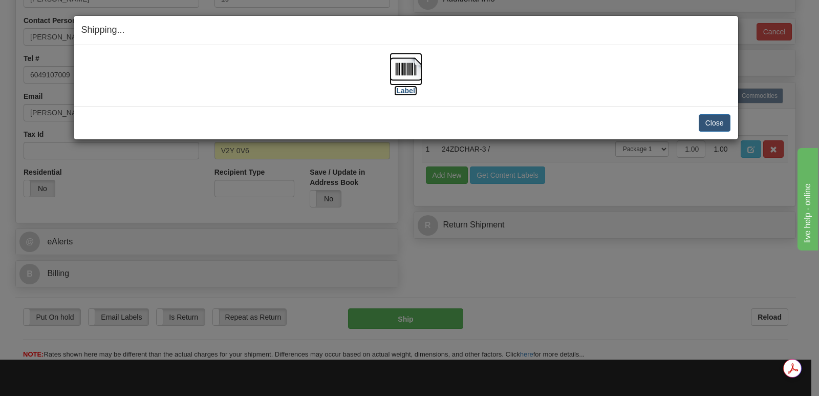
click at [406, 69] on img at bounding box center [405, 69] width 33 height 33
click at [713, 120] on button "Close" at bounding box center [714, 122] width 32 height 17
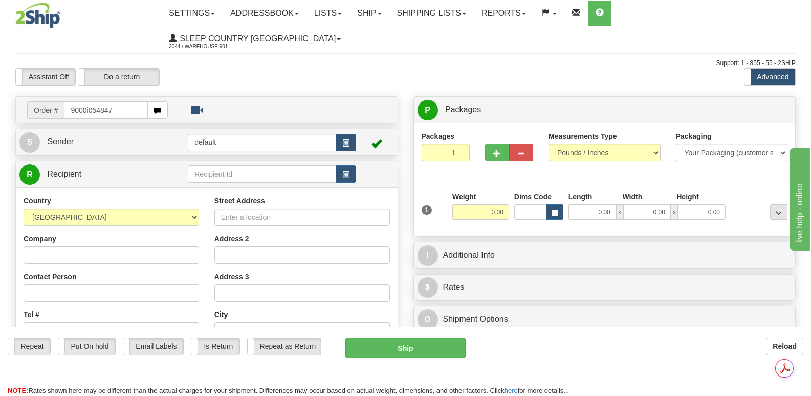
type input "9000i054847"
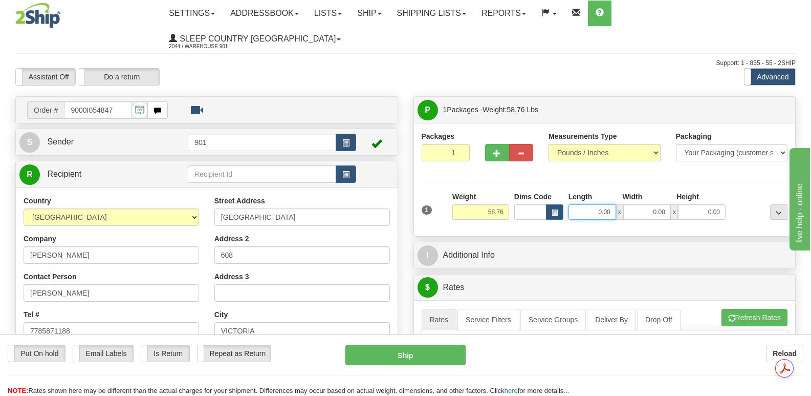
click at [581, 204] on input "0.00" at bounding box center [592, 211] width 48 height 15
type input "42.00"
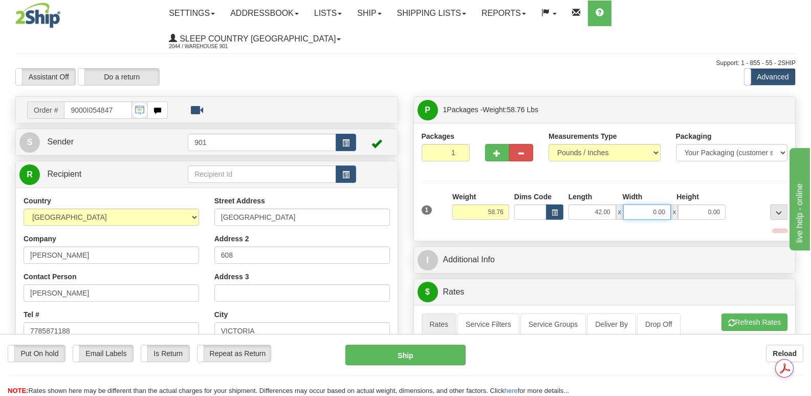
click at [633, 204] on input "0.00" at bounding box center [647, 211] width 48 height 15
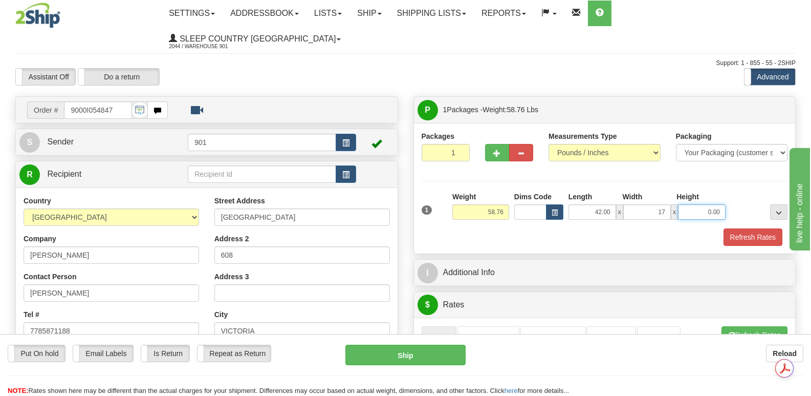
type input "17.00"
click at [683, 204] on input "0.00" at bounding box center [702, 211] width 48 height 15
type input "17.00"
click at [750, 228] on button "Refresh Rates" at bounding box center [752, 236] width 59 height 17
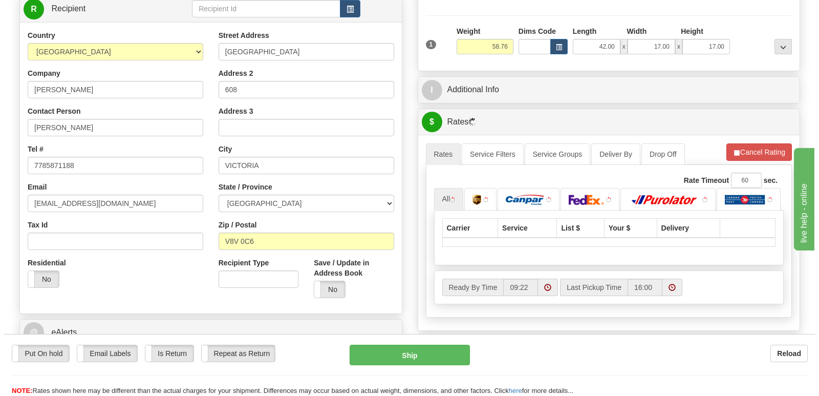
scroll to position [205, 0]
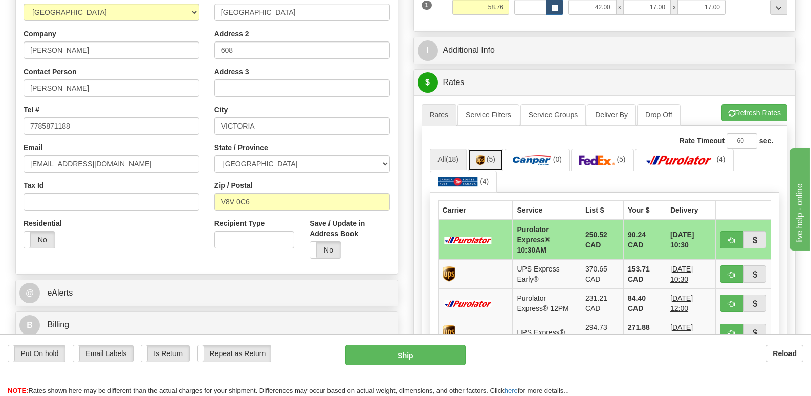
click at [485, 155] on img at bounding box center [480, 160] width 9 height 10
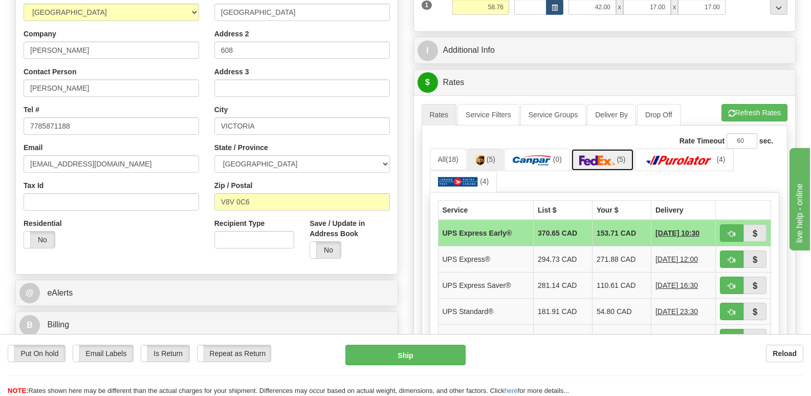
click at [603, 155] on img at bounding box center [597, 160] width 36 height 10
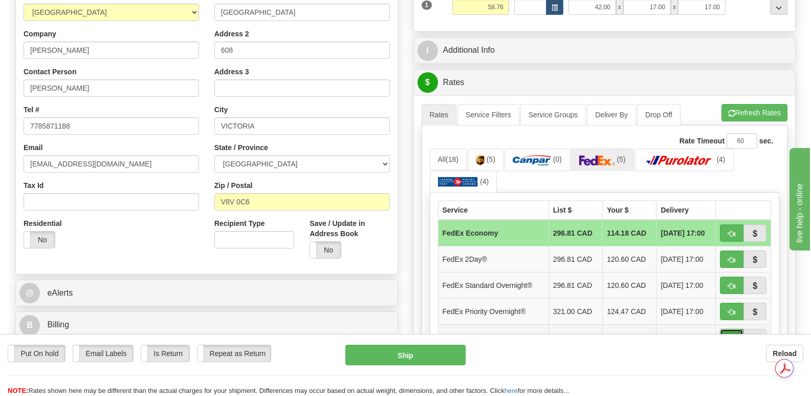
click at [734, 335] on span "button" at bounding box center [731, 338] width 7 height 7
type input "92"
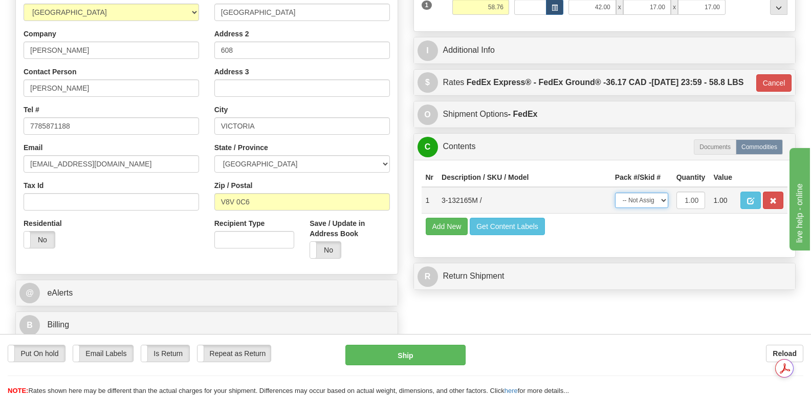
click at [658, 196] on select "-- Not Assigned -- Package 1" at bounding box center [641, 199] width 53 height 15
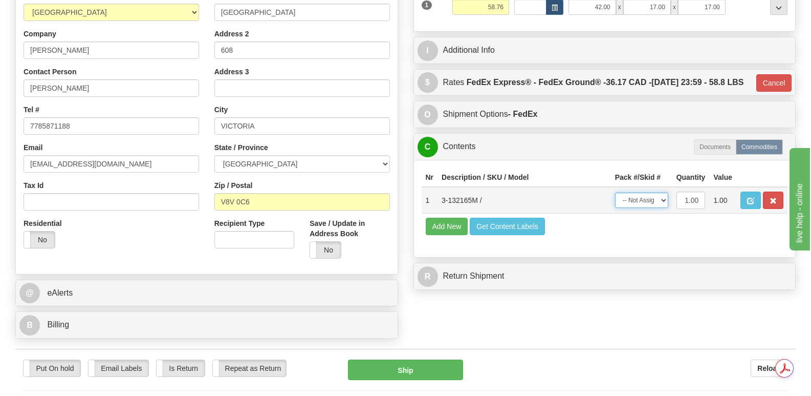
select select "0"
click at [615, 192] on select "-- Not Assigned -- Package 1" at bounding box center [641, 199] width 53 height 15
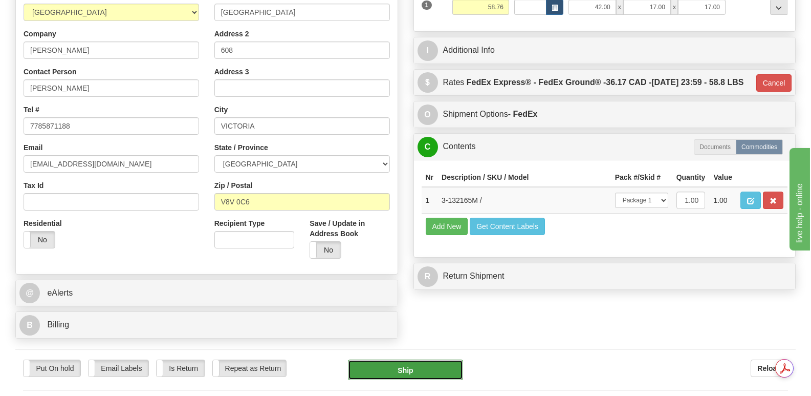
click at [418, 359] on button "Ship" at bounding box center [405, 369] width 115 height 20
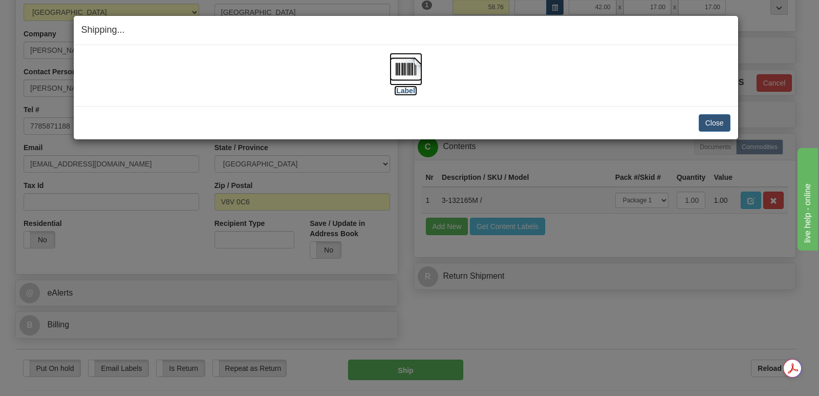
click at [405, 63] on img at bounding box center [405, 69] width 33 height 33
click at [713, 120] on button "Close" at bounding box center [714, 122] width 32 height 17
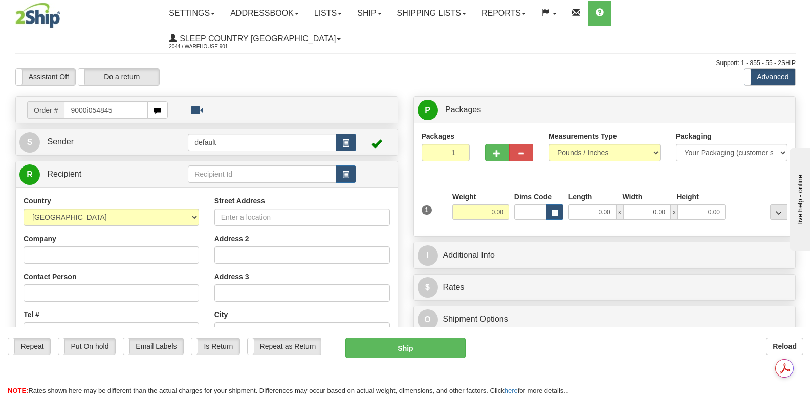
type input "9000i054845"
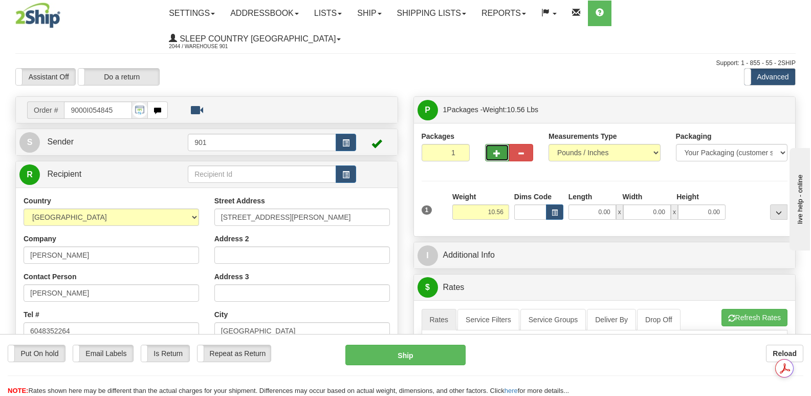
click at [496, 150] on span "button" at bounding box center [496, 153] width 7 height 7
type input "2"
click at [761, 106] on span "Package Level" at bounding box center [765, 109] width 40 height 7
radio input "true"
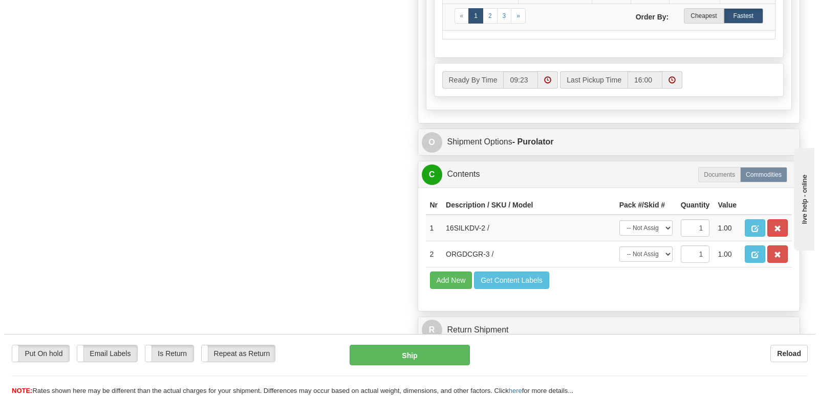
scroll to position [614, 0]
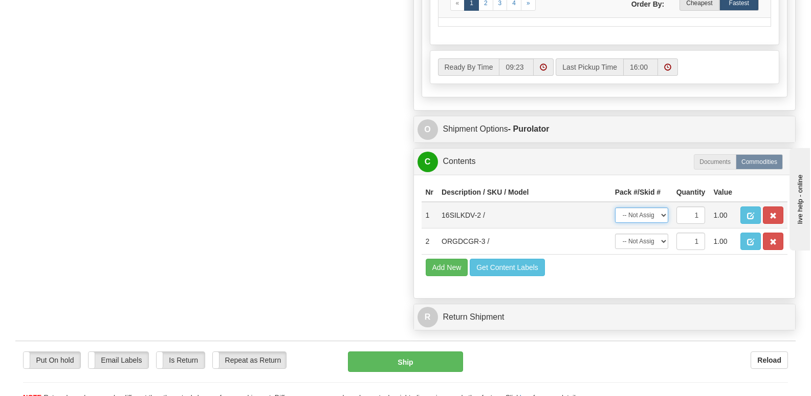
click at [662, 207] on select "-- Not Assigned -- Package 1 Package 2" at bounding box center [641, 214] width 53 height 15
select select "0"
click at [615, 207] on select "-- Not Assigned -- Package 1 Package 2" at bounding box center [641, 214] width 53 height 15
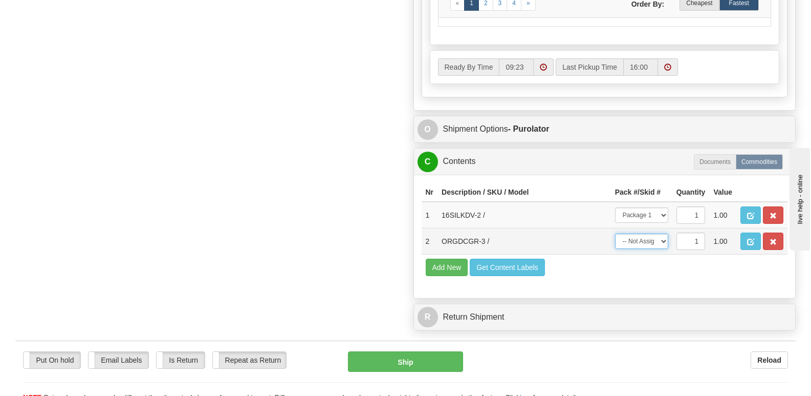
click at [663, 233] on select "-- Not Assigned -- Package 1 Package 2" at bounding box center [641, 240] width 53 height 15
select select "1"
click at [615, 233] on select "-- Not Assigned -- Package 1 Package 2" at bounding box center [641, 240] width 53 height 15
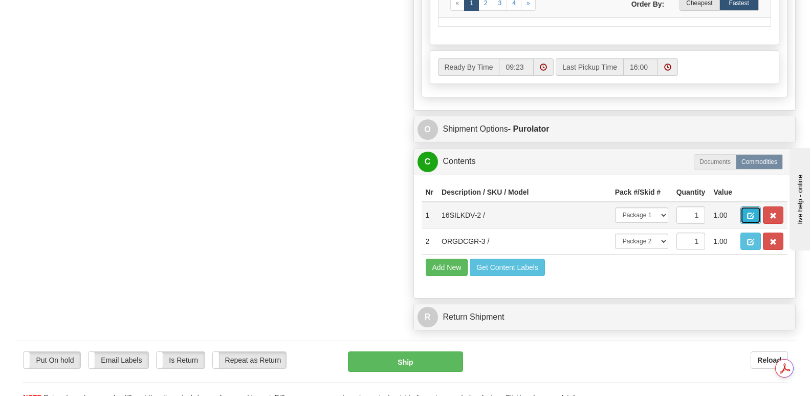
click at [746, 206] on button "button" at bounding box center [750, 214] width 20 height 17
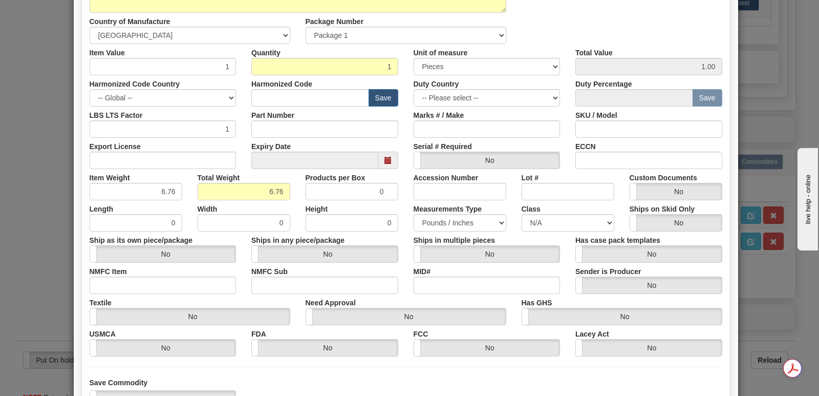
scroll to position [237, 0]
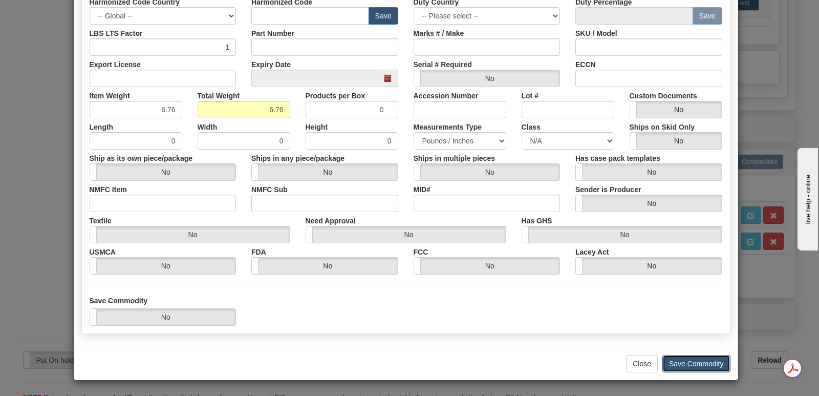
click at [679, 360] on button "Save Commodity" at bounding box center [696, 363] width 68 height 17
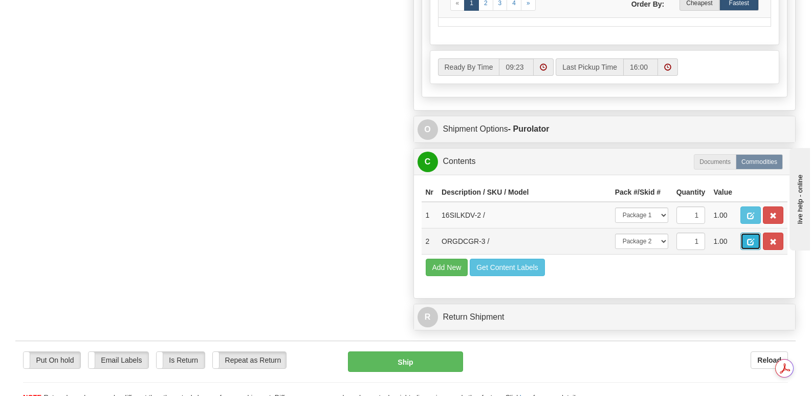
click at [751, 238] on span "button" at bounding box center [750, 241] width 7 height 7
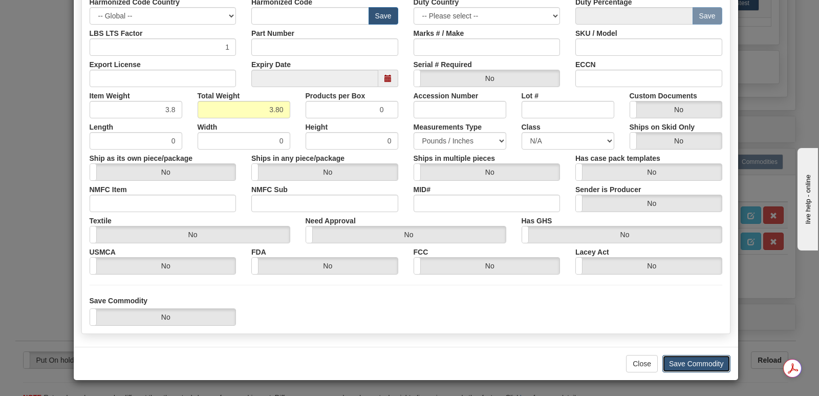
click at [690, 360] on button "Save Commodity" at bounding box center [696, 363] width 68 height 17
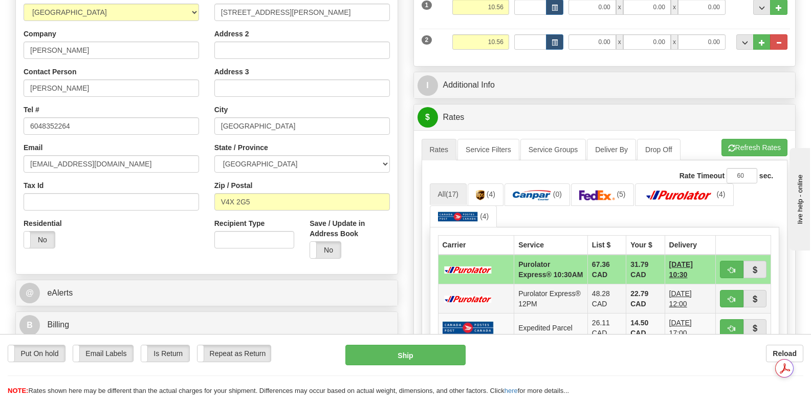
scroll to position [51, 0]
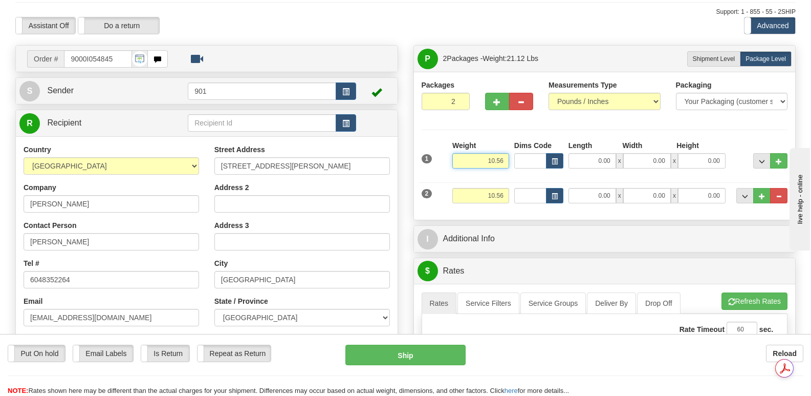
drag, startPoint x: 481, startPoint y: 137, endPoint x: 513, endPoint y: 135, distance: 31.8
click at [513, 140] on div "1 Weight 10.56 Dims Code x x" at bounding box center [604, 158] width 371 height 36
type input "6.76"
click at [584, 153] on input "0.00" at bounding box center [592, 160] width 48 height 15
type input "20.00"
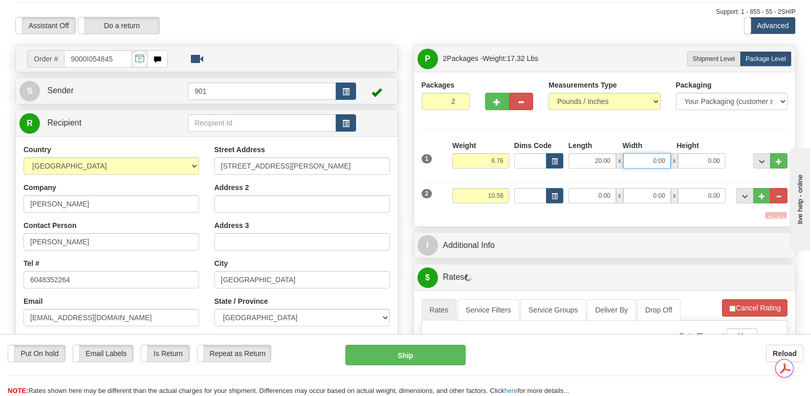
click at [641, 153] on input "0.00" at bounding box center [647, 160] width 48 height 15
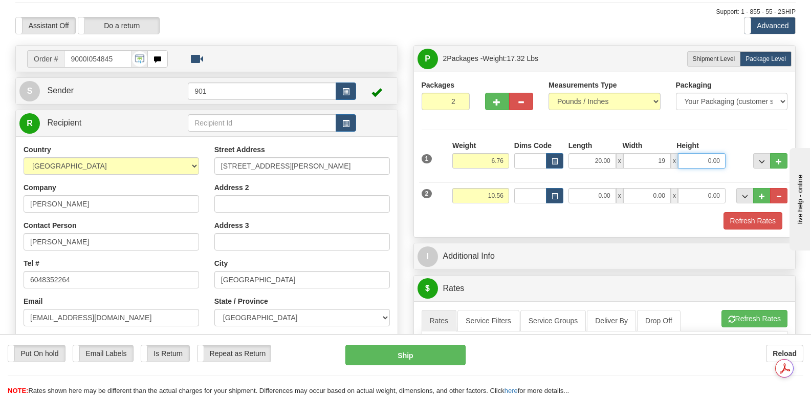
type input "19.00"
click at [687, 153] on input "0.00" at bounding box center [702, 160] width 48 height 15
type input "6.00"
drag, startPoint x: 479, startPoint y: 167, endPoint x: 511, endPoint y: 168, distance: 31.7
click at [511, 177] on div "2 Weight 10.56 Dims Code Length Width Height" at bounding box center [604, 194] width 371 height 34
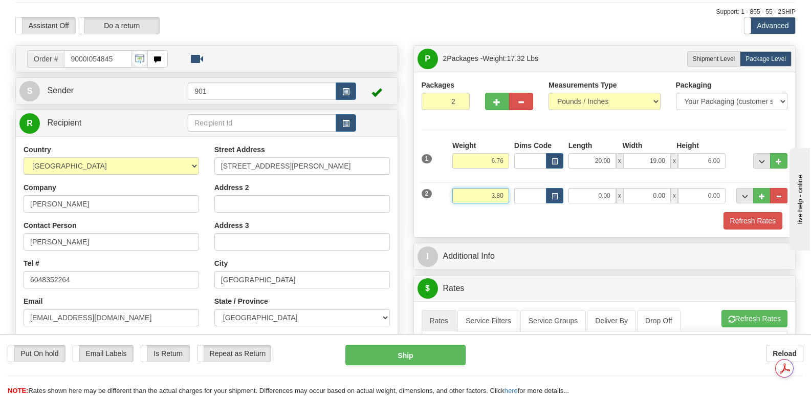
type input "3.80"
click at [586, 188] on input "0.00" at bounding box center [592, 195] width 48 height 15
type input "13.00"
click at [639, 188] on input "0.00" at bounding box center [647, 195] width 48 height 15
type input "11.00"
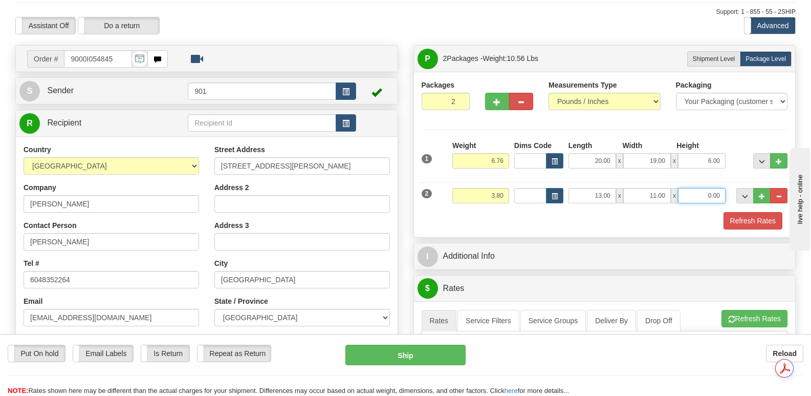
click at [691, 188] on input "0.00" at bounding box center [702, 195] width 48 height 15
type input "4.00"
click at [739, 212] on button "Refresh Rates" at bounding box center [752, 220] width 59 height 17
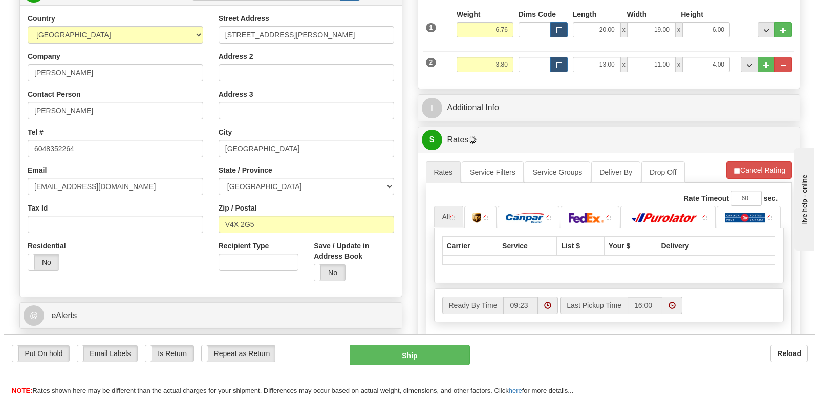
scroll to position [256, 0]
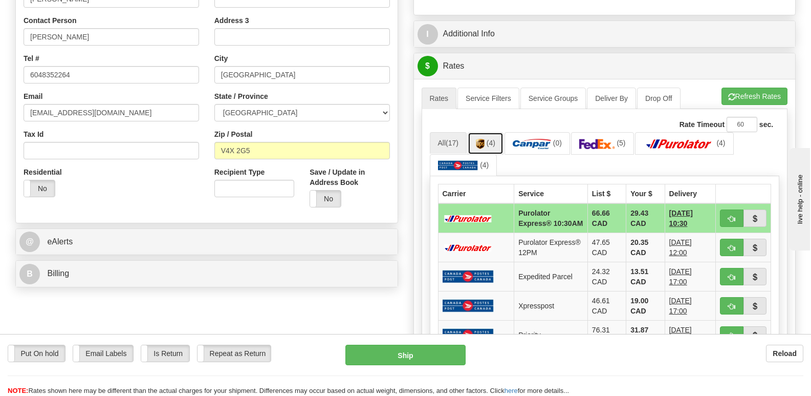
click at [487, 132] on link "(4)" at bounding box center [486, 143] width 36 height 22
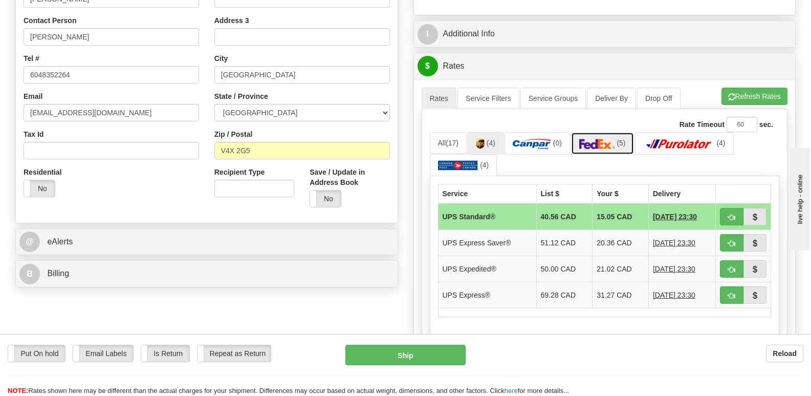
click at [605, 139] on img at bounding box center [597, 144] width 36 height 10
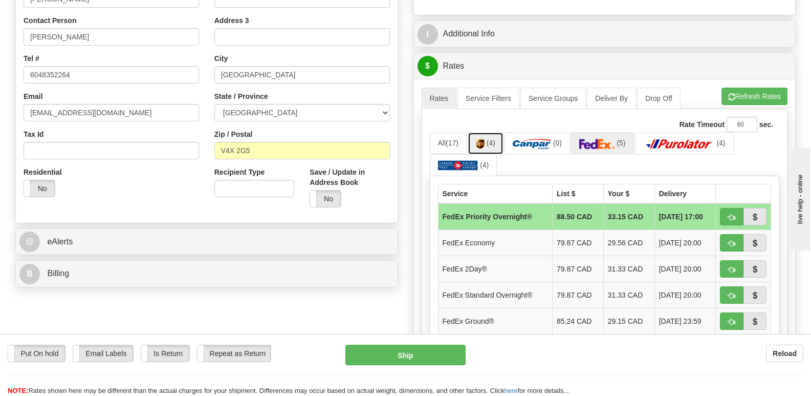
click at [488, 132] on link "(4)" at bounding box center [486, 143] width 36 height 22
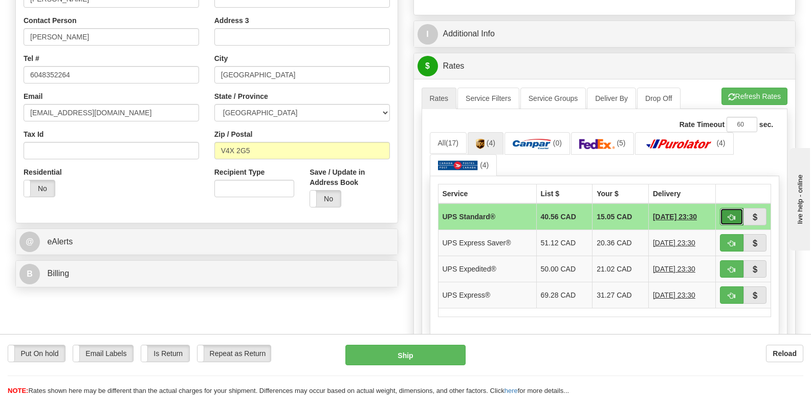
click at [729, 214] on span "button" at bounding box center [731, 217] width 7 height 7
type input "11"
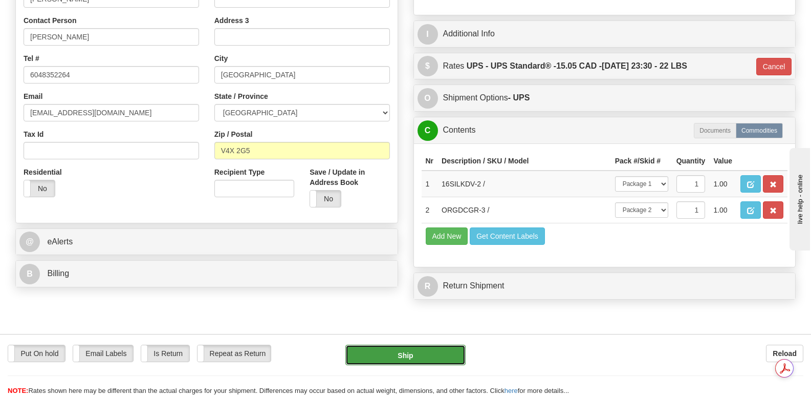
click at [412, 353] on button "Ship" at bounding box center [405, 354] width 120 height 20
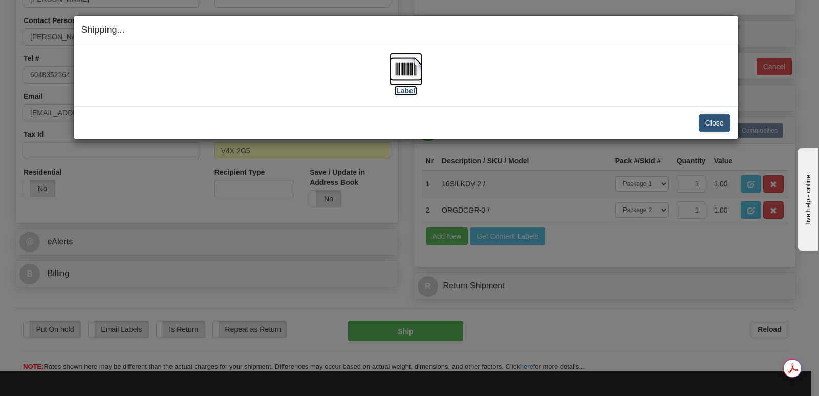
click at [408, 68] on img at bounding box center [405, 69] width 33 height 33
click at [710, 120] on button "Close" at bounding box center [714, 122] width 32 height 17
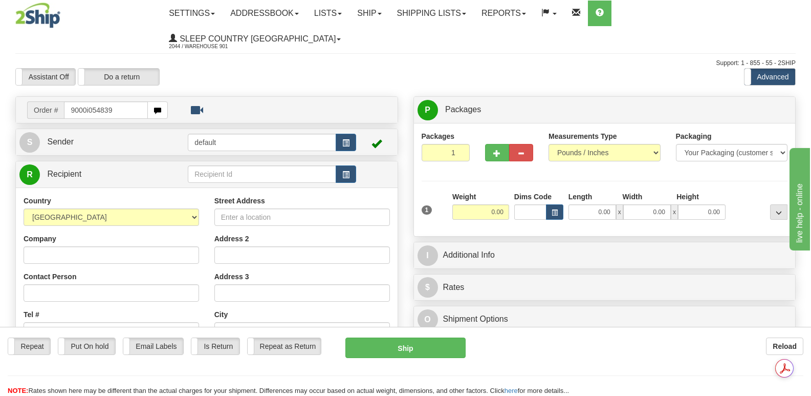
type input "9000i054839"
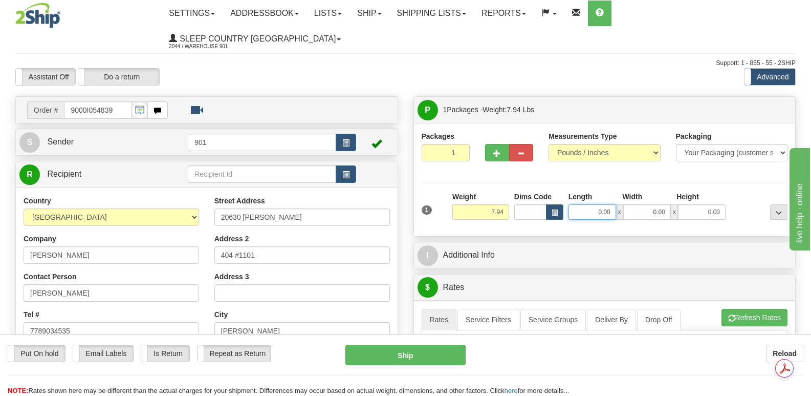
click at [578, 204] on input "0.00" at bounding box center [592, 211] width 48 height 15
type input "16.00"
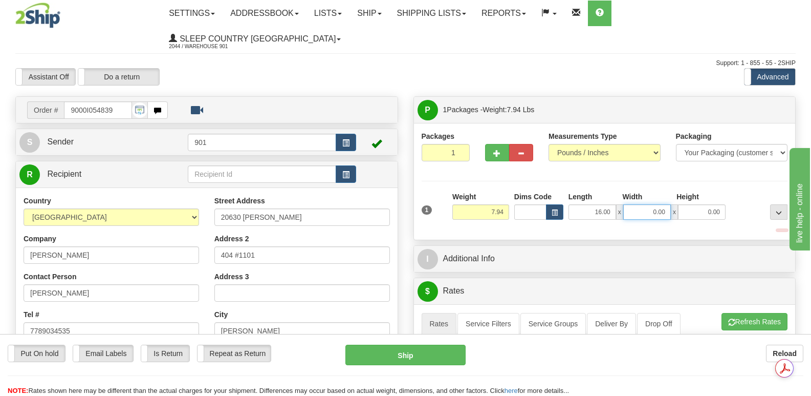
click at [625, 204] on input "0.00" at bounding box center [647, 211] width 48 height 15
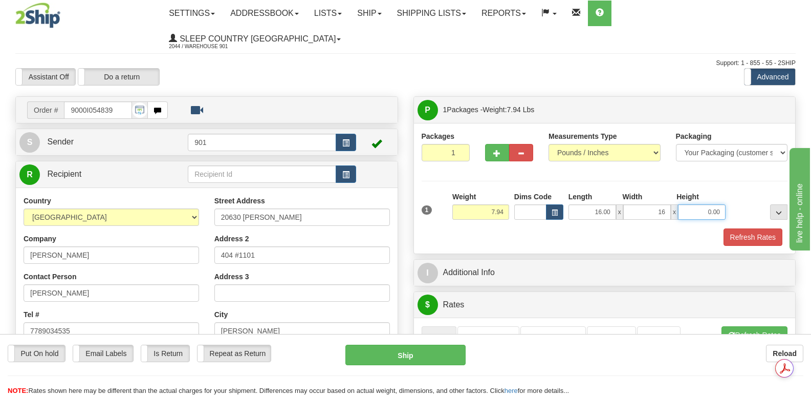
type input "16.00"
click at [694, 204] on input "0.00" at bounding box center [702, 211] width 48 height 15
type input "8.00"
click at [739, 228] on button "Refresh Rates" at bounding box center [752, 236] width 59 height 17
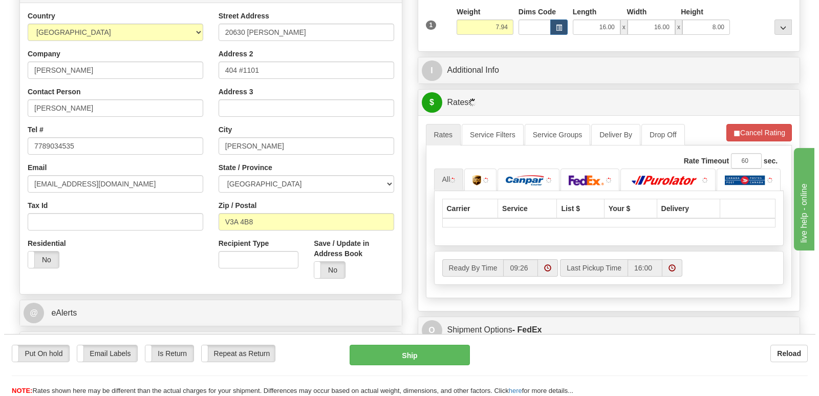
scroll to position [205, 0]
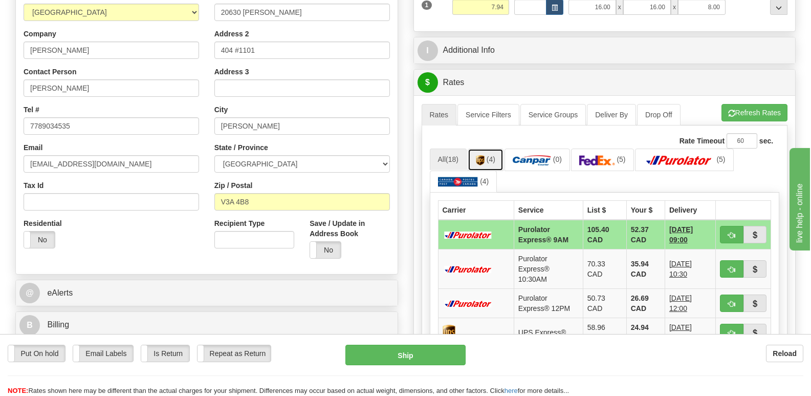
click at [482, 155] on img at bounding box center [480, 160] width 9 height 10
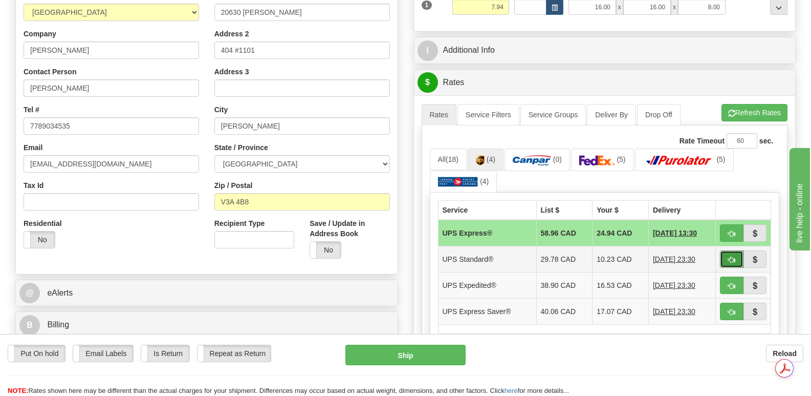
click at [728, 250] on button "button" at bounding box center [732, 258] width 24 height 17
type input "11"
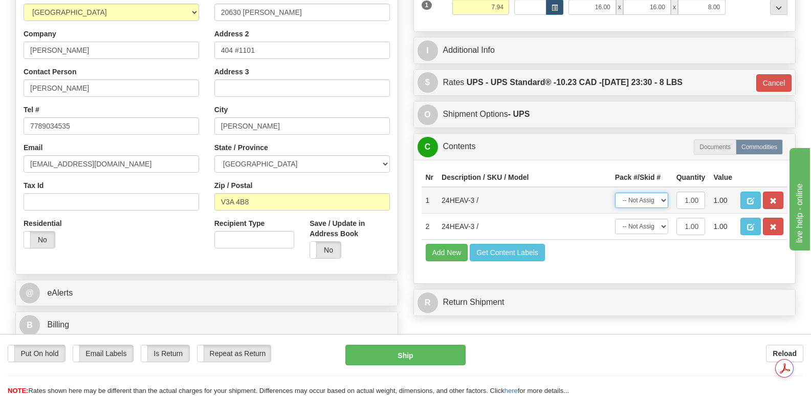
click at [663, 192] on select "-- Not Assigned -- Package 1" at bounding box center [641, 199] width 53 height 15
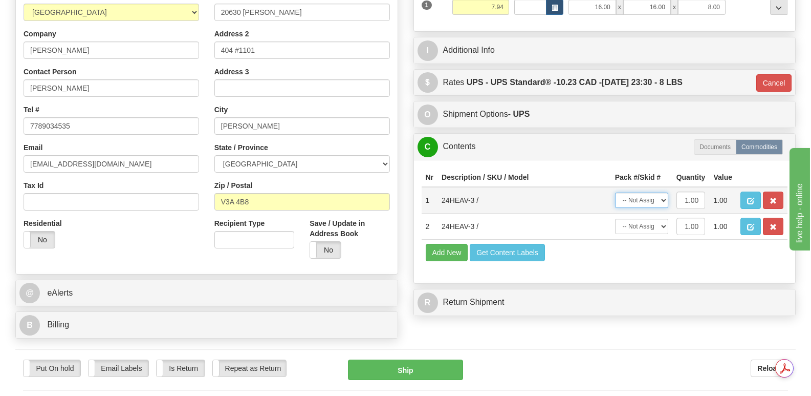
select select "0"
click at [615, 192] on select "-- Not Assigned -- Package 1" at bounding box center [641, 199] width 53 height 15
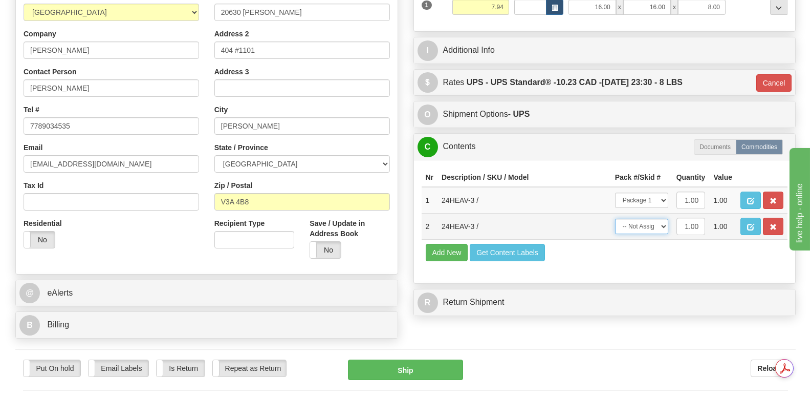
click at [664, 218] on select "-- Not Assigned -- Package 1" at bounding box center [641, 225] width 53 height 15
select select "0"
click at [615, 218] on select "-- Not Assigned -- Package 1" at bounding box center [641, 225] width 53 height 15
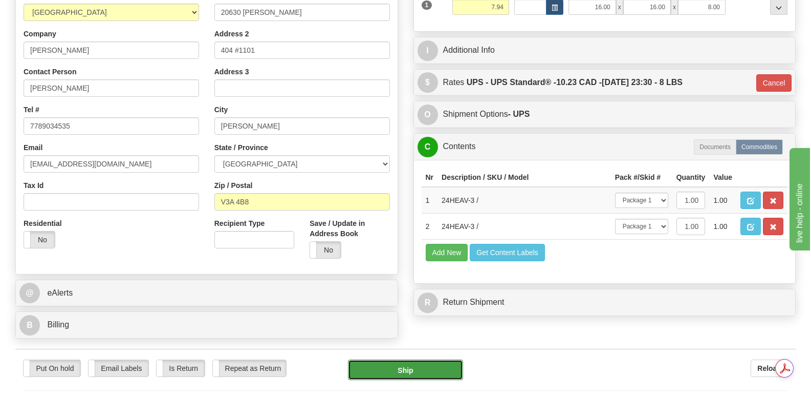
click at [417, 359] on button "Ship" at bounding box center [405, 369] width 115 height 20
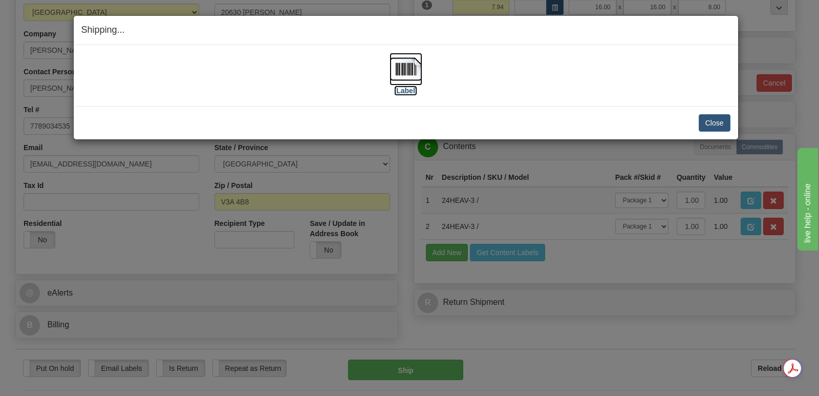
click at [404, 67] on img at bounding box center [405, 69] width 33 height 33
click at [714, 122] on button "Close" at bounding box center [714, 122] width 32 height 17
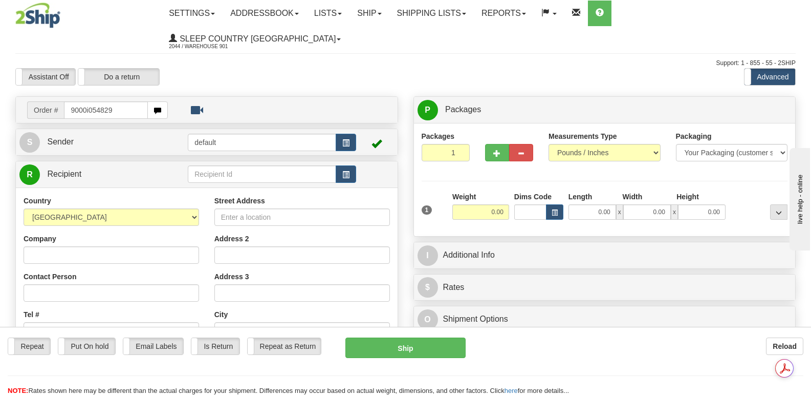
type input "9000i054829"
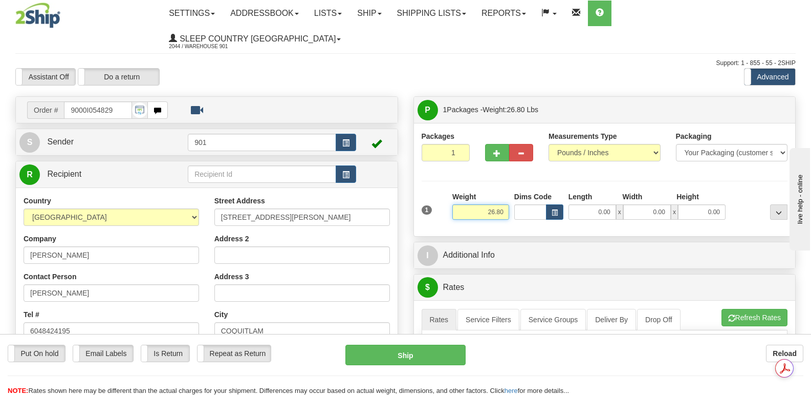
drag, startPoint x: 483, startPoint y: 187, endPoint x: 513, endPoint y: 184, distance: 29.8
click at [513, 191] on div "1 Weight 26.80 Dims Code x x" at bounding box center [604, 209] width 371 height 36
type input "6.00"
click at [575, 204] on input "0.00" at bounding box center [592, 211] width 48 height 15
type input "24.00"
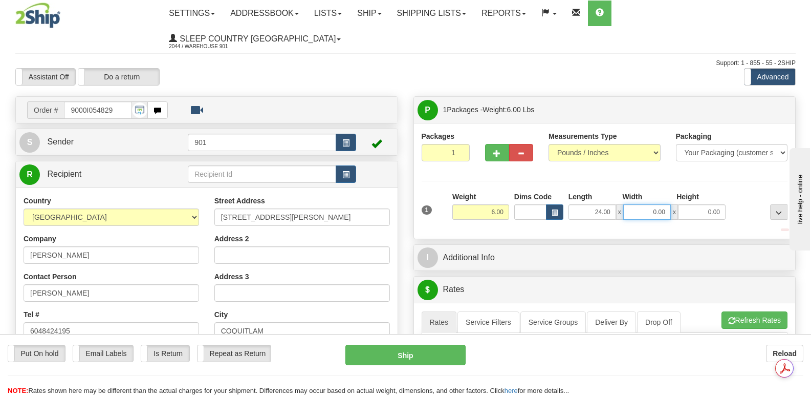
click at [637, 204] on input "0.00" at bounding box center [647, 211] width 48 height 15
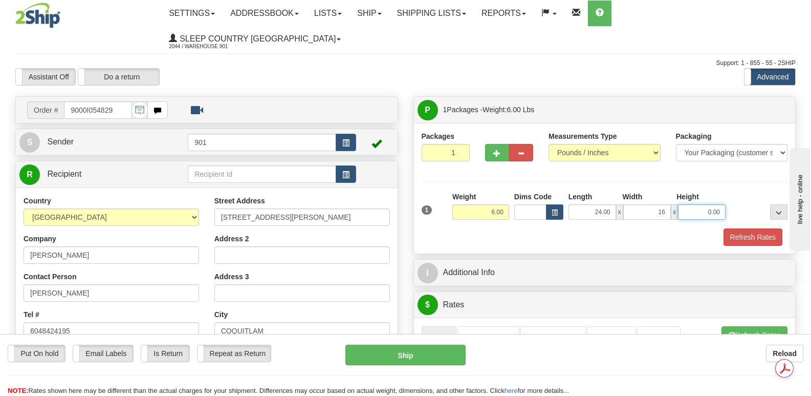
type input "16.00"
click at [690, 204] on input "0.00" at bounding box center [702, 211] width 48 height 15
type input "5.00"
click at [748, 228] on button "Refresh Rates" at bounding box center [752, 236] width 59 height 17
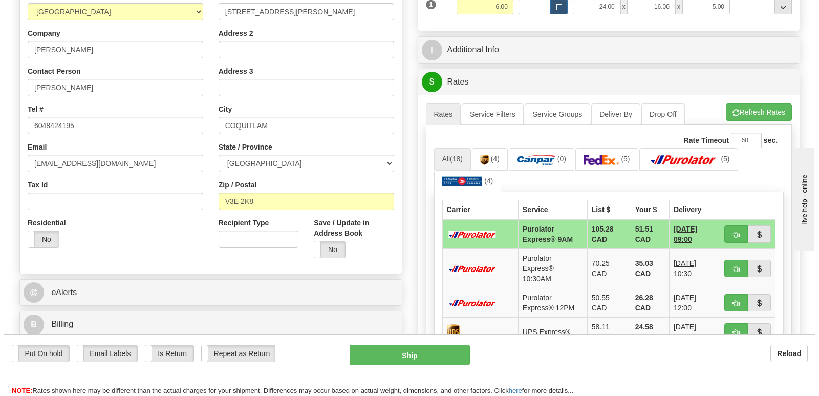
scroll to position [256, 0]
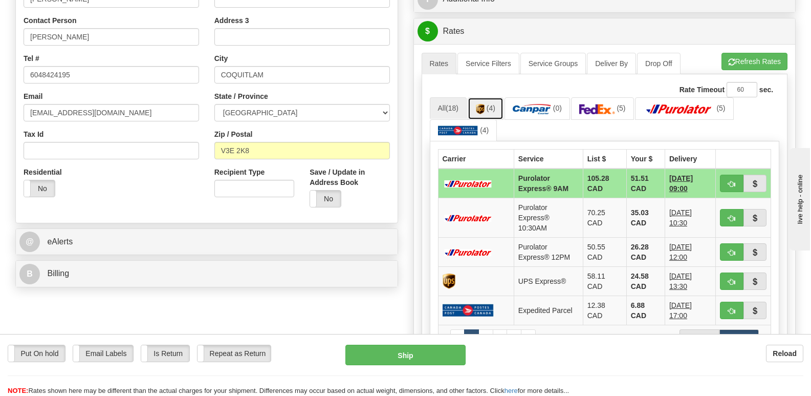
click at [485, 104] on img at bounding box center [480, 109] width 9 height 10
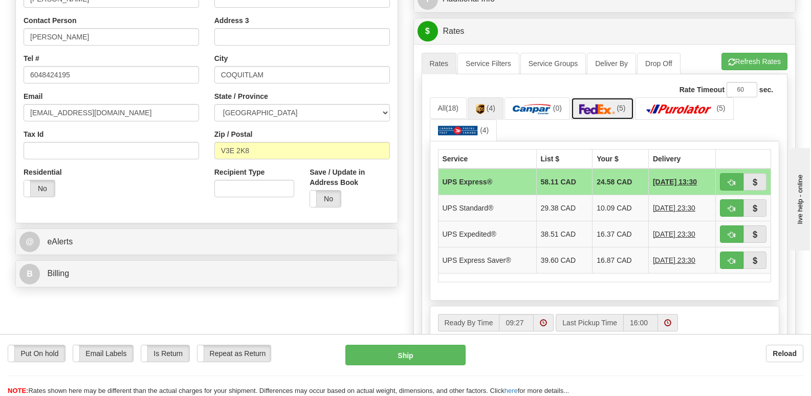
click at [602, 104] on img at bounding box center [597, 109] width 36 height 10
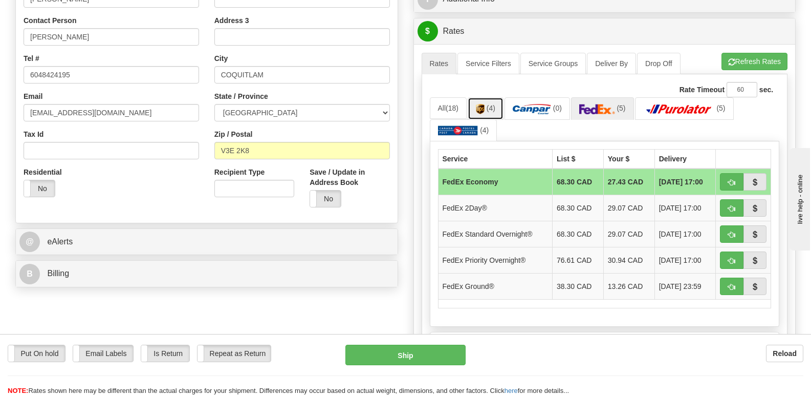
click at [488, 97] on link "(4)" at bounding box center [486, 108] width 36 height 22
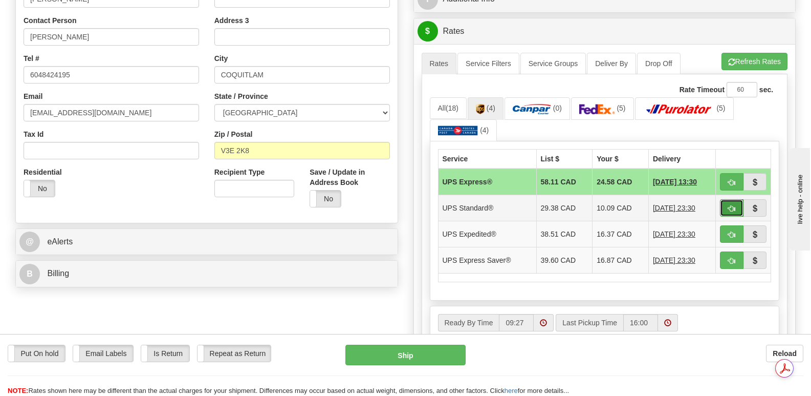
click at [732, 205] on span "button" at bounding box center [731, 208] width 7 height 7
type input "11"
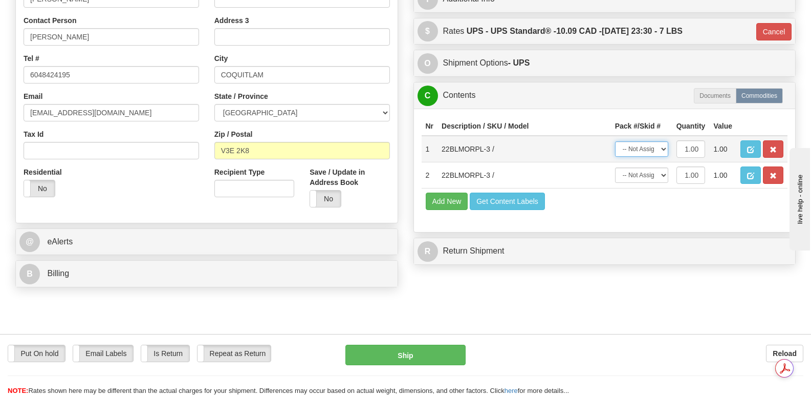
click at [663, 141] on select "-- Not Assigned -- Package 1" at bounding box center [641, 148] width 53 height 15
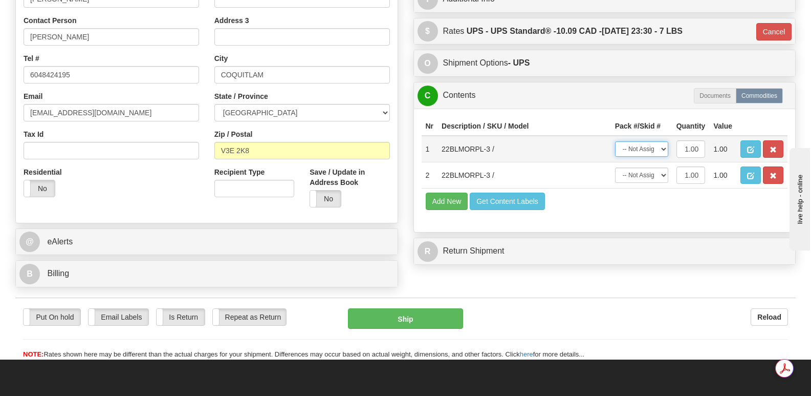
select select "0"
click at [615, 141] on select "-- Not Assigned -- Package 1" at bounding box center [641, 148] width 53 height 15
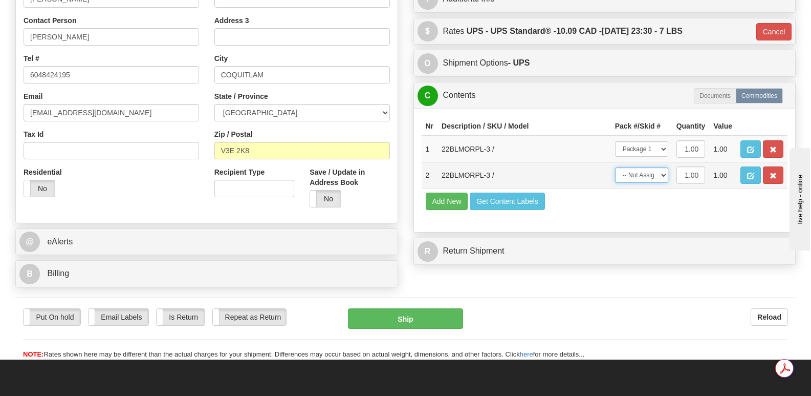
click at [665, 167] on select "-- Not Assigned -- Package 1" at bounding box center [641, 174] width 53 height 15
select select "0"
click at [615, 167] on select "-- Not Assigned -- Package 1" at bounding box center [641, 174] width 53 height 15
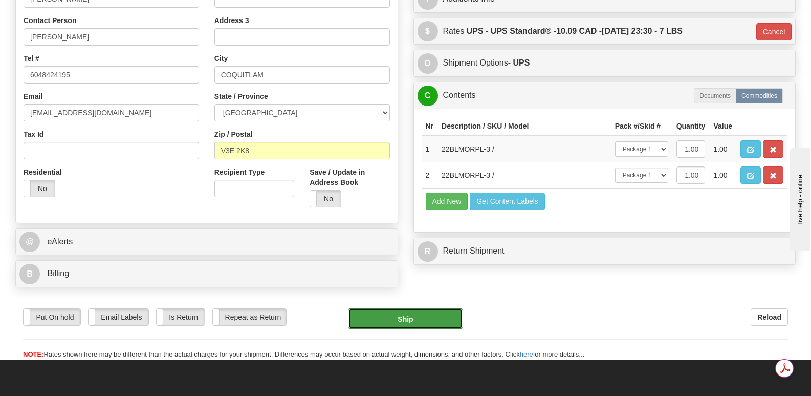
click at [405, 308] on button "Ship" at bounding box center [405, 318] width 115 height 20
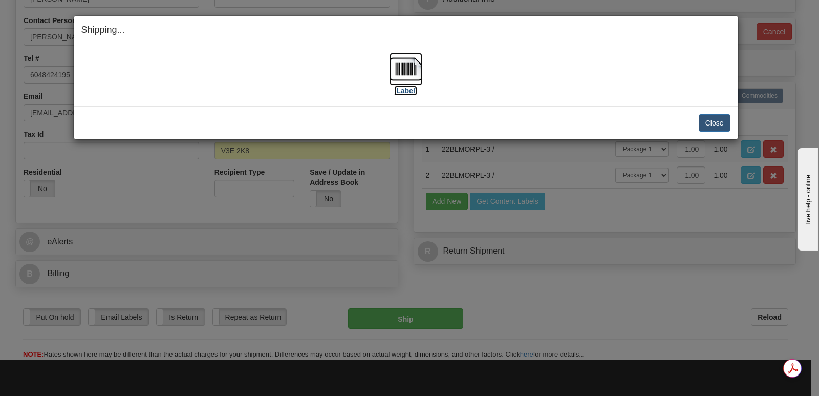
click at [402, 68] on img at bounding box center [405, 69] width 33 height 33
click at [710, 119] on button "Close" at bounding box center [714, 122] width 32 height 17
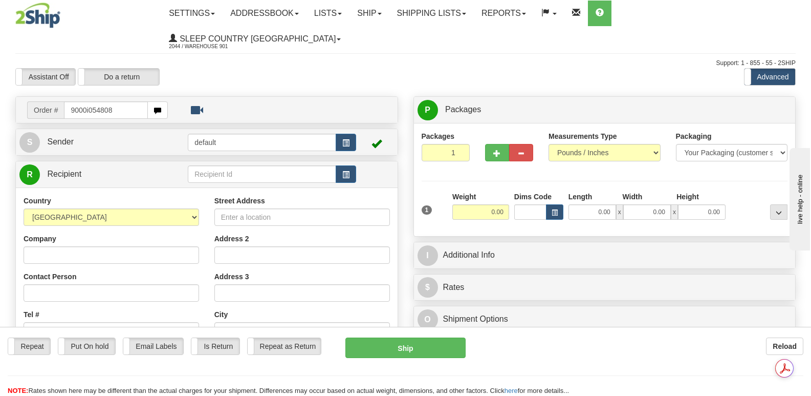
type input "9000i054808"
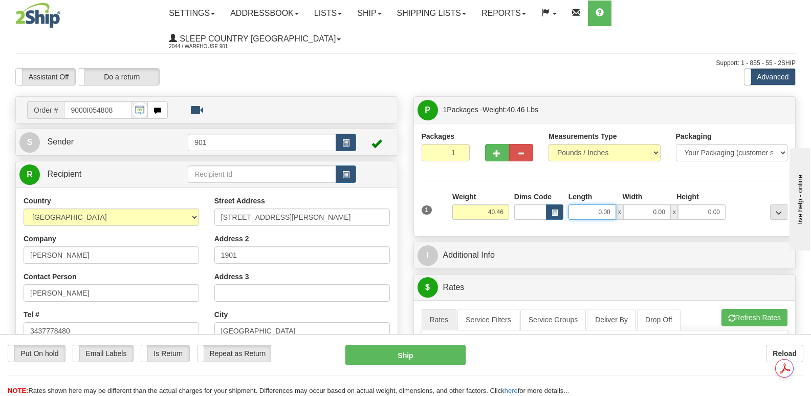
click at [577, 204] on input "0.00" at bounding box center [592, 211] width 48 height 15
type input "13.00"
click at [630, 204] on input "0.00" at bounding box center [647, 211] width 48 height 15
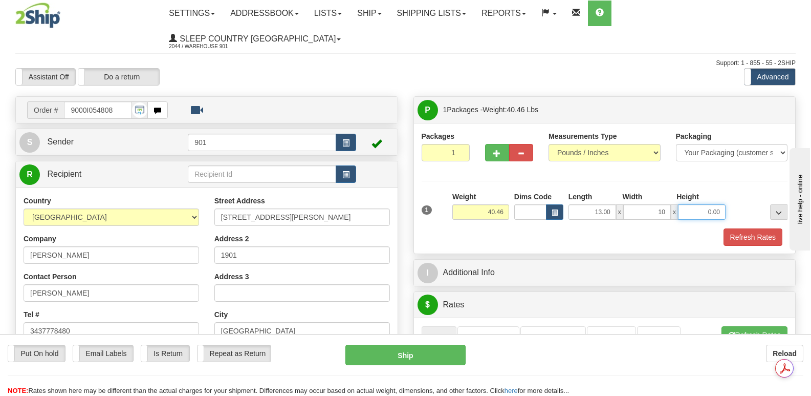
type input "10.00"
click at [691, 204] on input "0.00" at bounding box center [702, 211] width 48 height 15
type input "3.00"
click at [755, 228] on button "Refresh Rates" at bounding box center [752, 236] width 59 height 17
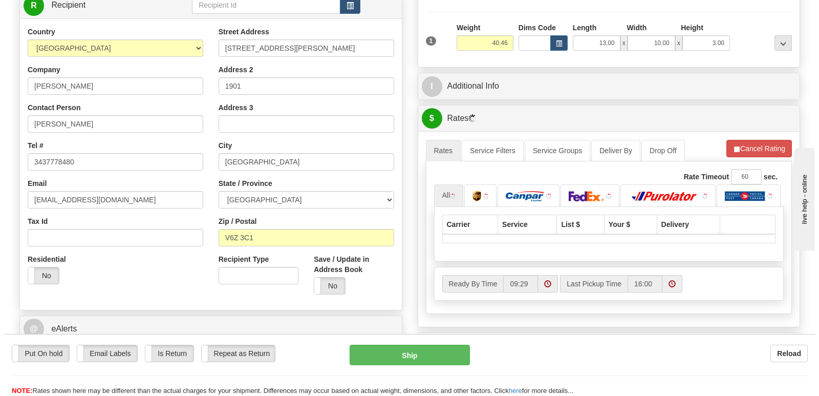
scroll to position [256, 0]
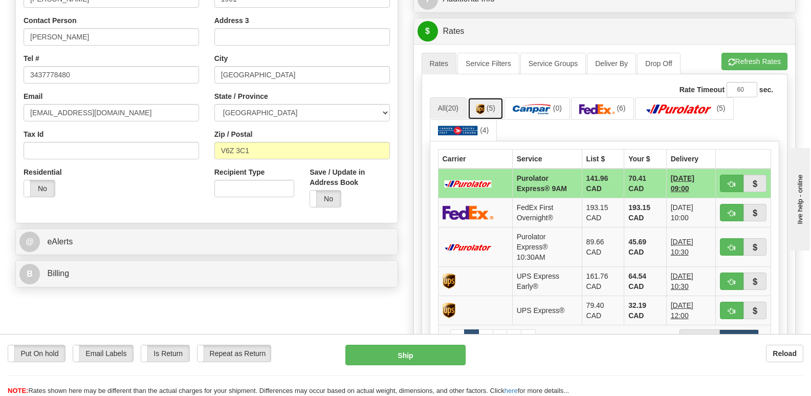
click at [482, 104] on img at bounding box center [480, 109] width 9 height 10
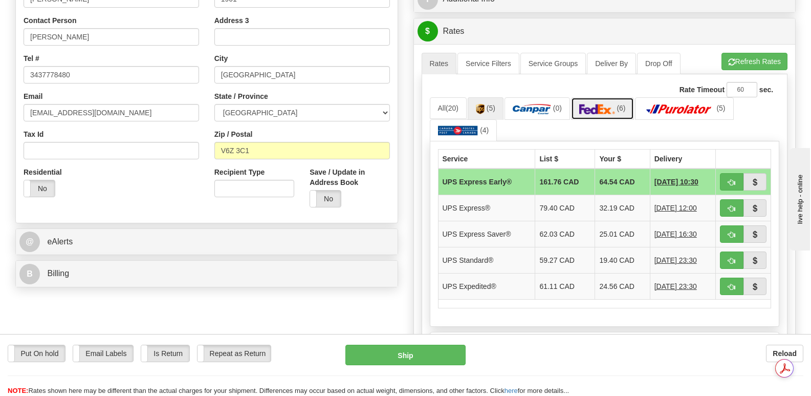
click at [604, 104] on img at bounding box center [597, 109] width 36 height 10
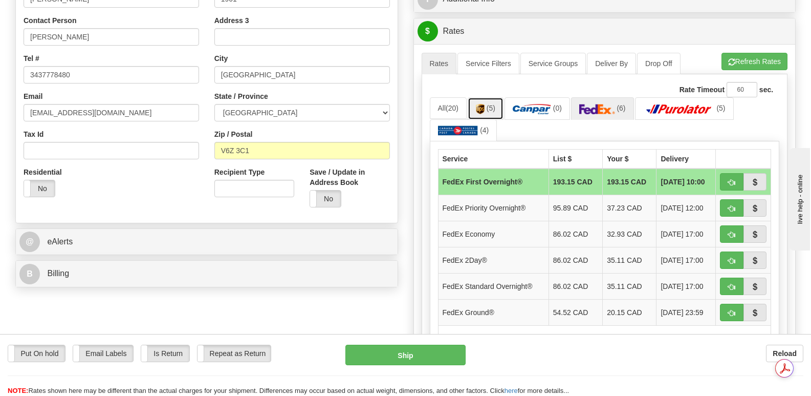
click at [493, 104] on span "(5)" at bounding box center [491, 108] width 9 height 8
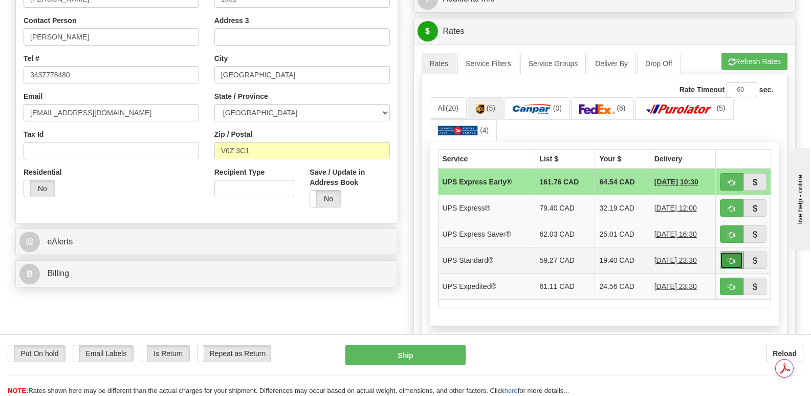
click at [729, 257] on span "button" at bounding box center [731, 260] width 7 height 7
type input "11"
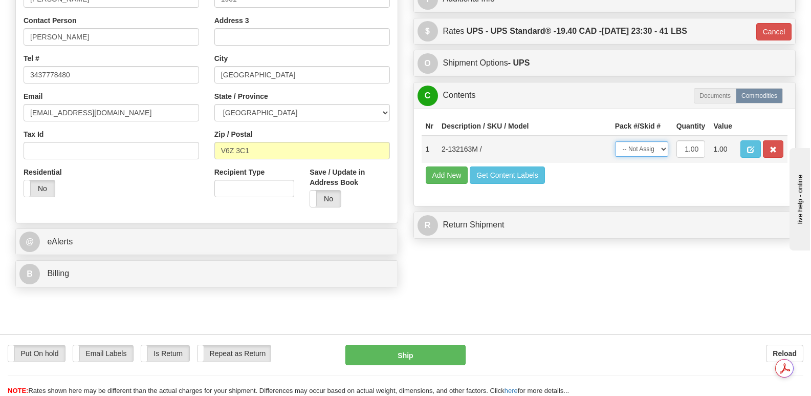
click at [663, 141] on select "-- Not Assigned -- Package 1" at bounding box center [641, 148] width 53 height 15
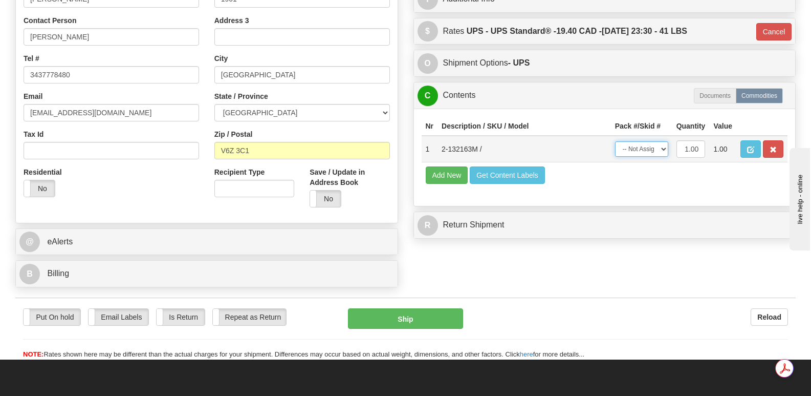
select select "0"
click at [615, 141] on select "-- Not Assigned -- Package 1" at bounding box center [641, 148] width 53 height 15
click at [430, 308] on button "Ship" at bounding box center [405, 318] width 115 height 20
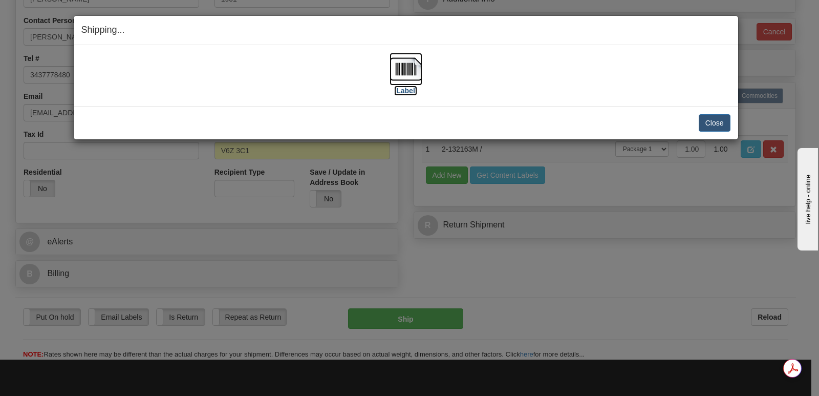
click at [407, 69] on img at bounding box center [405, 69] width 33 height 33
click at [717, 121] on button "Close" at bounding box center [714, 122] width 32 height 17
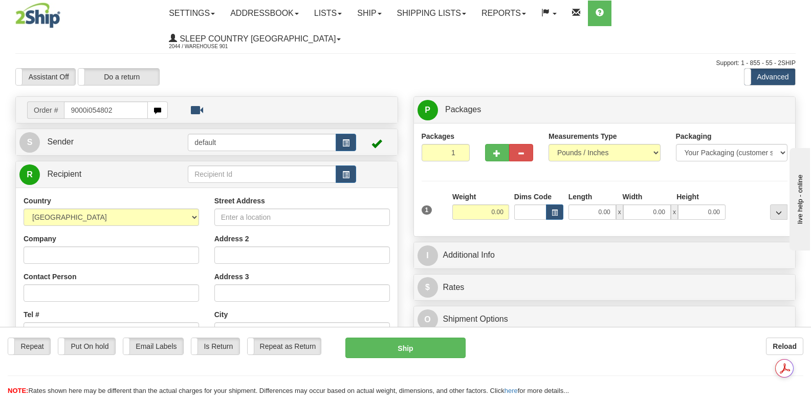
type input "9000i054802"
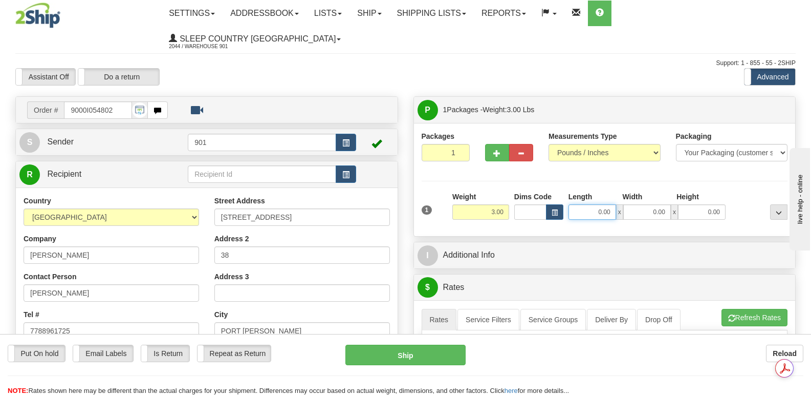
click at [581, 204] on input "0.00" at bounding box center [592, 211] width 48 height 15
type input "13.00"
click at [636, 204] on input "0.00" at bounding box center [647, 211] width 48 height 15
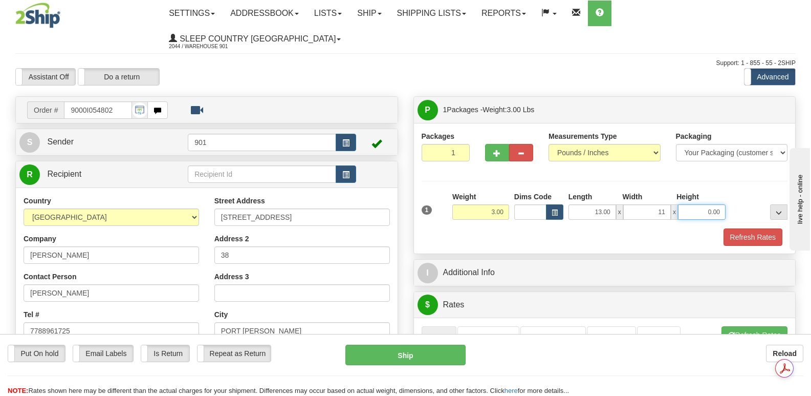
type input "11.00"
click at [695, 204] on input "0.00" at bounding box center [702, 211] width 48 height 15
type input "3.00"
click at [759, 228] on button "Refresh Rates" at bounding box center [752, 236] width 59 height 17
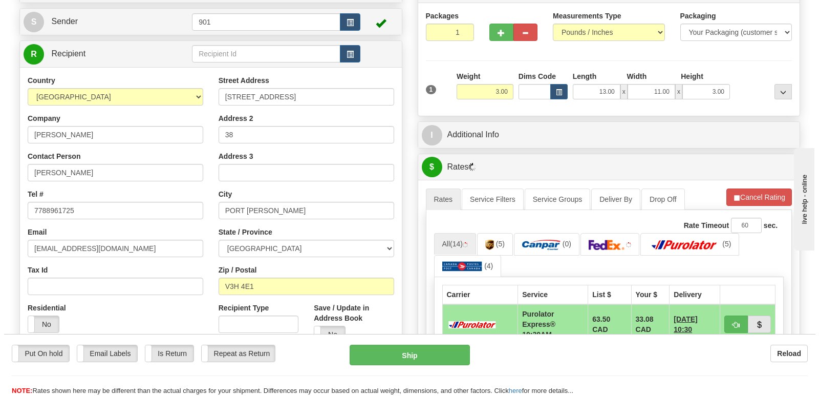
scroll to position [307, 0]
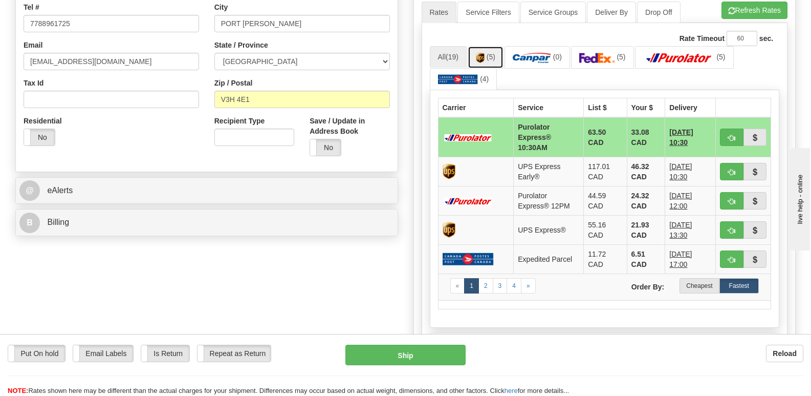
click at [484, 53] on img at bounding box center [480, 58] width 9 height 10
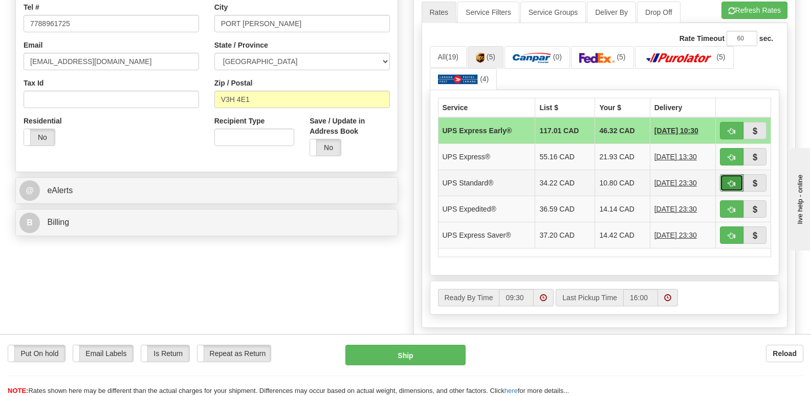
click at [728, 180] on span "button" at bounding box center [731, 183] width 7 height 7
type input "11"
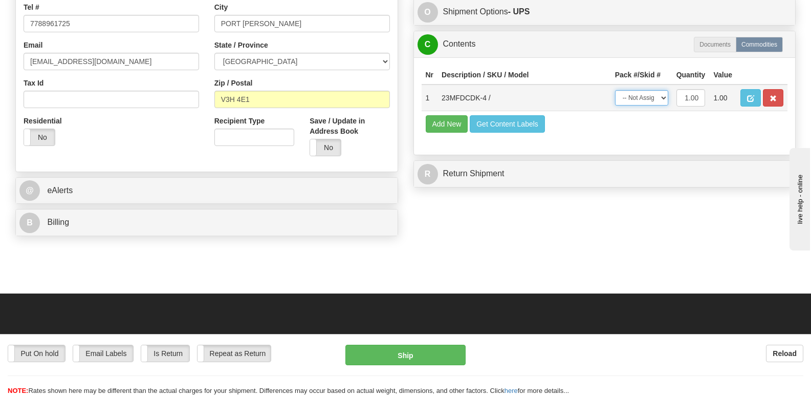
click at [663, 90] on select "-- Not Assigned -- Package 1" at bounding box center [641, 97] width 53 height 15
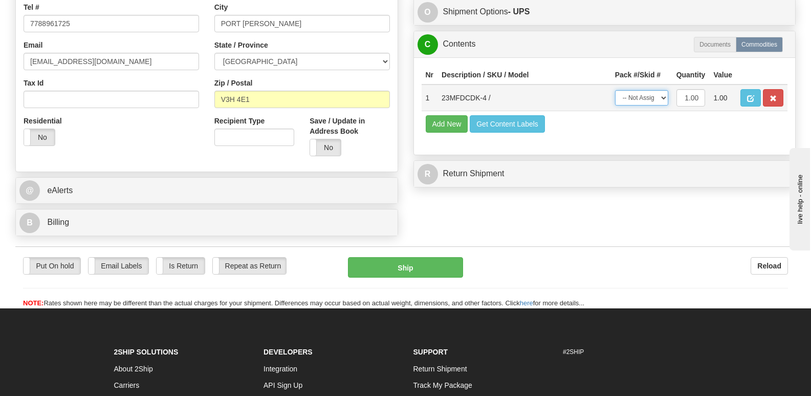
select select "0"
click at [615, 90] on select "-- Not Assigned -- Package 1" at bounding box center [641, 97] width 53 height 15
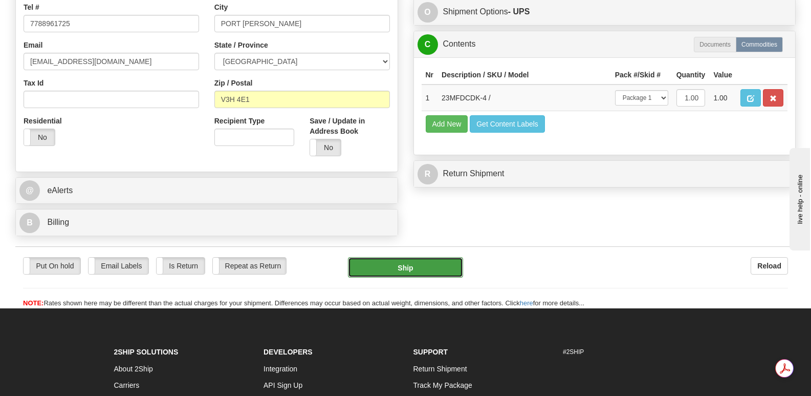
click at [406, 257] on button "Ship" at bounding box center [405, 267] width 115 height 20
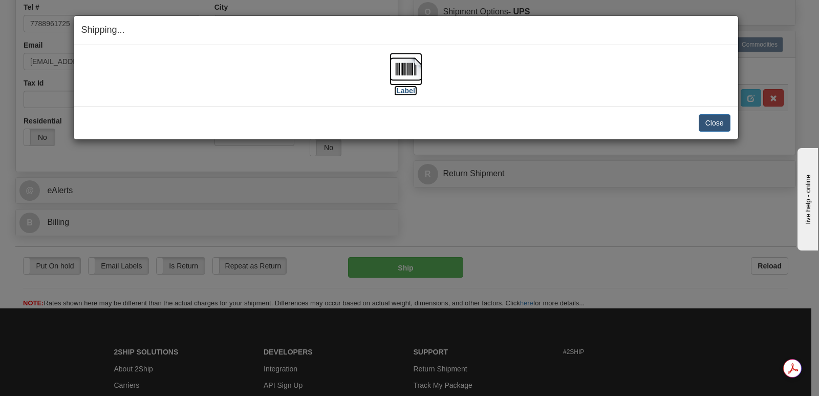
click at [403, 67] on img at bounding box center [405, 69] width 33 height 33
click at [713, 119] on button "Close" at bounding box center [714, 122] width 32 height 17
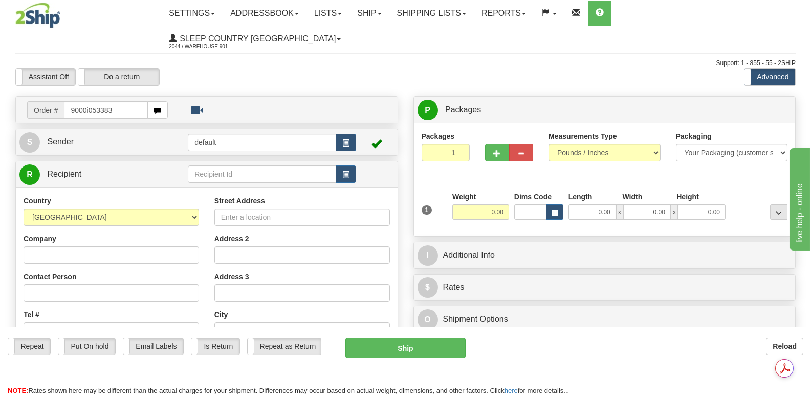
type input "9000i053383"
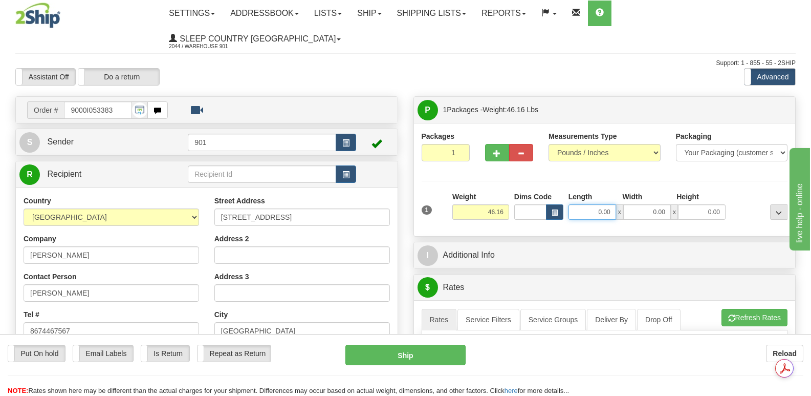
click at [572, 204] on input "0.00" at bounding box center [592, 211] width 48 height 15
type input "42.00"
click at [634, 204] on input "0.00" at bounding box center [647, 211] width 48 height 15
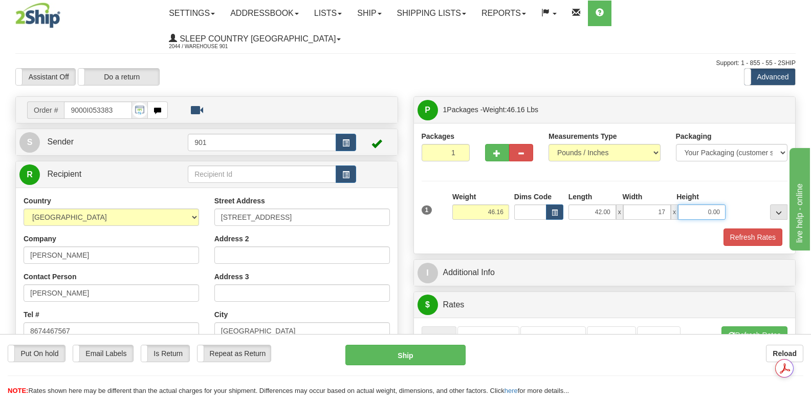
type input "17.00"
click at [683, 204] on input "0.00" at bounding box center [702, 211] width 48 height 15
type input "17.00"
click at [753, 228] on button "Refresh Rates" at bounding box center [752, 236] width 59 height 17
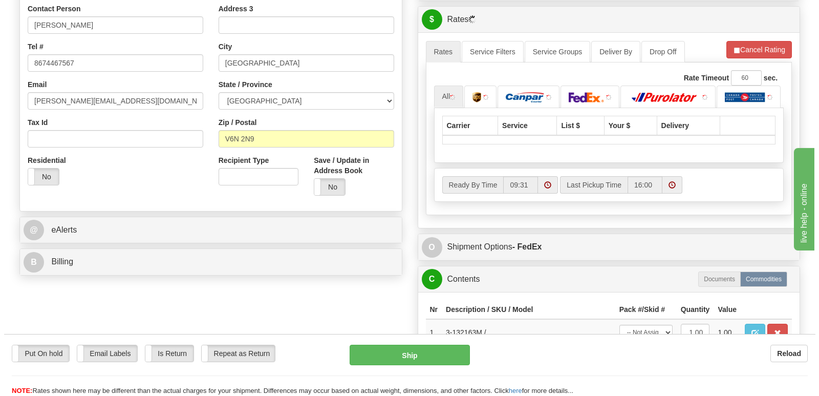
scroll to position [307, 0]
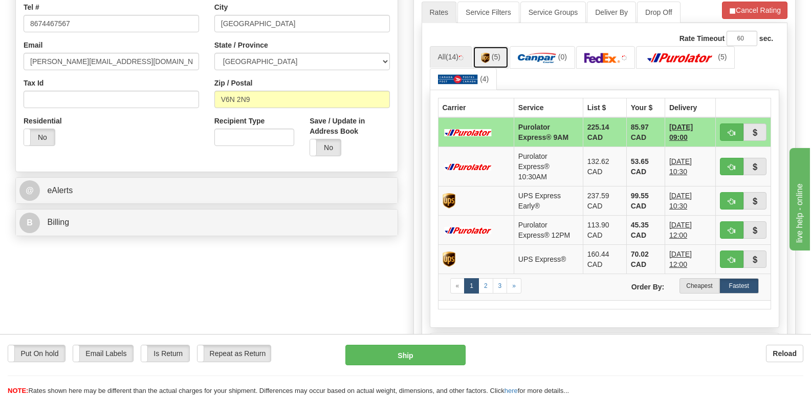
click at [488, 53] on img at bounding box center [485, 58] width 9 height 10
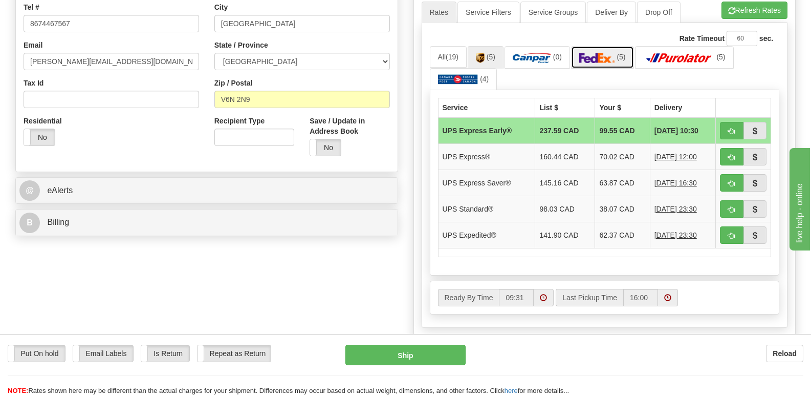
click at [587, 46] on link "(5)" at bounding box center [602, 57] width 63 height 22
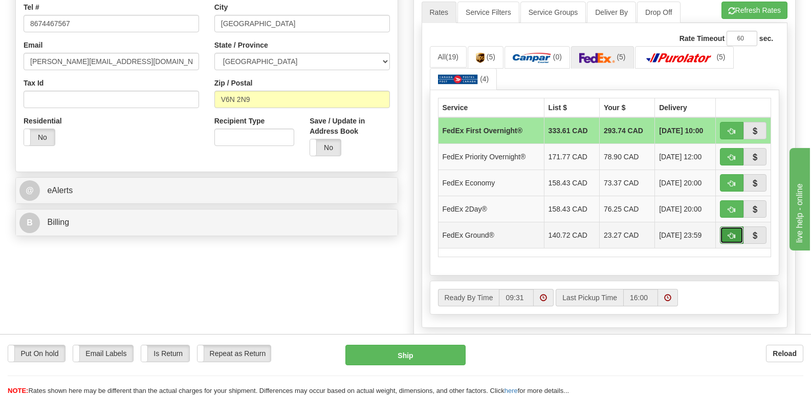
click at [733, 232] on span "button" at bounding box center [731, 235] width 7 height 7
type input "92"
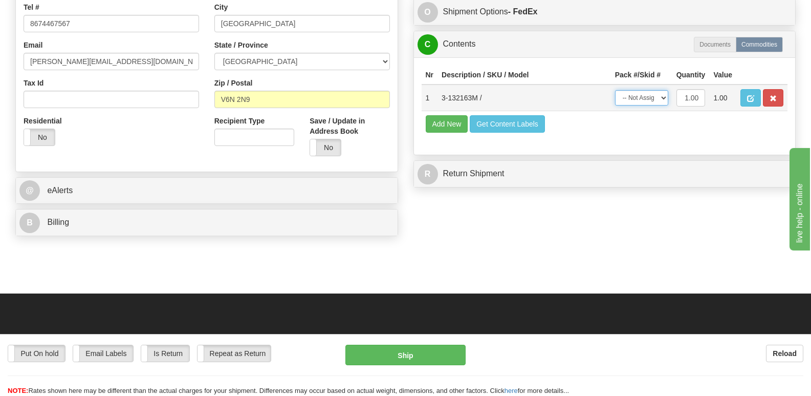
click at [660, 95] on select "-- Not Assigned -- Package 1" at bounding box center [641, 97] width 53 height 15
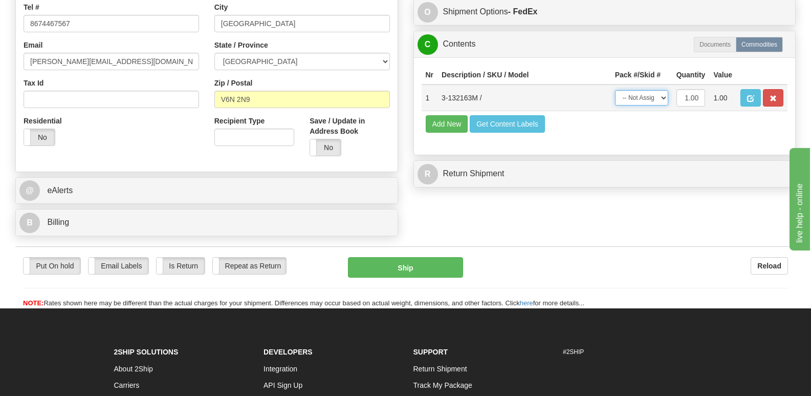
select select "0"
click at [615, 90] on select "-- Not Assigned -- Package 1" at bounding box center [641, 97] width 53 height 15
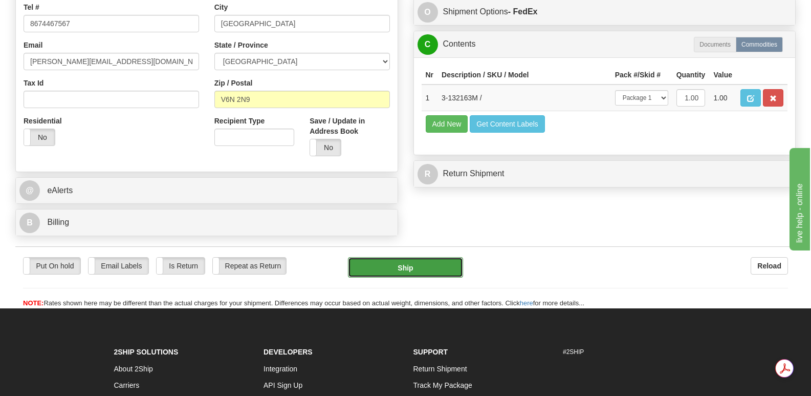
click at [407, 257] on button "Ship" at bounding box center [405, 267] width 115 height 20
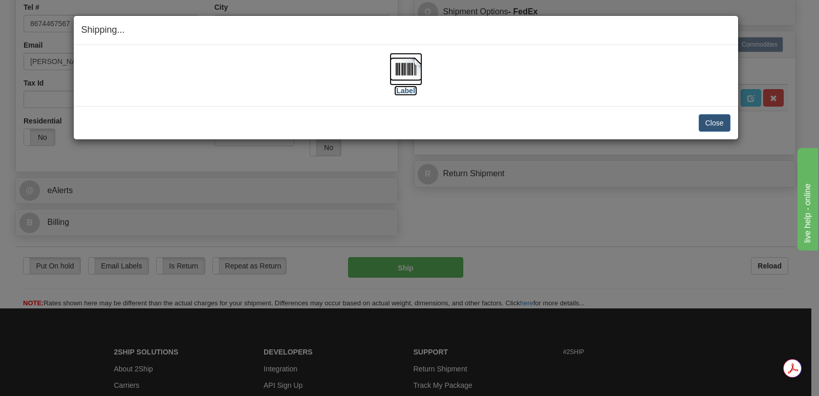
click at [407, 67] on img at bounding box center [405, 69] width 33 height 33
click at [717, 122] on button "Close" at bounding box center [714, 122] width 32 height 17
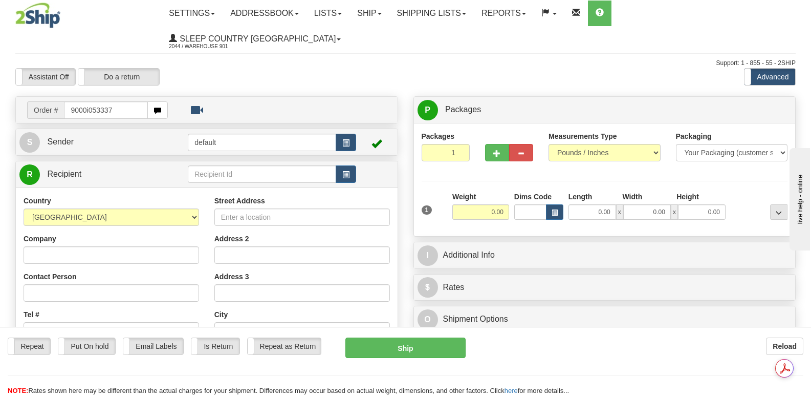
type input "9000i053337"
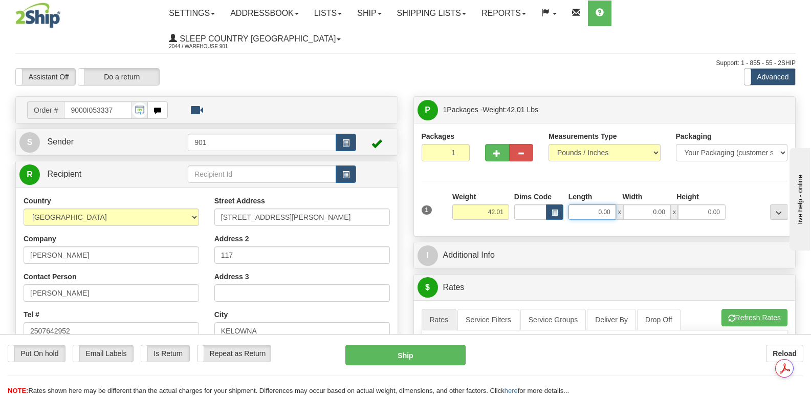
click at [576, 204] on input "0.00" at bounding box center [592, 211] width 48 height 15
type input "40.00"
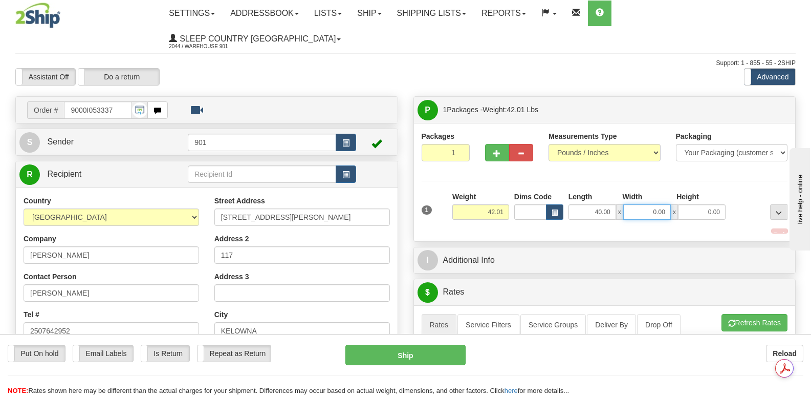
click at [633, 204] on input "0.00" at bounding box center [647, 211] width 48 height 15
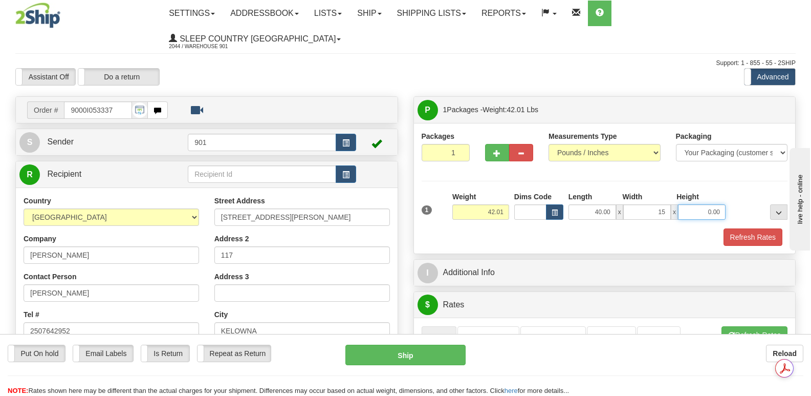
type input "15.00"
click at [687, 204] on input "0.00" at bounding box center [702, 211] width 48 height 15
type input "15.00"
click at [743, 228] on button "Refresh Rates" at bounding box center [752, 236] width 59 height 17
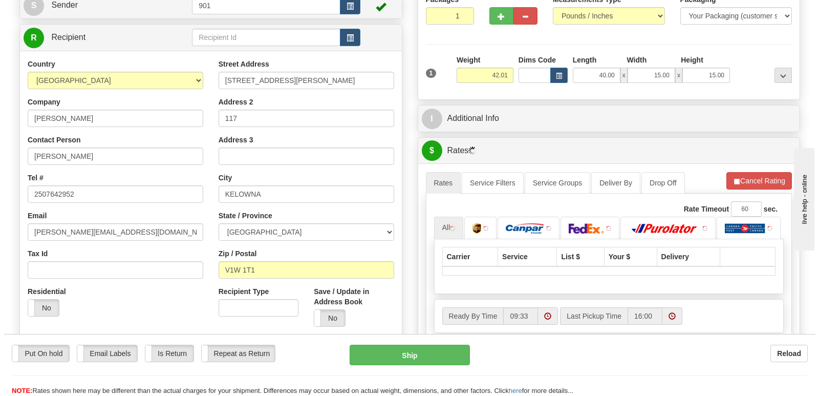
scroll to position [205, 0]
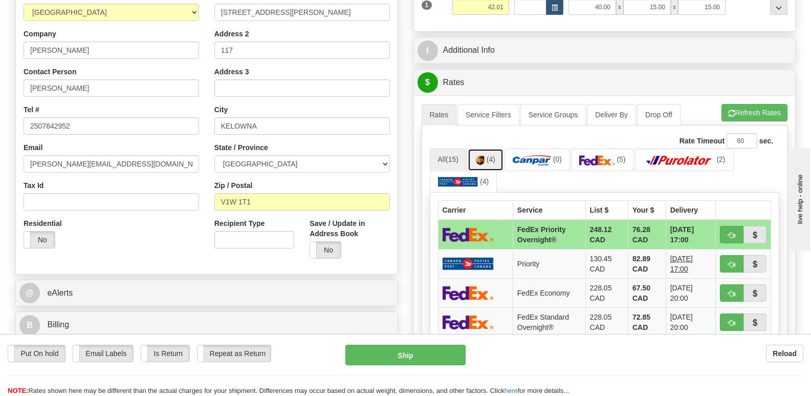
click at [489, 155] on span "(4)" at bounding box center [491, 159] width 9 height 8
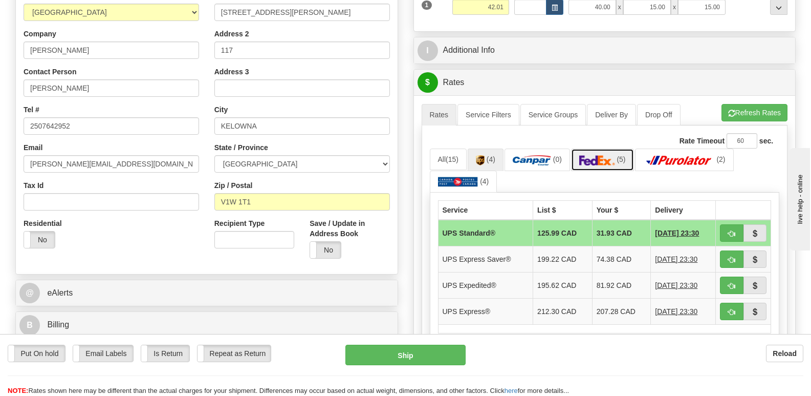
click at [603, 155] on img at bounding box center [597, 160] width 36 height 10
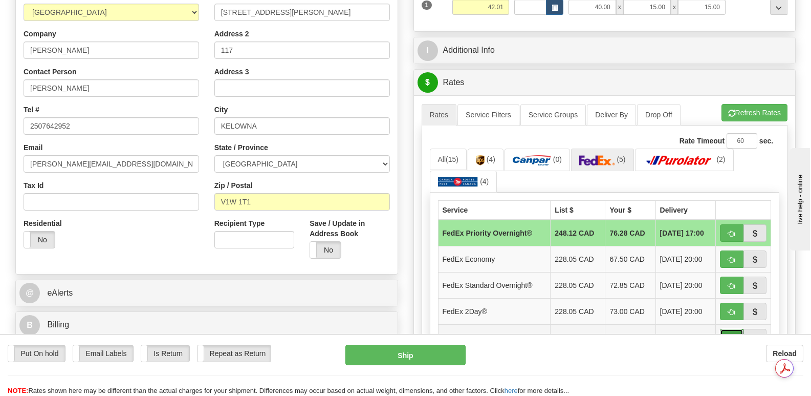
click at [731, 335] on span "button" at bounding box center [731, 338] width 7 height 7
type input "92"
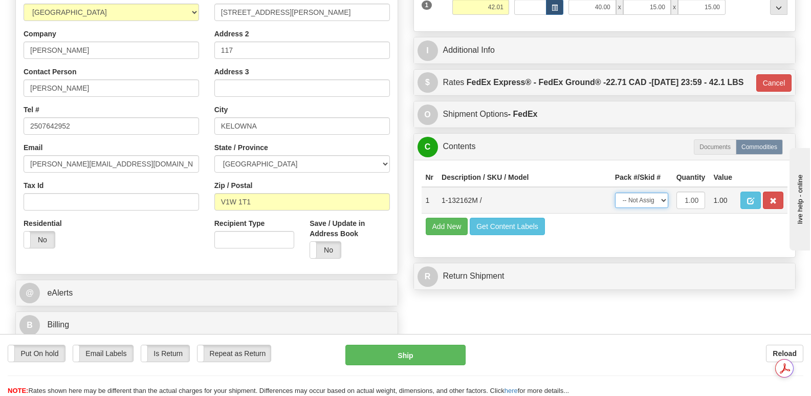
click at [661, 198] on select "-- Not Assigned -- Package 1" at bounding box center [641, 199] width 53 height 15
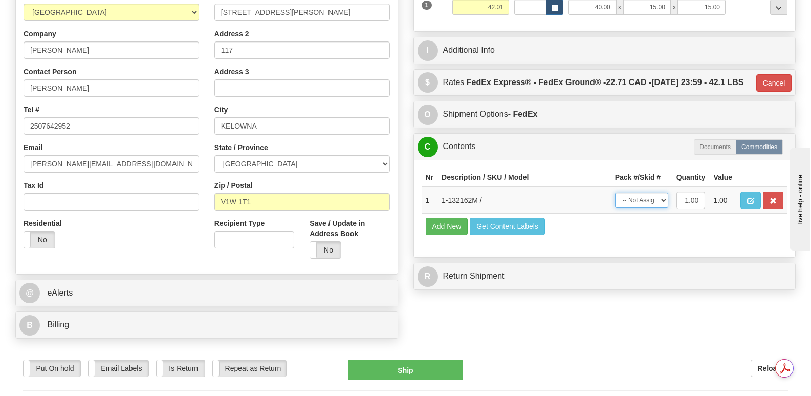
select select "0"
click at [615, 192] on select "-- Not Assigned -- Package 1" at bounding box center [641, 199] width 53 height 15
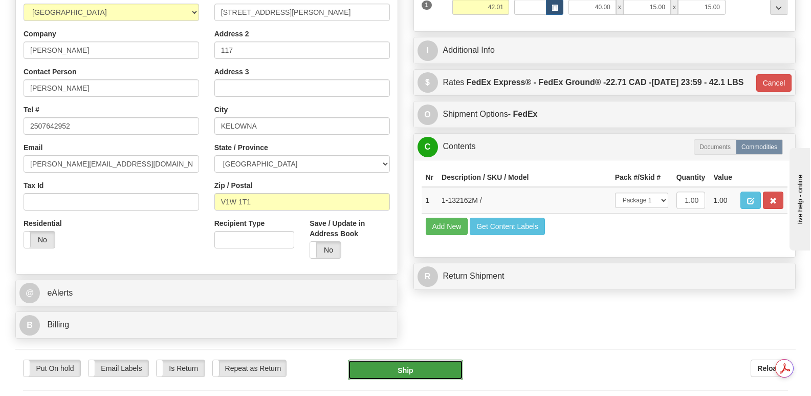
click at [428, 359] on button "Ship" at bounding box center [405, 369] width 115 height 20
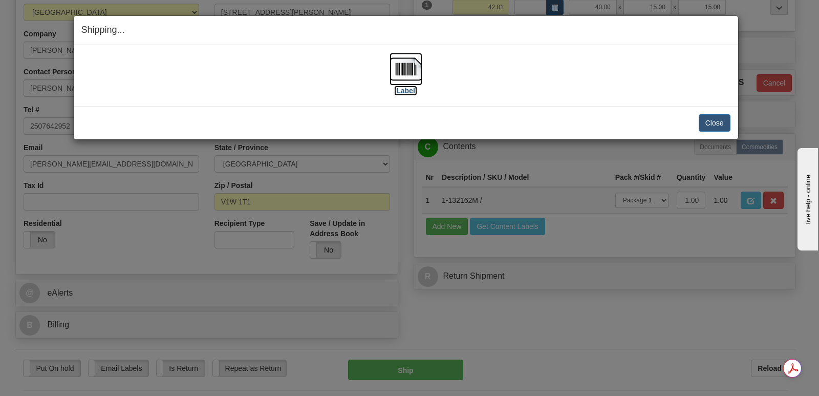
click at [410, 67] on img at bounding box center [405, 69] width 33 height 33
click at [711, 121] on button "Close" at bounding box center [714, 122] width 32 height 17
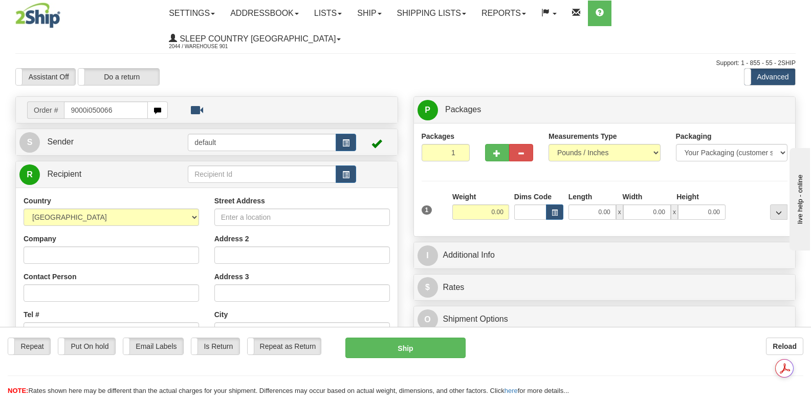
type input "9000i050066"
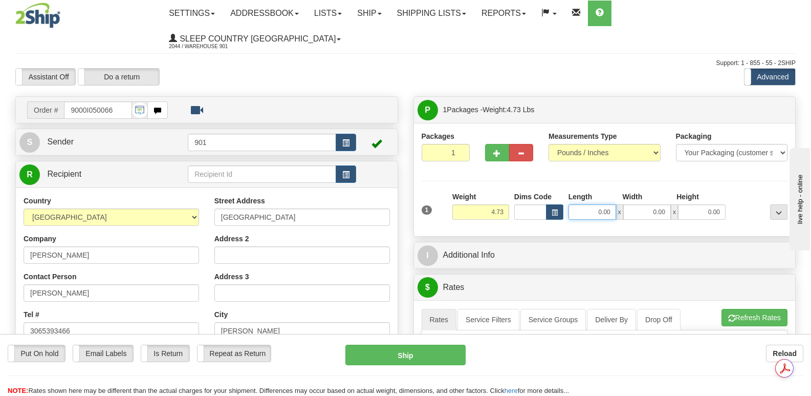
click at [577, 204] on input "0.00" at bounding box center [592, 211] width 48 height 15
type input "14.00"
click at [633, 204] on input "0.00" at bounding box center [647, 211] width 48 height 15
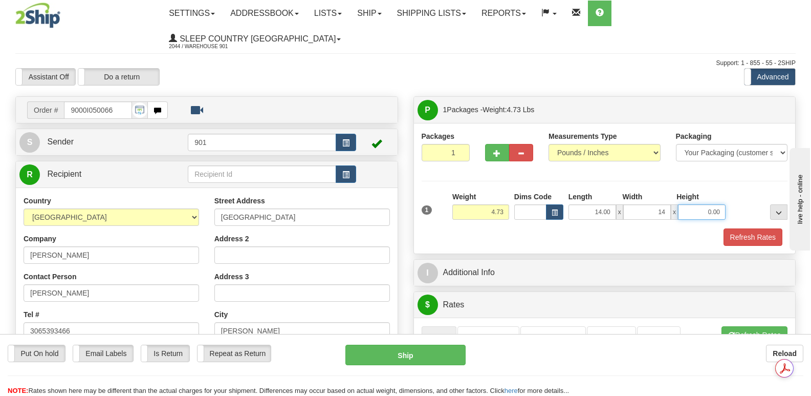
type input "14.00"
click at [695, 204] on input "0.00" at bounding box center [702, 211] width 48 height 15
type input "5.00"
click at [749, 228] on button "Refresh Rates" at bounding box center [752, 236] width 59 height 17
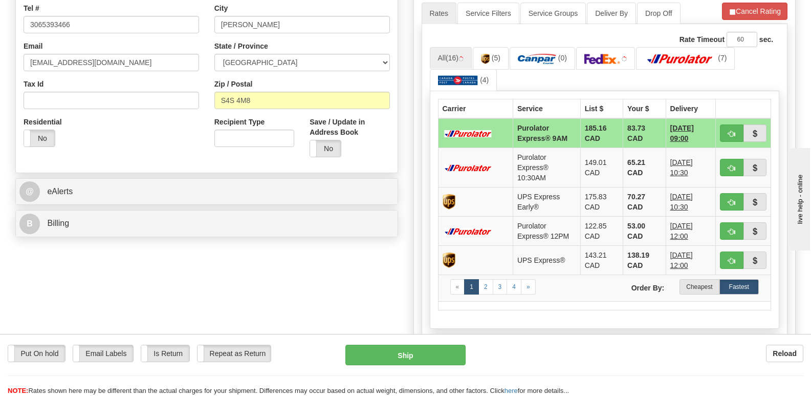
scroll to position [307, 0]
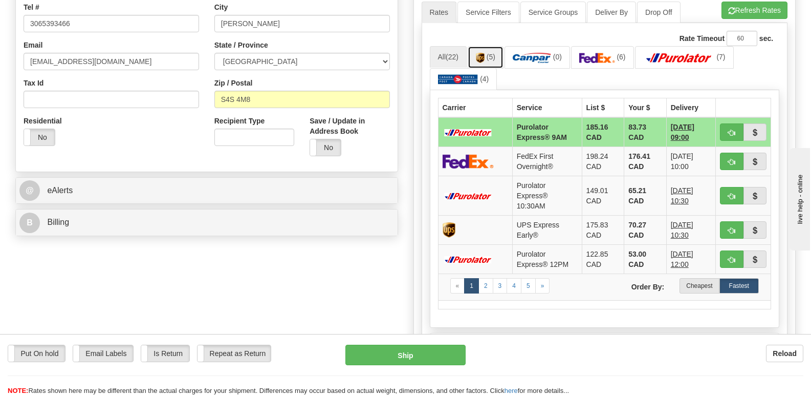
click at [489, 53] on span "(5)" at bounding box center [491, 57] width 9 height 8
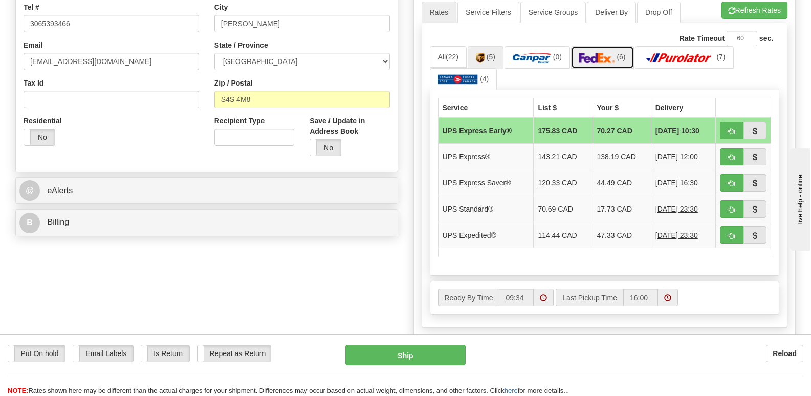
click at [599, 53] on img at bounding box center [597, 58] width 36 height 10
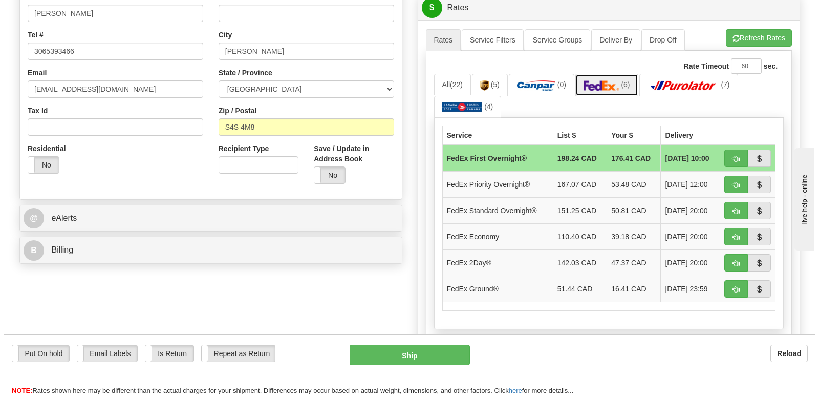
scroll to position [256, 0]
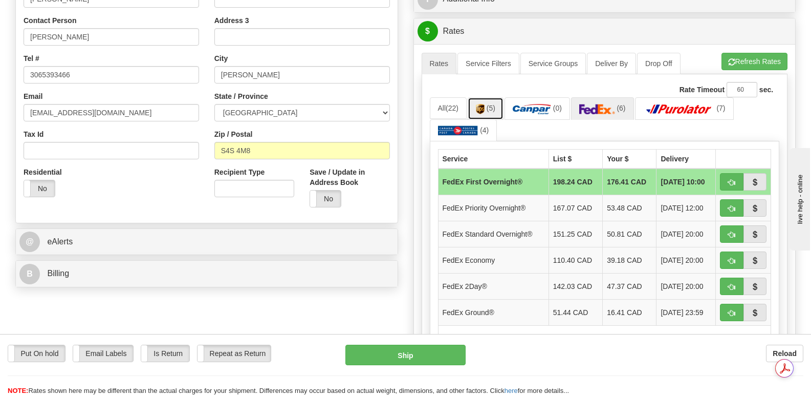
click at [488, 97] on link "(5)" at bounding box center [486, 108] width 36 height 22
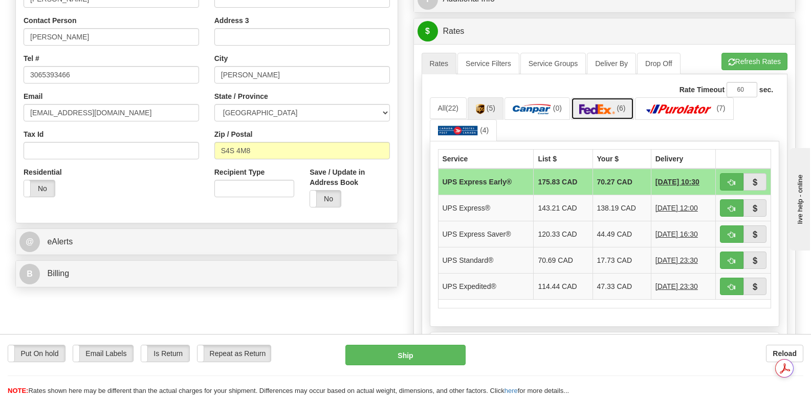
click at [602, 104] on img at bounding box center [597, 109] width 36 height 10
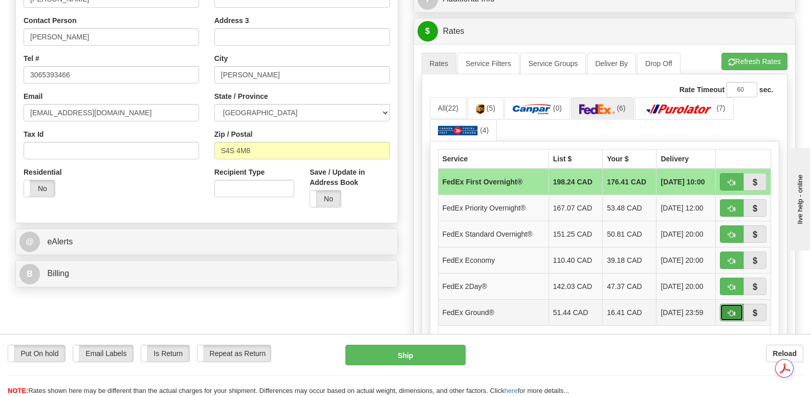
click at [733, 310] on span "button" at bounding box center [731, 313] width 7 height 7
type input "92"
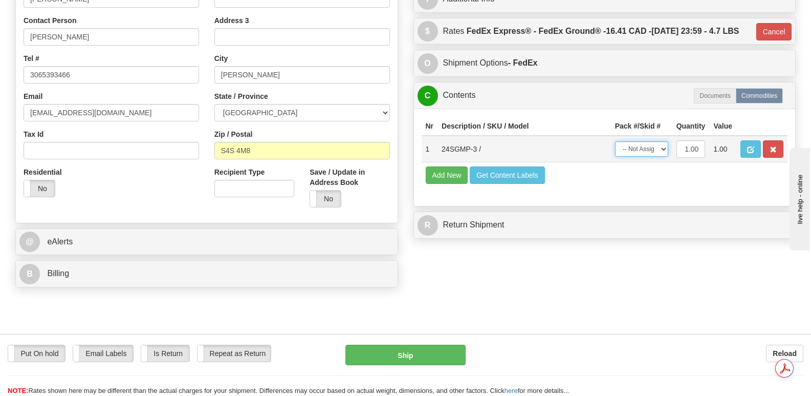
click at [664, 146] on select "-- Not Assigned -- Package 1" at bounding box center [641, 148] width 53 height 15
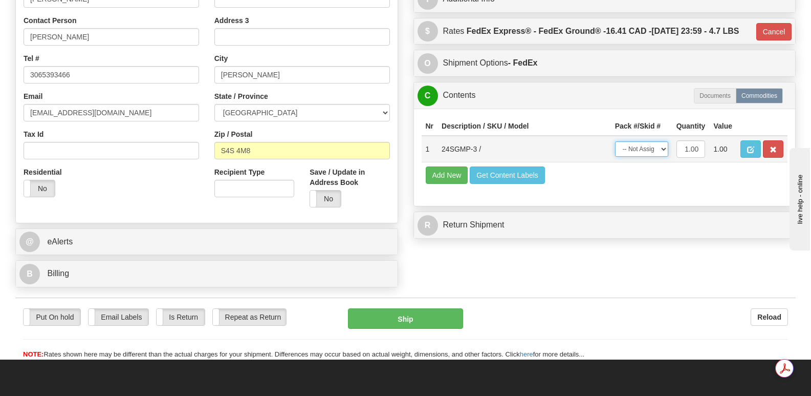
select select "0"
click at [615, 141] on select "-- Not Assigned -- Package 1" at bounding box center [641, 148] width 53 height 15
click at [411, 308] on button "Ship" at bounding box center [405, 318] width 115 height 20
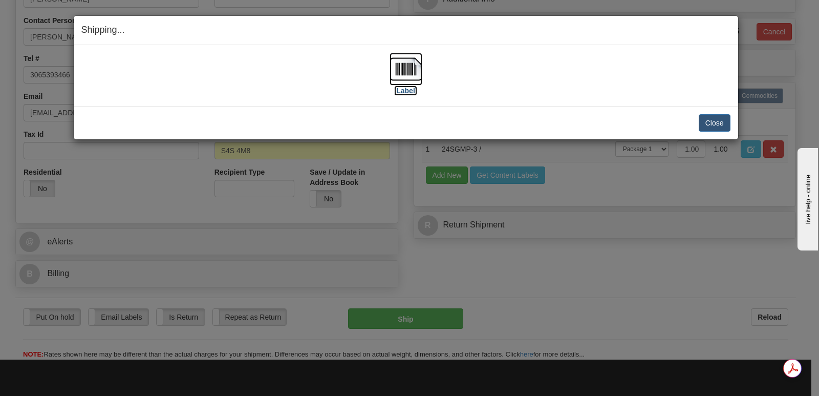
click at [408, 67] on img at bounding box center [405, 69] width 33 height 33
click at [710, 120] on button "Close" at bounding box center [714, 122] width 32 height 17
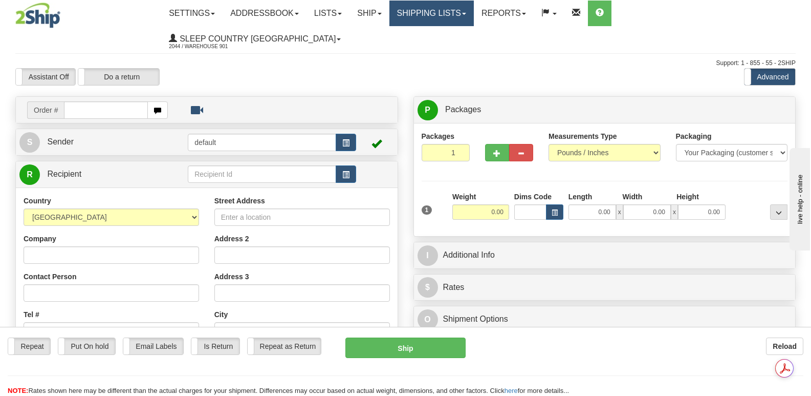
click at [472, 17] on link "Shipping lists" at bounding box center [431, 14] width 84 height 26
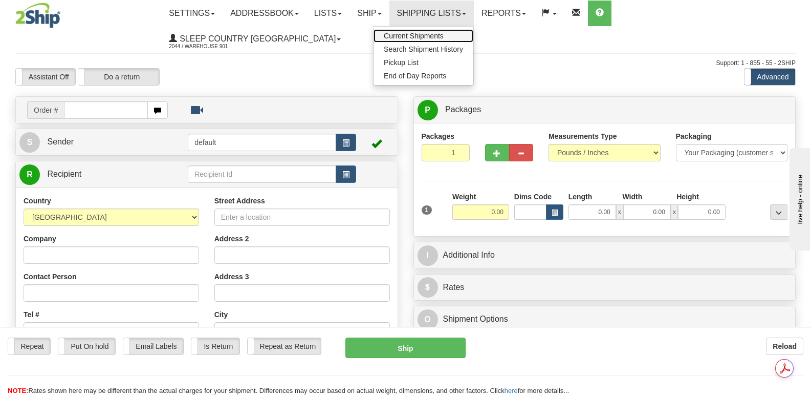
click at [444, 35] on span "Current Shipments" at bounding box center [414, 36] width 60 height 8
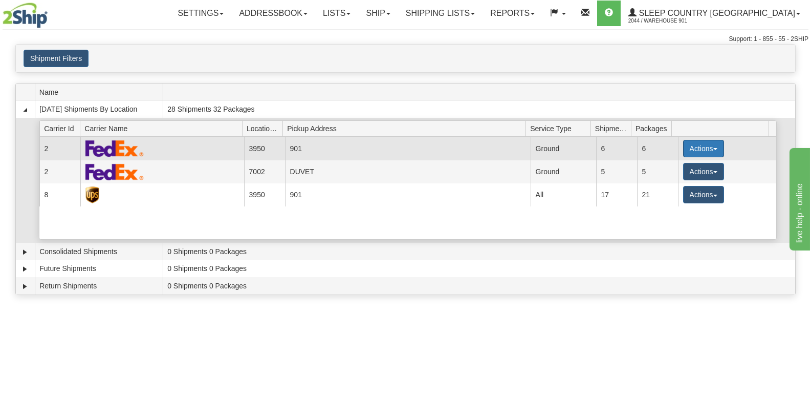
click at [710, 146] on button "Actions" at bounding box center [703, 148] width 41 height 17
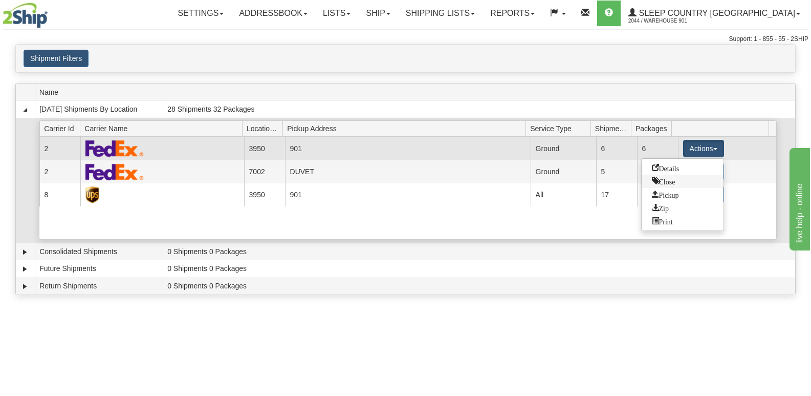
click at [669, 182] on span "Close" at bounding box center [664, 180] width 24 height 7
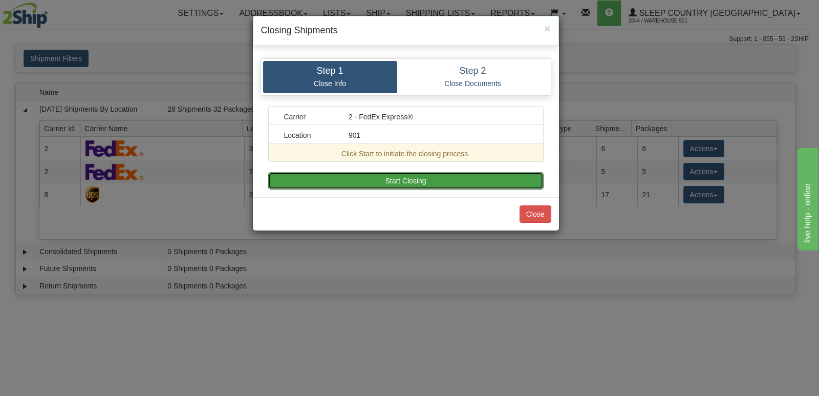
click at [429, 180] on button "Start Closing" at bounding box center [405, 180] width 275 height 17
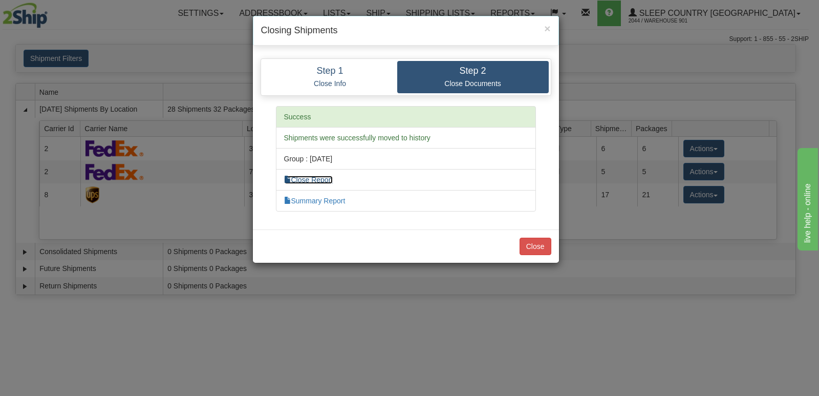
click at [325, 178] on link "Close Report" at bounding box center [308, 179] width 49 height 8
click at [340, 199] on link "Summary Report" at bounding box center [314, 200] width 61 height 8
click at [534, 244] on button "Close" at bounding box center [535, 245] width 32 height 17
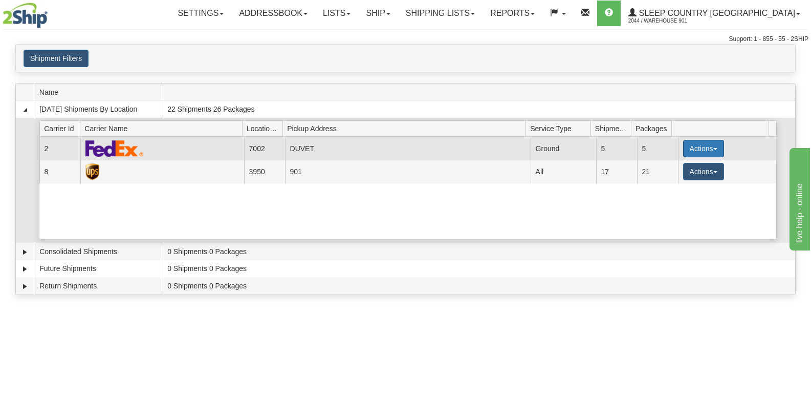
click at [702, 146] on button "Actions" at bounding box center [703, 148] width 41 height 17
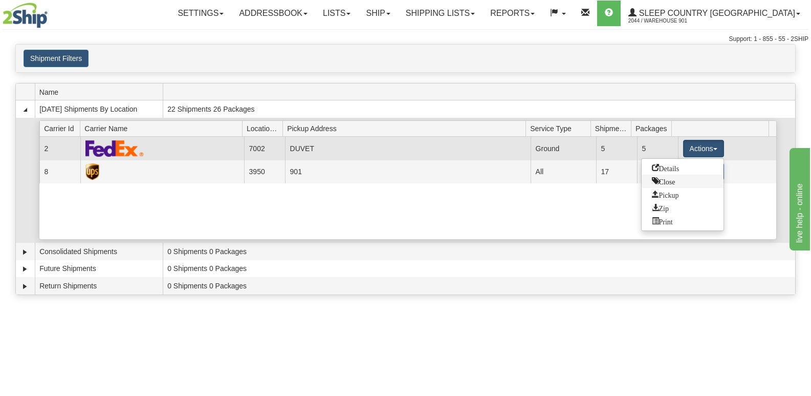
click at [675, 183] on span "Close" at bounding box center [664, 180] width 24 height 7
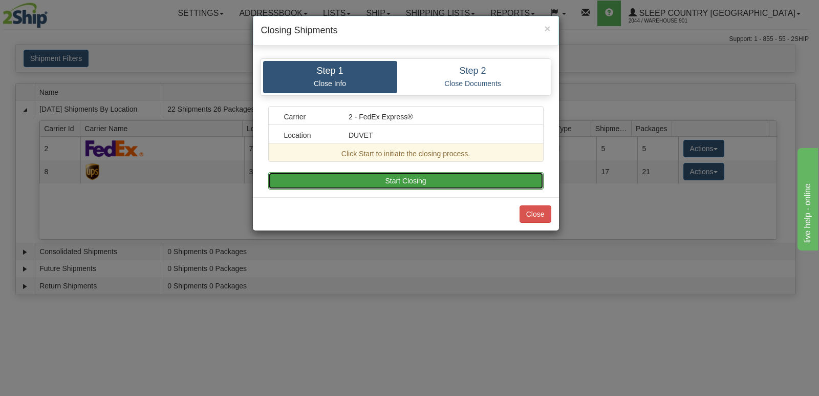
click at [433, 181] on button "Start Closing" at bounding box center [405, 180] width 275 height 17
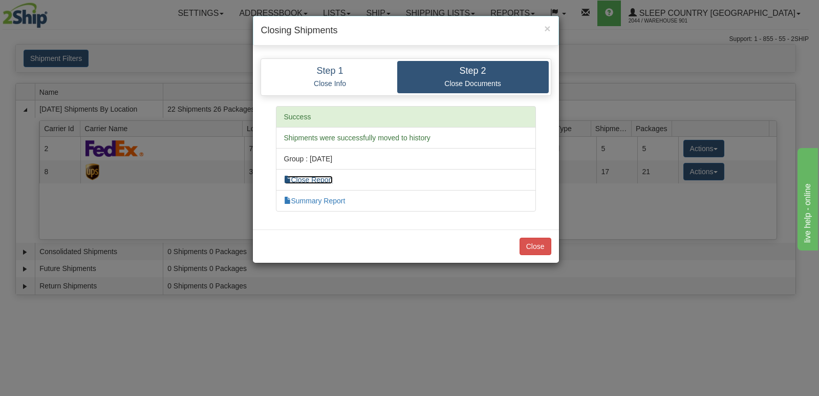
click at [322, 179] on link "Close Report" at bounding box center [308, 179] width 49 height 8
click at [313, 195] on li "Summary Report" at bounding box center [406, 200] width 260 height 21
click at [336, 200] on link "Summary Report" at bounding box center [314, 200] width 61 height 8
click at [535, 243] on button "Close" at bounding box center [535, 245] width 32 height 17
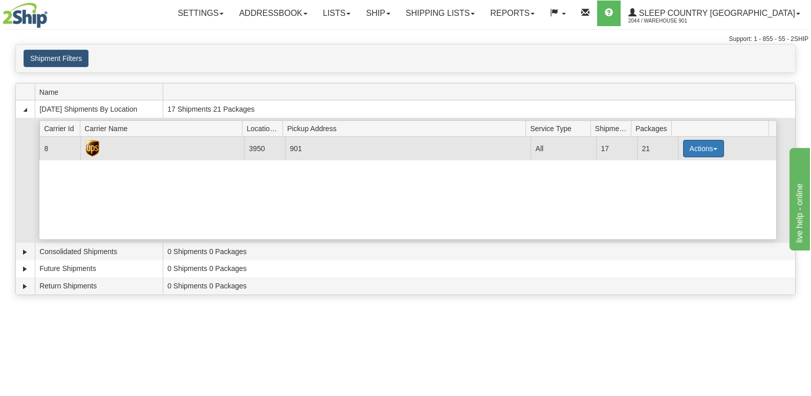
click at [710, 147] on button "Actions" at bounding box center [703, 148] width 41 height 17
click at [665, 181] on span "Close" at bounding box center [664, 180] width 24 height 7
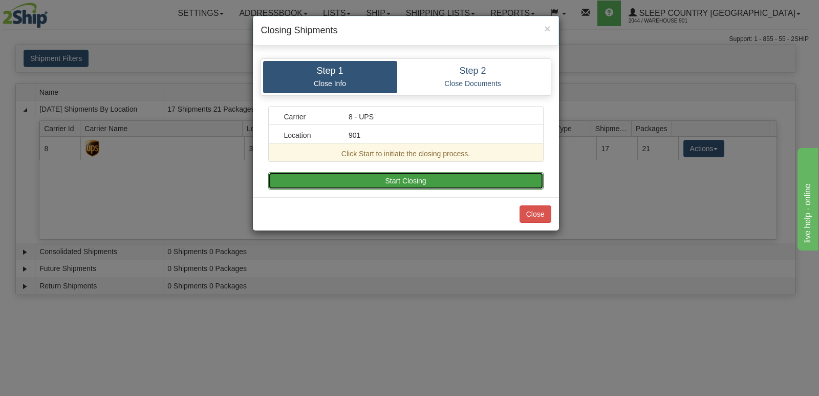
click at [406, 178] on button "Start Closing" at bounding box center [405, 180] width 275 height 17
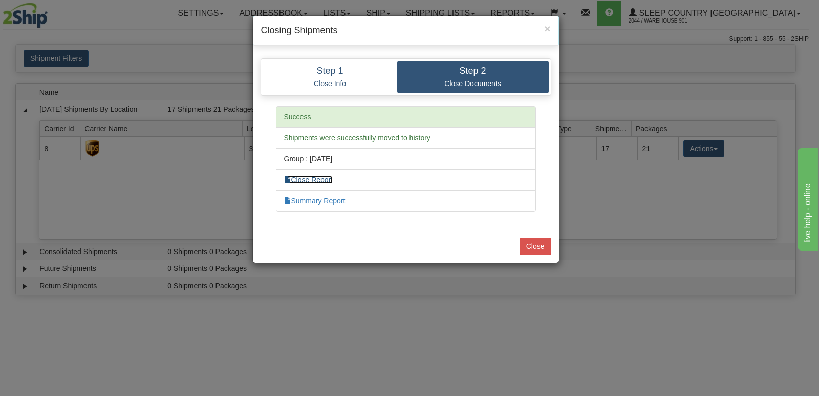
click at [331, 179] on link "Close Report" at bounding box center [308, 179] width 49 height 8
click at [330, 200] on link "Summary Report" at bounding box center [314, 200] width 61 height 8
click at [537, 246] on button "Close" at bounding box center [535, 245] width 32 height 17
